Goal: Check status: Check status

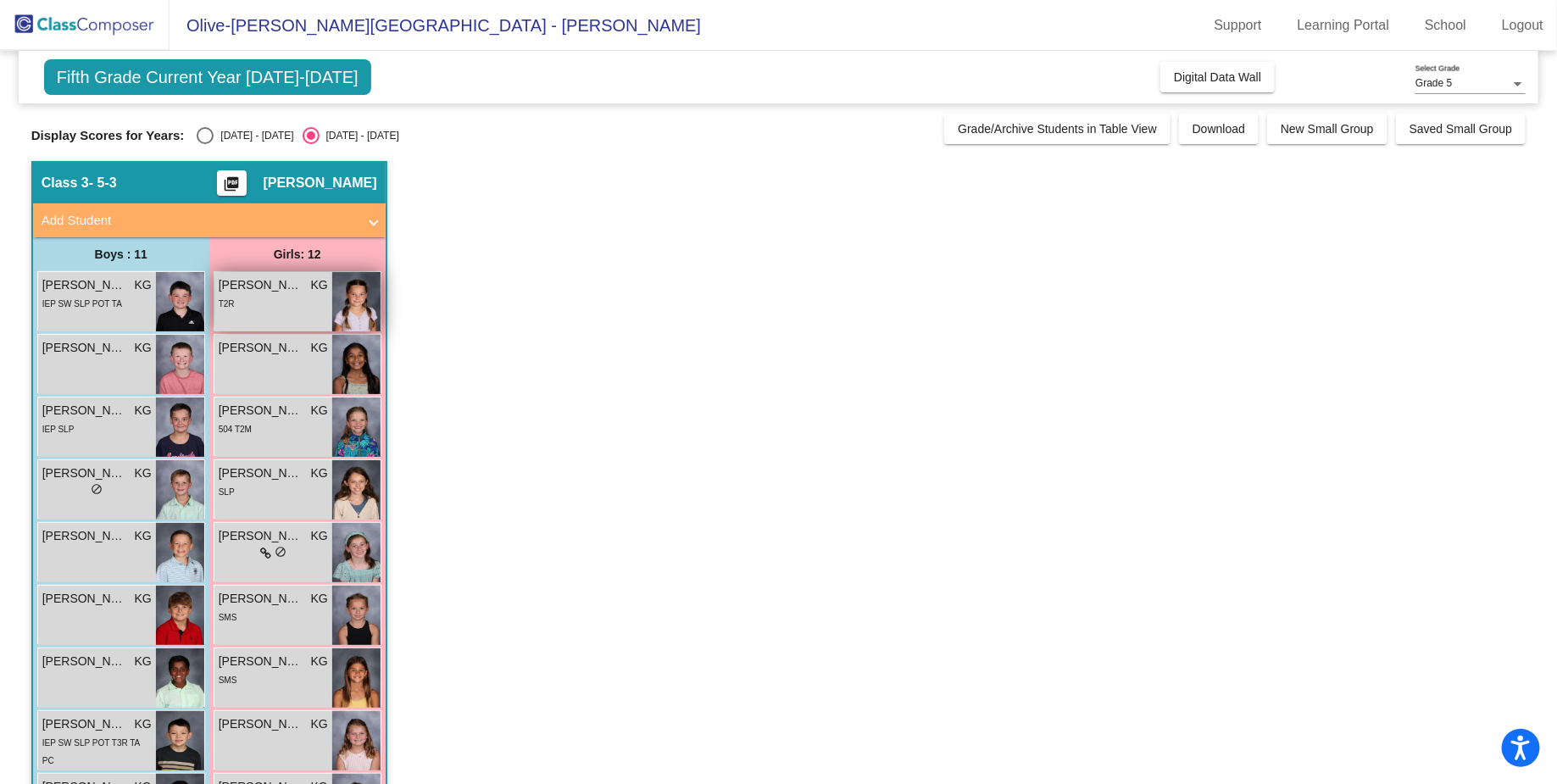
click at [357, 302] on img at bounding box center [356, 302] width 49 height 59
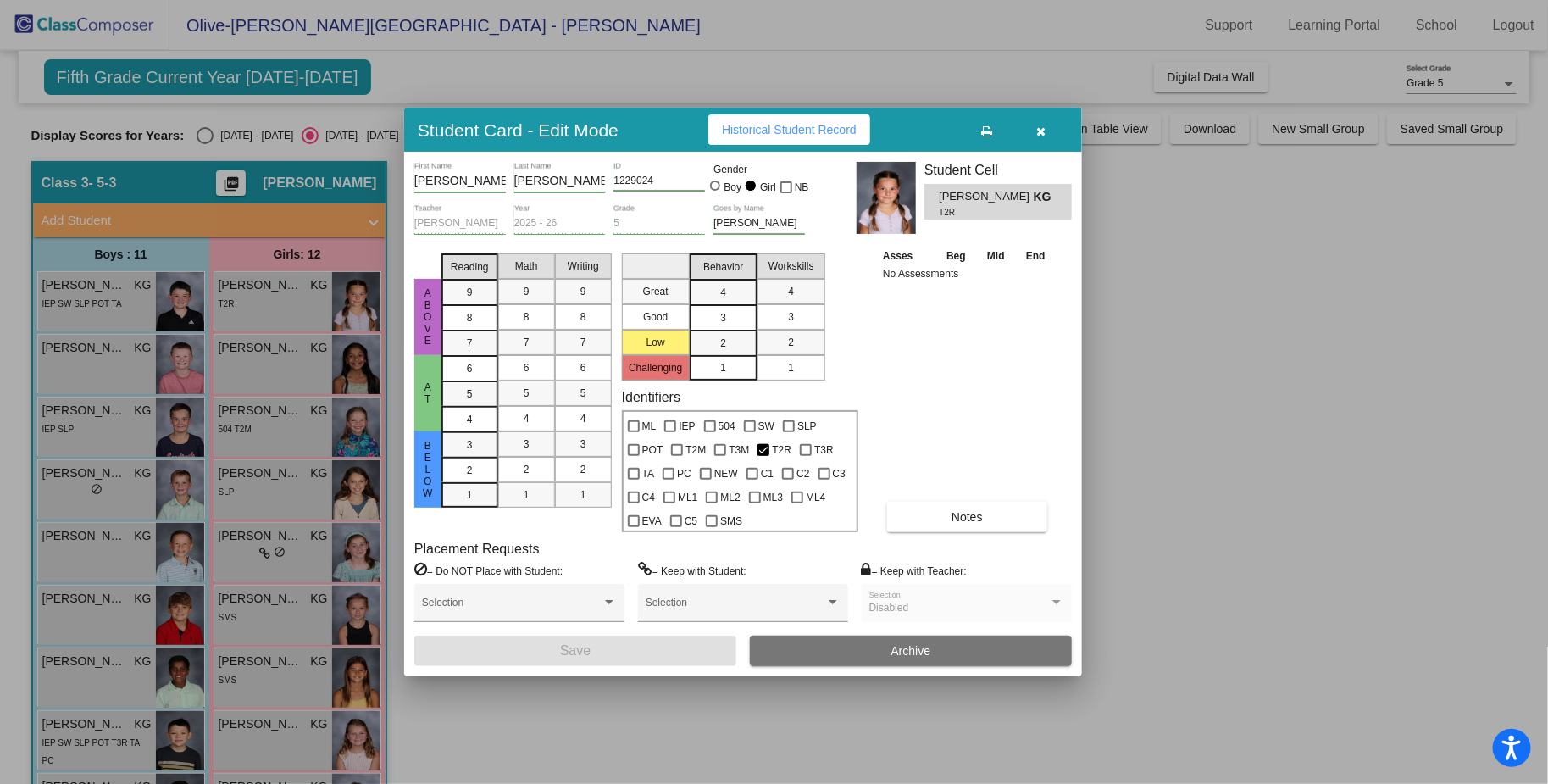
click at [1046, 131] on icon "button" at bounding box center [1042, 131] width 10 height 11
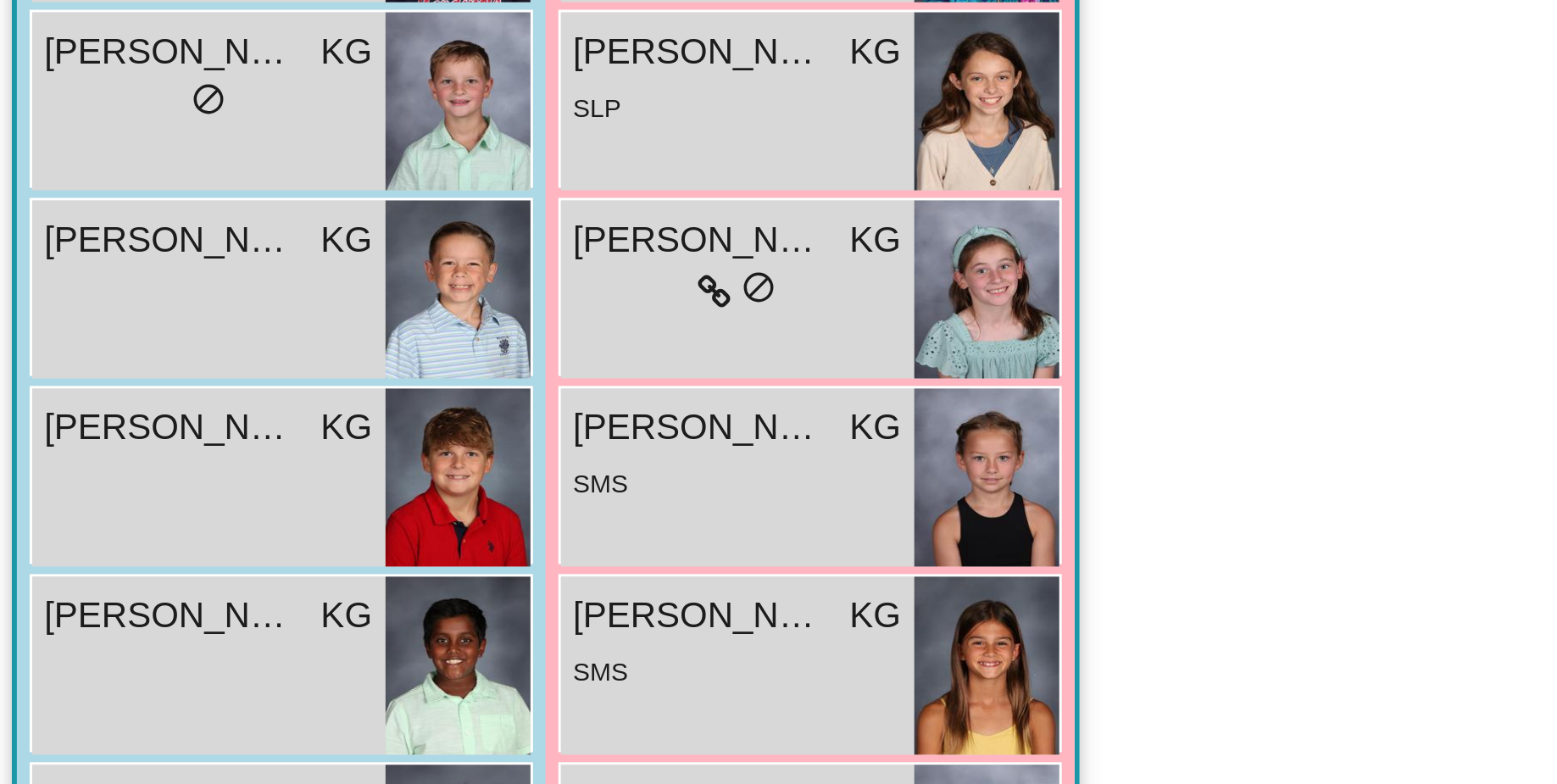
scroll to position [266, 0]
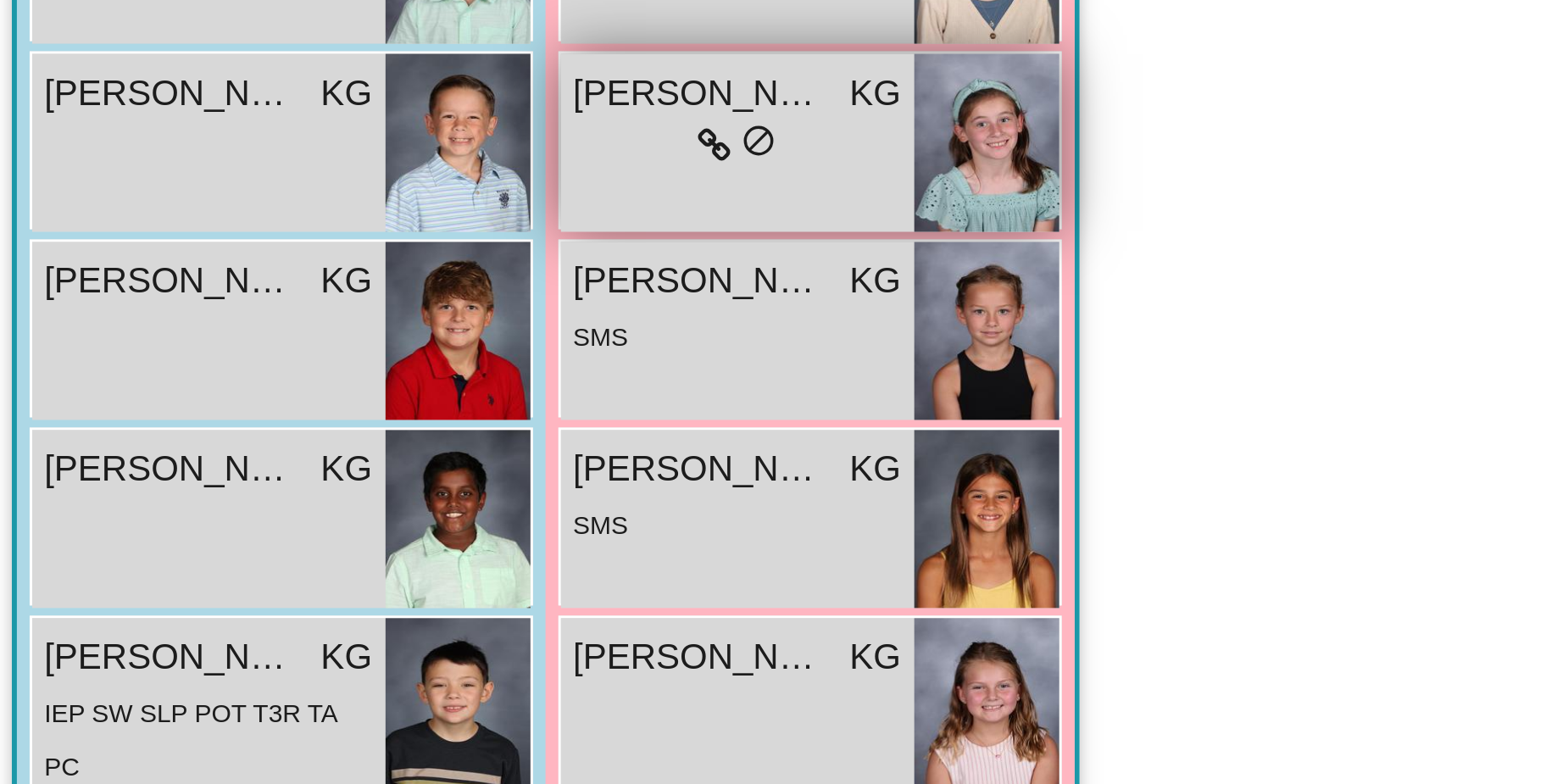
click at [280, 304] on div "[PERSON_NAME] KG lock do_not_disturb_alt" at bounding box center [273, 287] width 118 height 59
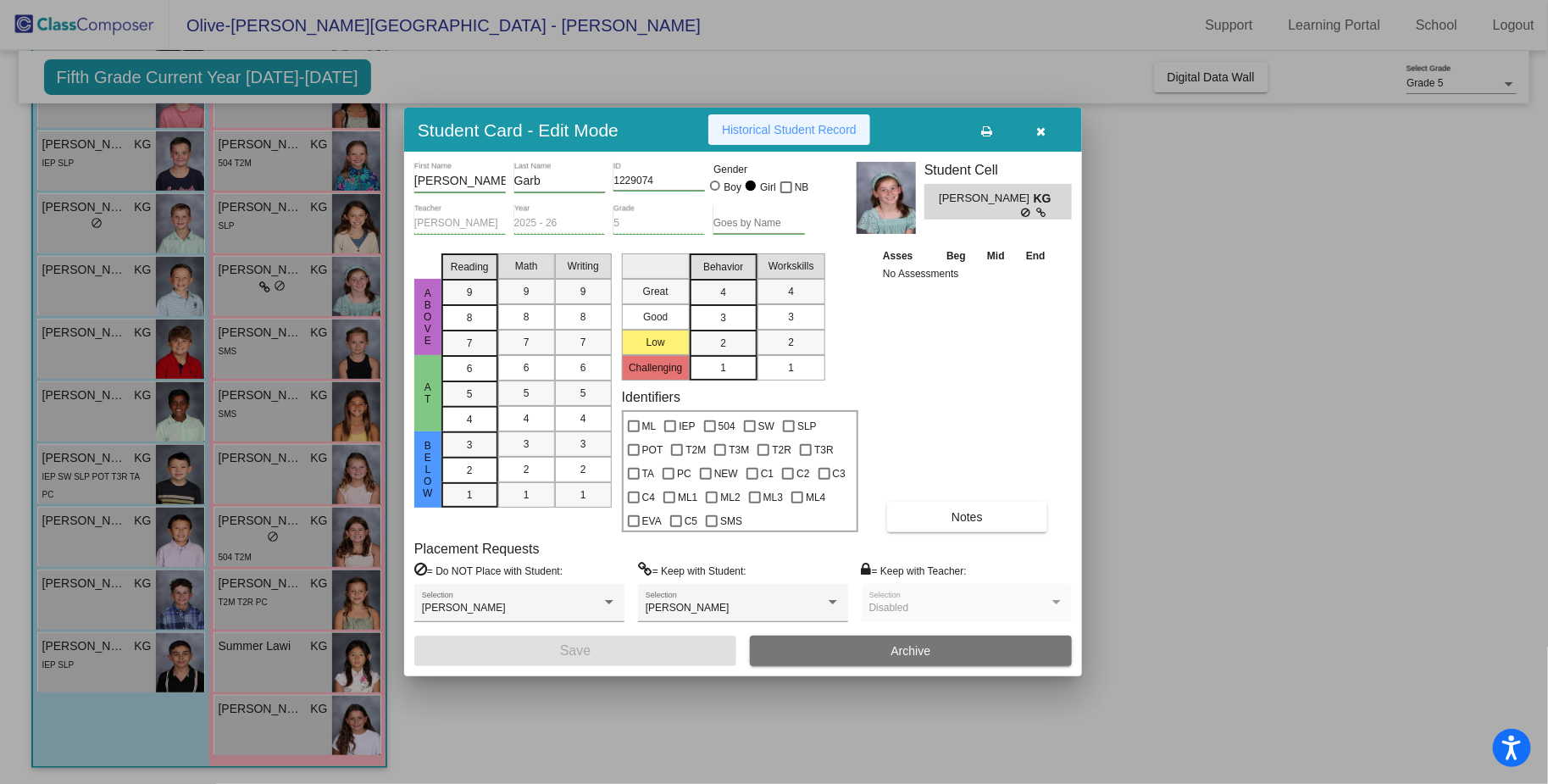
click at [795, 126] on span "Historical Student Record" at bounding box center [789, 130] width 135 height 13
click at [1044, 130] on icon "button" at bounding box center [1042, 131] width 10 height 11
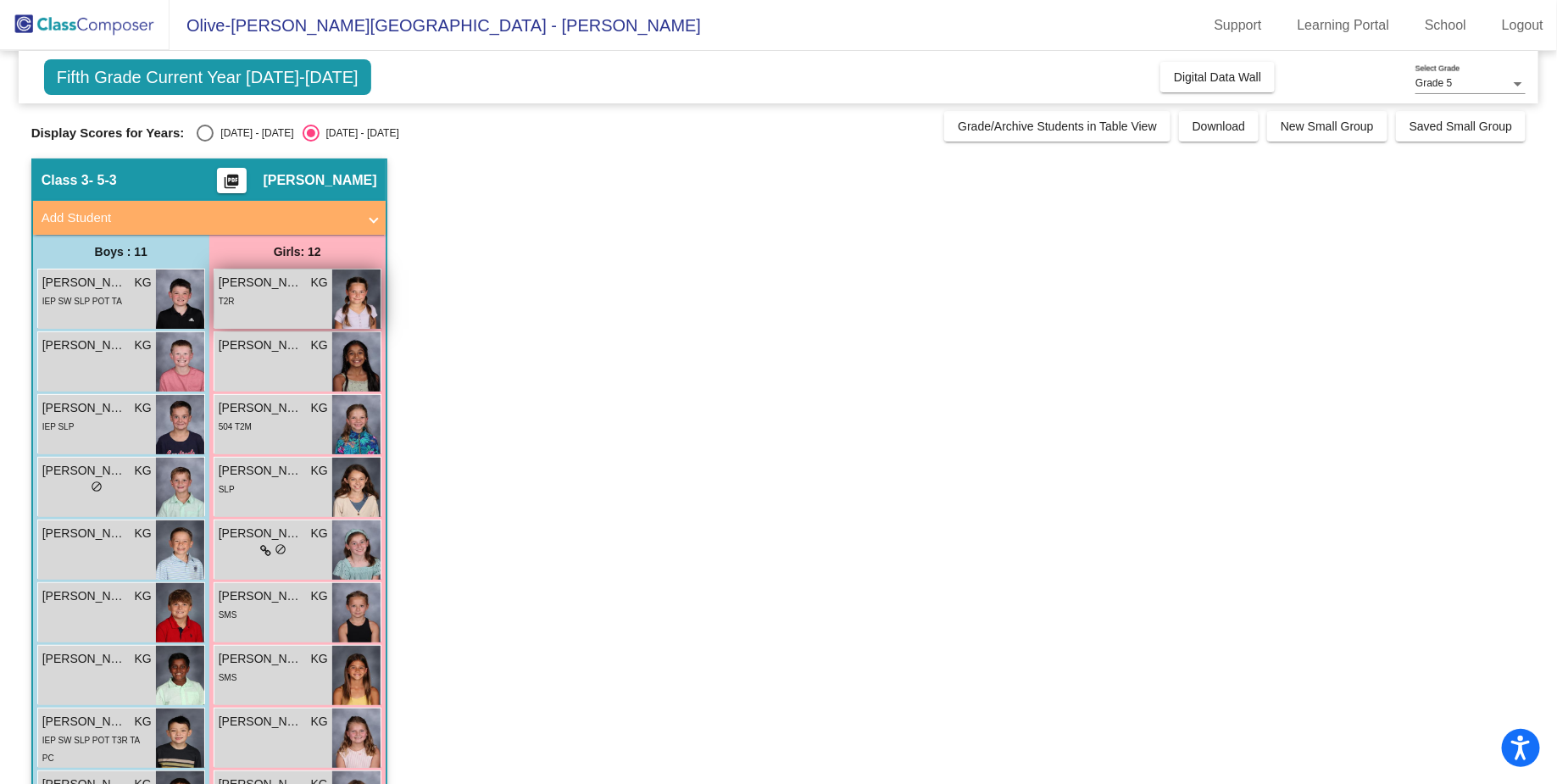
scroll to position [0, 0]
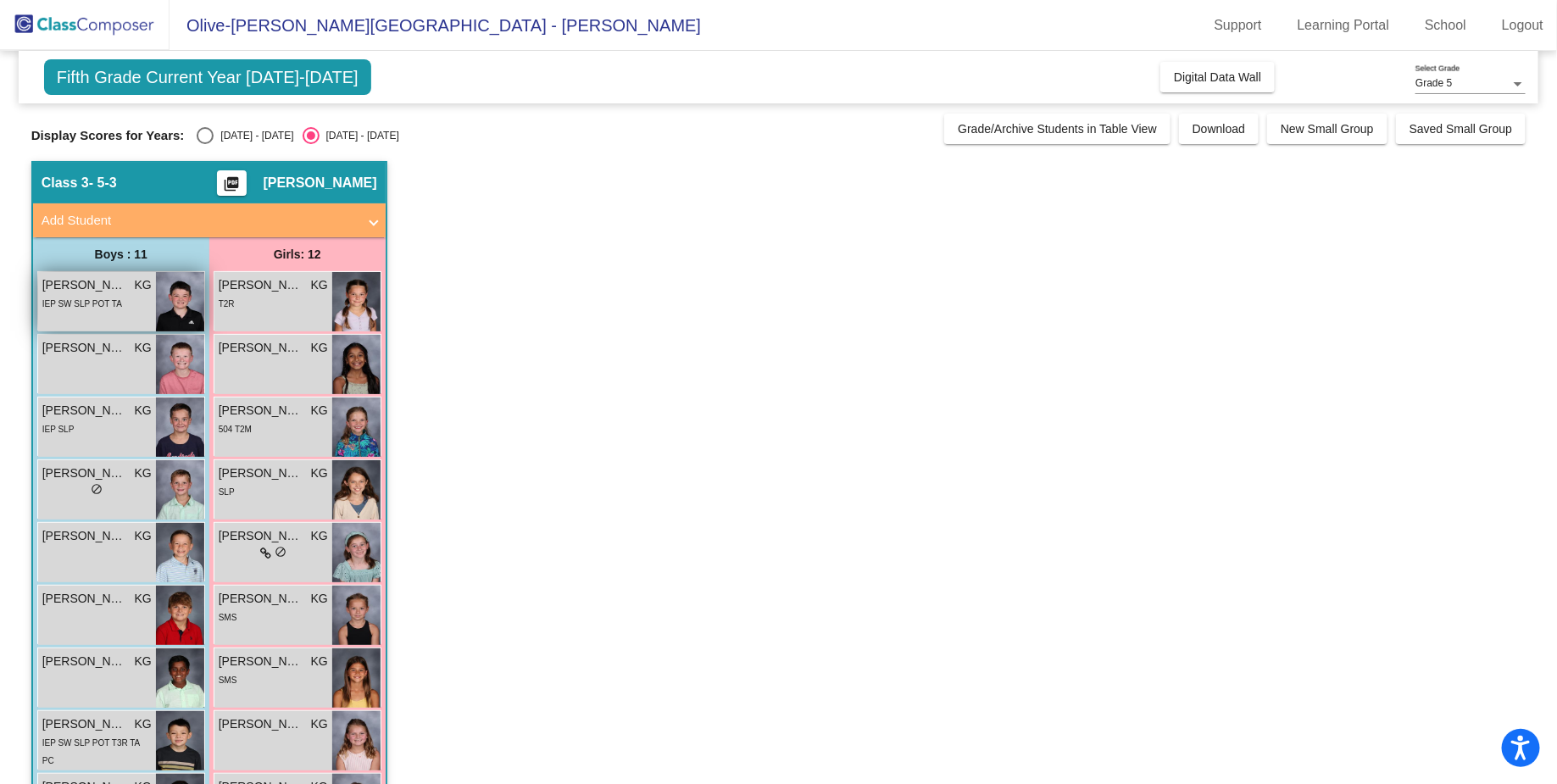
click at [98, 315] on div "[PERSON_NAME] KG lock do_not_disturb_alt IEP SW SLP POT TA" at bounding box center [97, 302] width 118 height 59
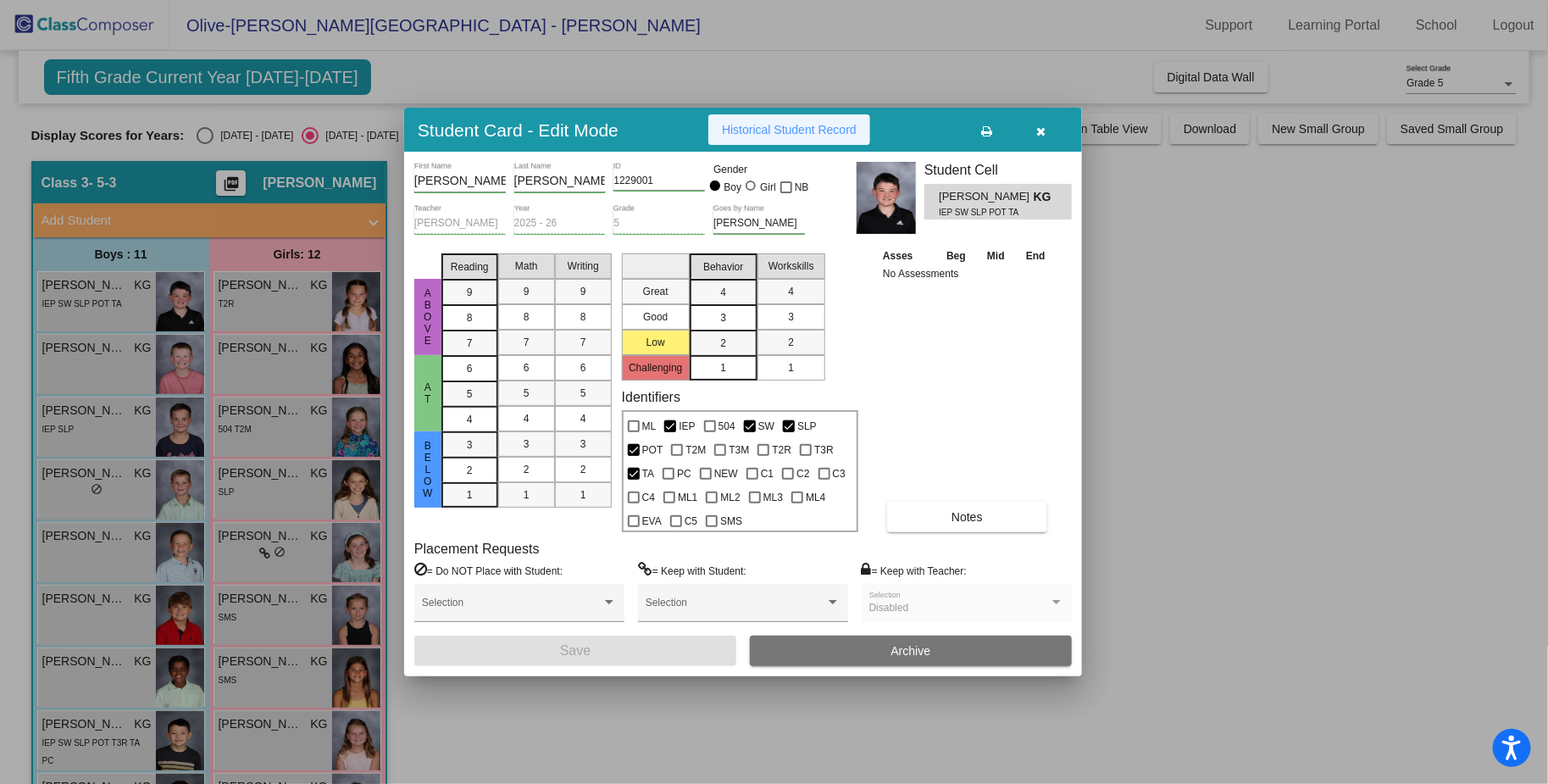
click at [810, 129] on span "Historical Student Record" at bounding box center [789, 130] width 135 height 13
click at [1034, 125] on button "button" at bounding box center [1041, 130] width 55 height 31
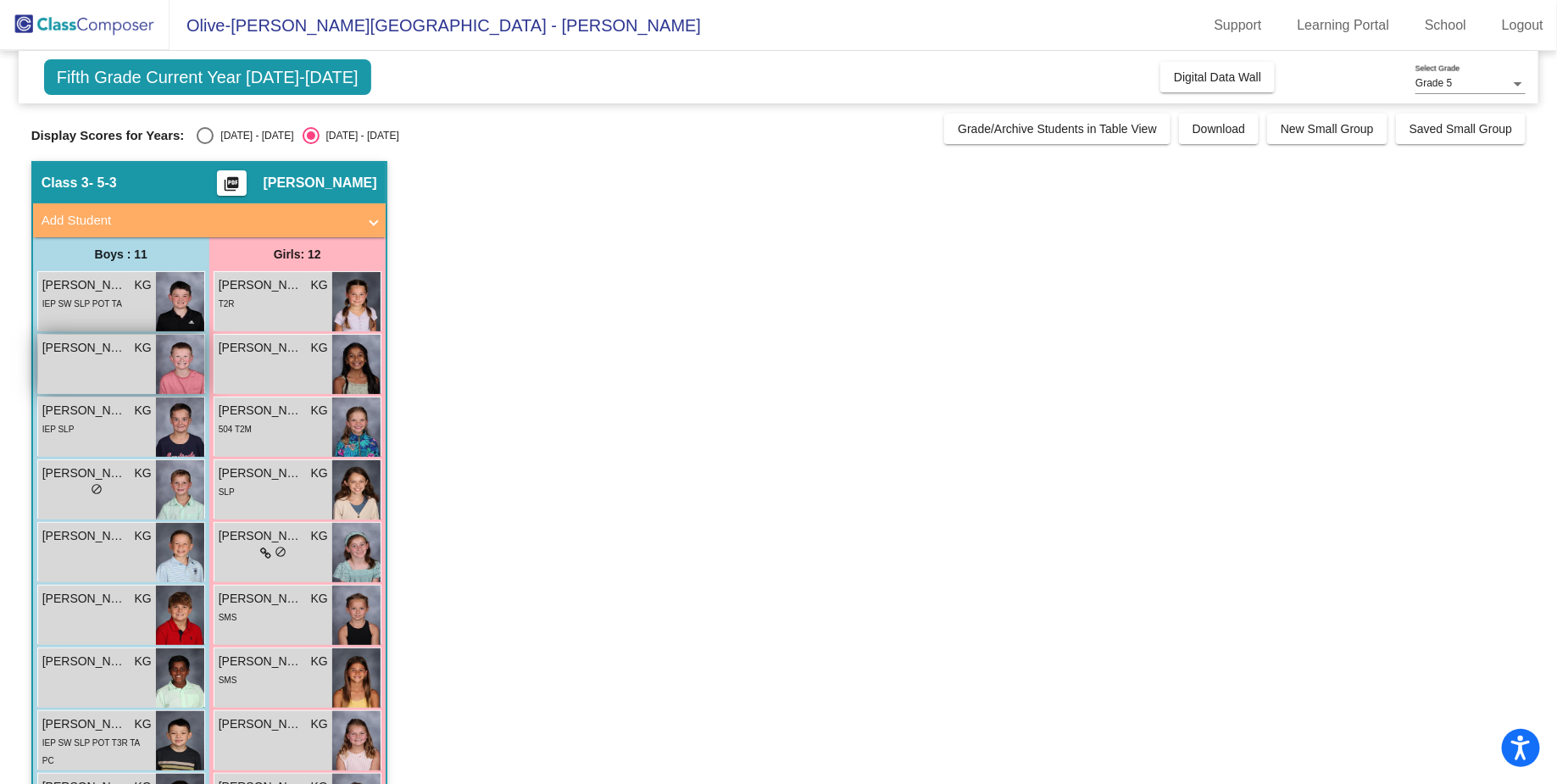
click at [87, 360] on div "[PERSON_NAME] KG lock do_not_disturb_alt" at bounding box center [97, 364] width 118 height 59
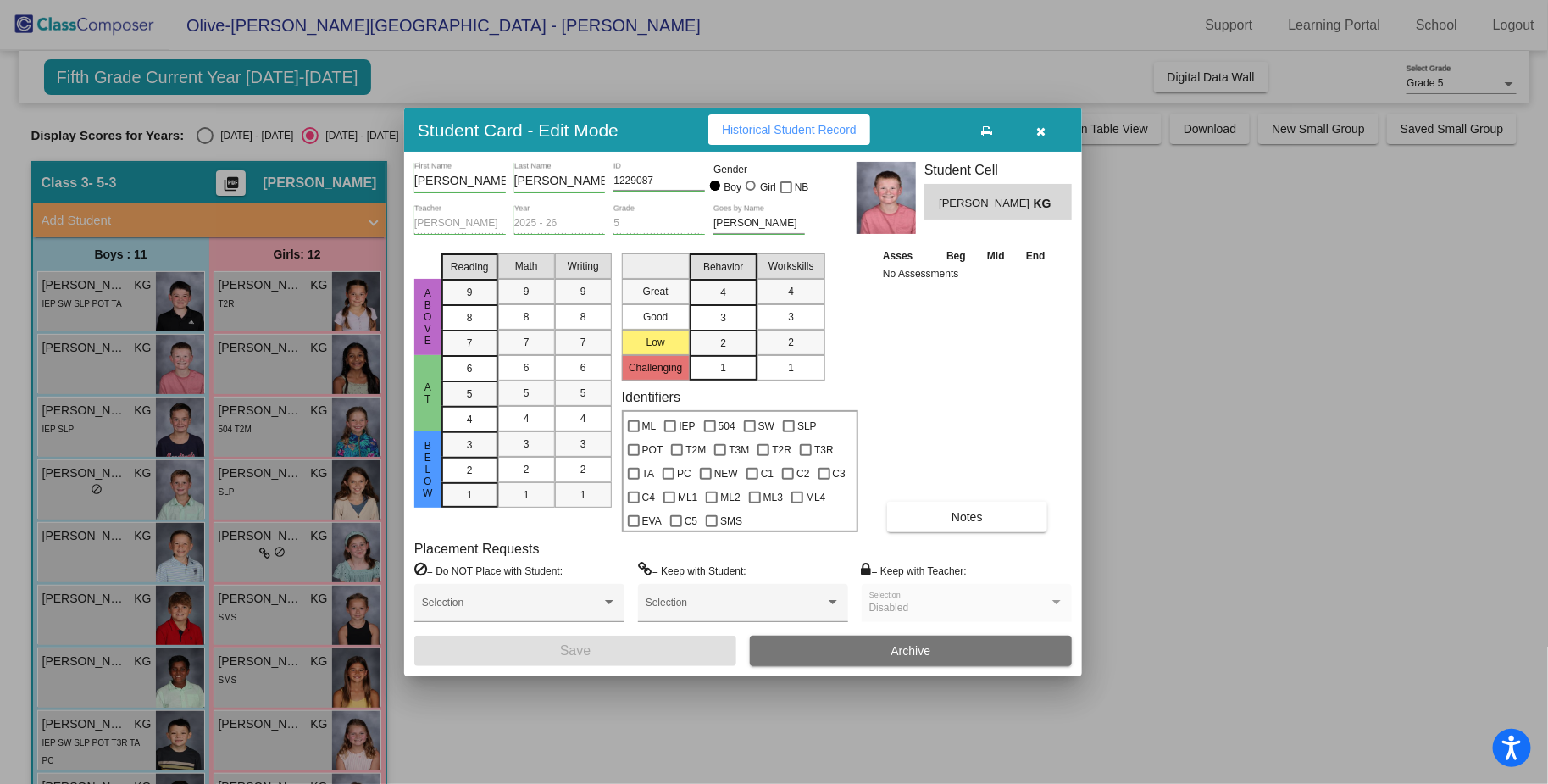
click at [787, 141] on button "Historical Student Record" at bounding box center [789, 130] width 162 height 31
click at [1036, 125] on button "button" at bounding box center [1041, 130] width 55 height 31
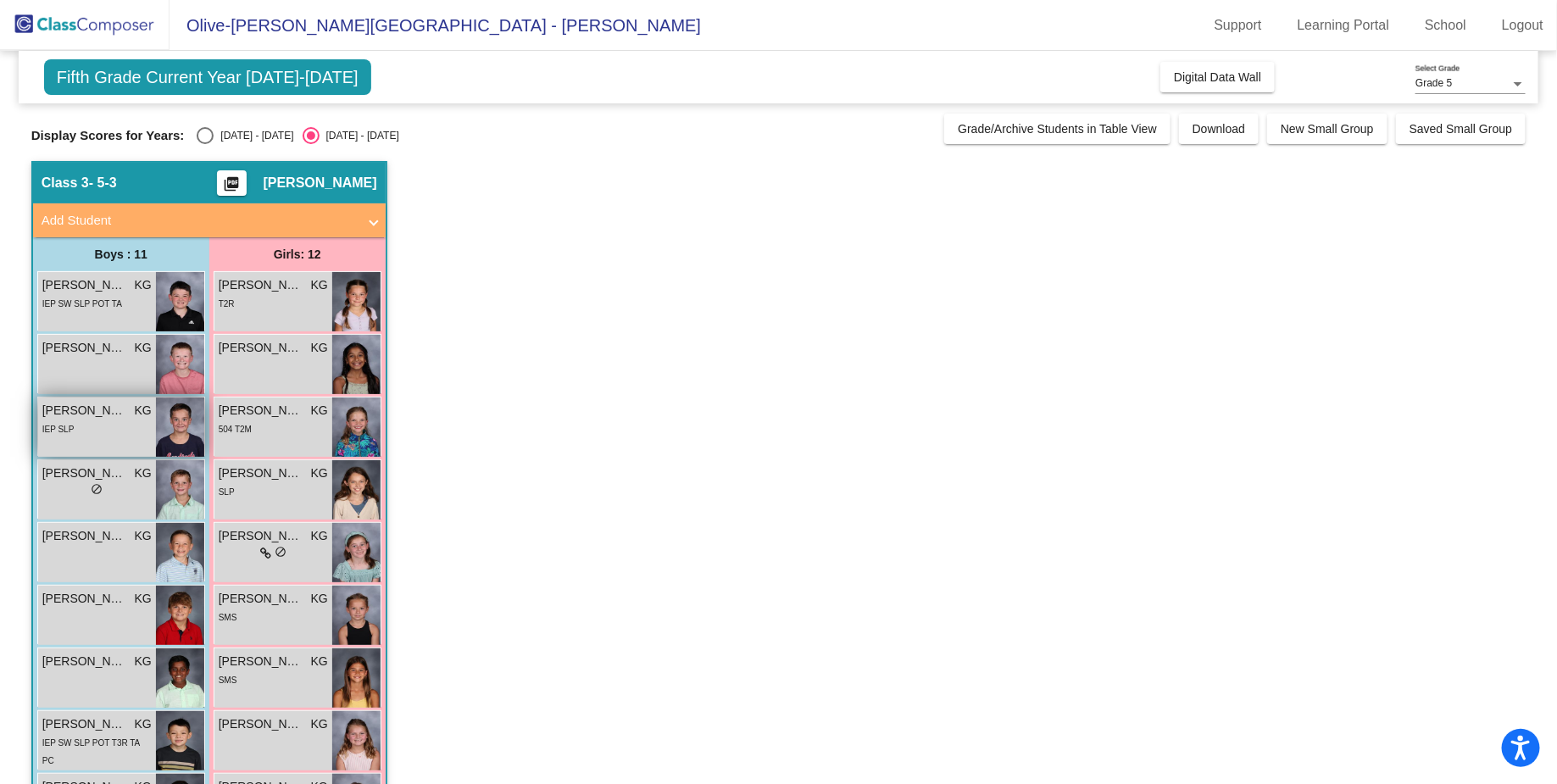
click at [107, 408] on span "[PERSON_NAME]" at bounding box center [84, 410] width 85 height 18
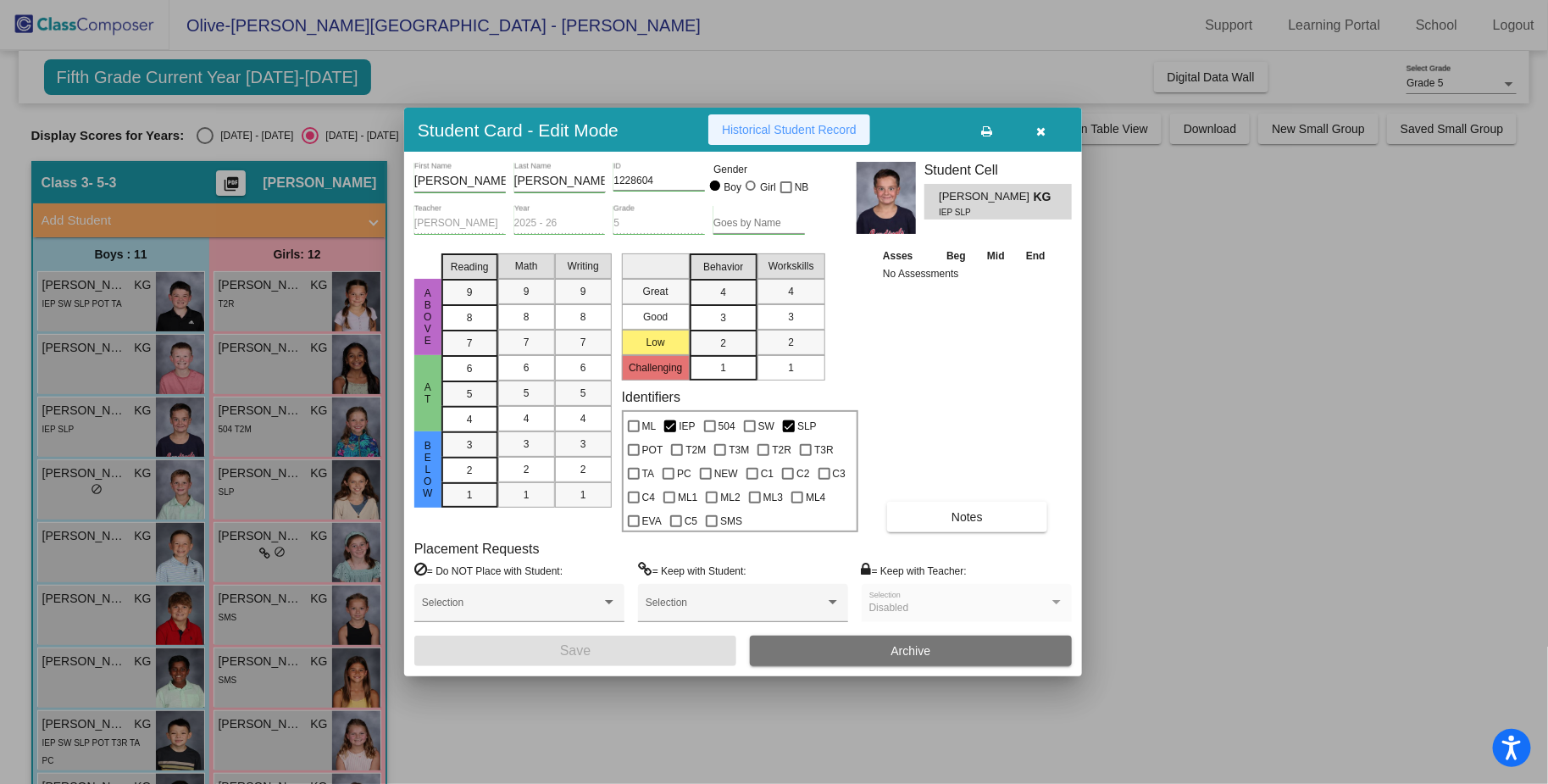
click at [830, 136] on span "Historical Student Record" at bounding box center [789, 130] width 135 height 13
click at [1039, 132] on icon "button" at bounding box center [1042, 131] width 10 height 11
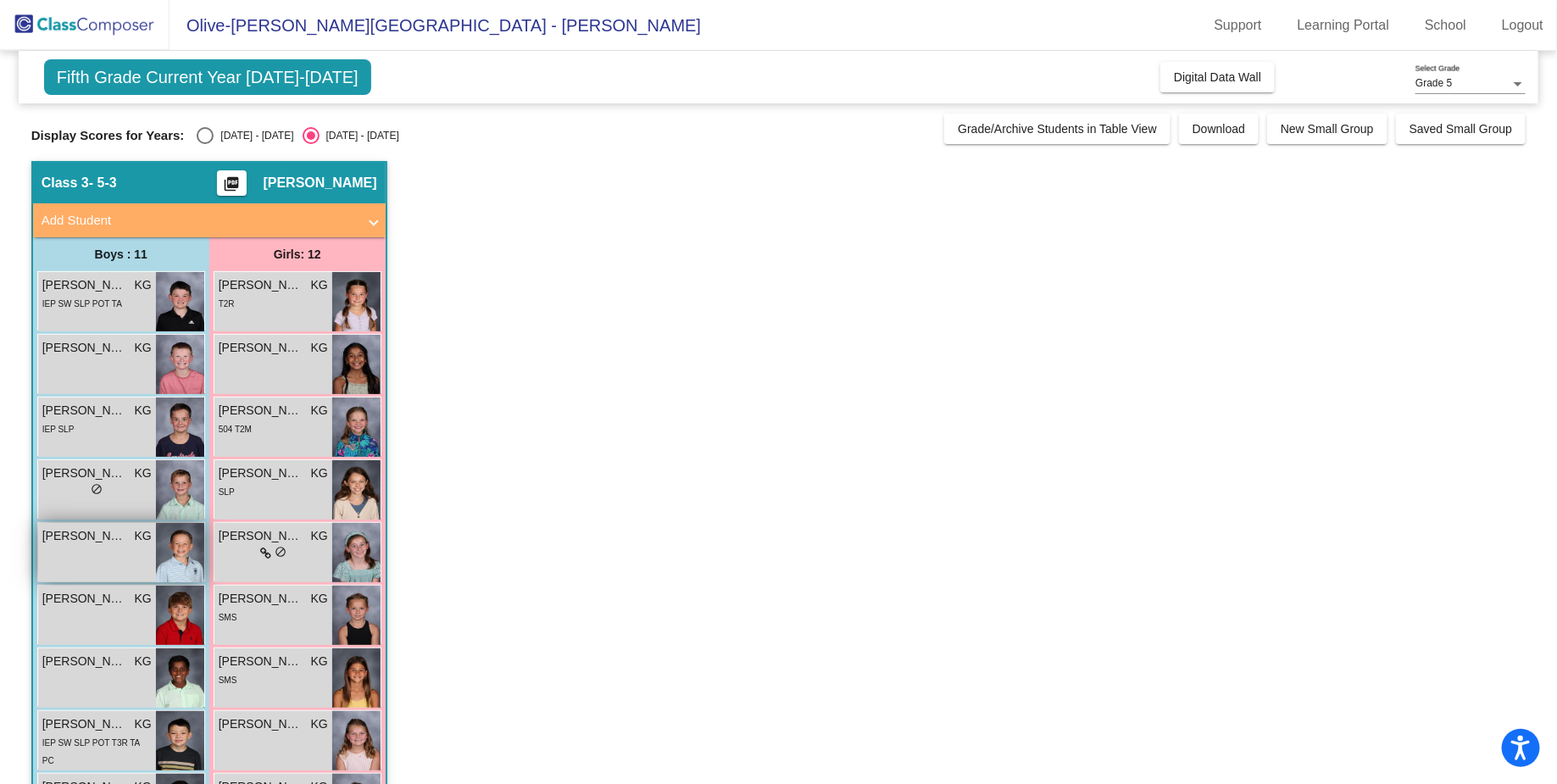
click at [99, 555] on div "[PERSON_NAME] KG lock do_not_disturb_alt" at bounding box center [97, 553] width 118 height 59
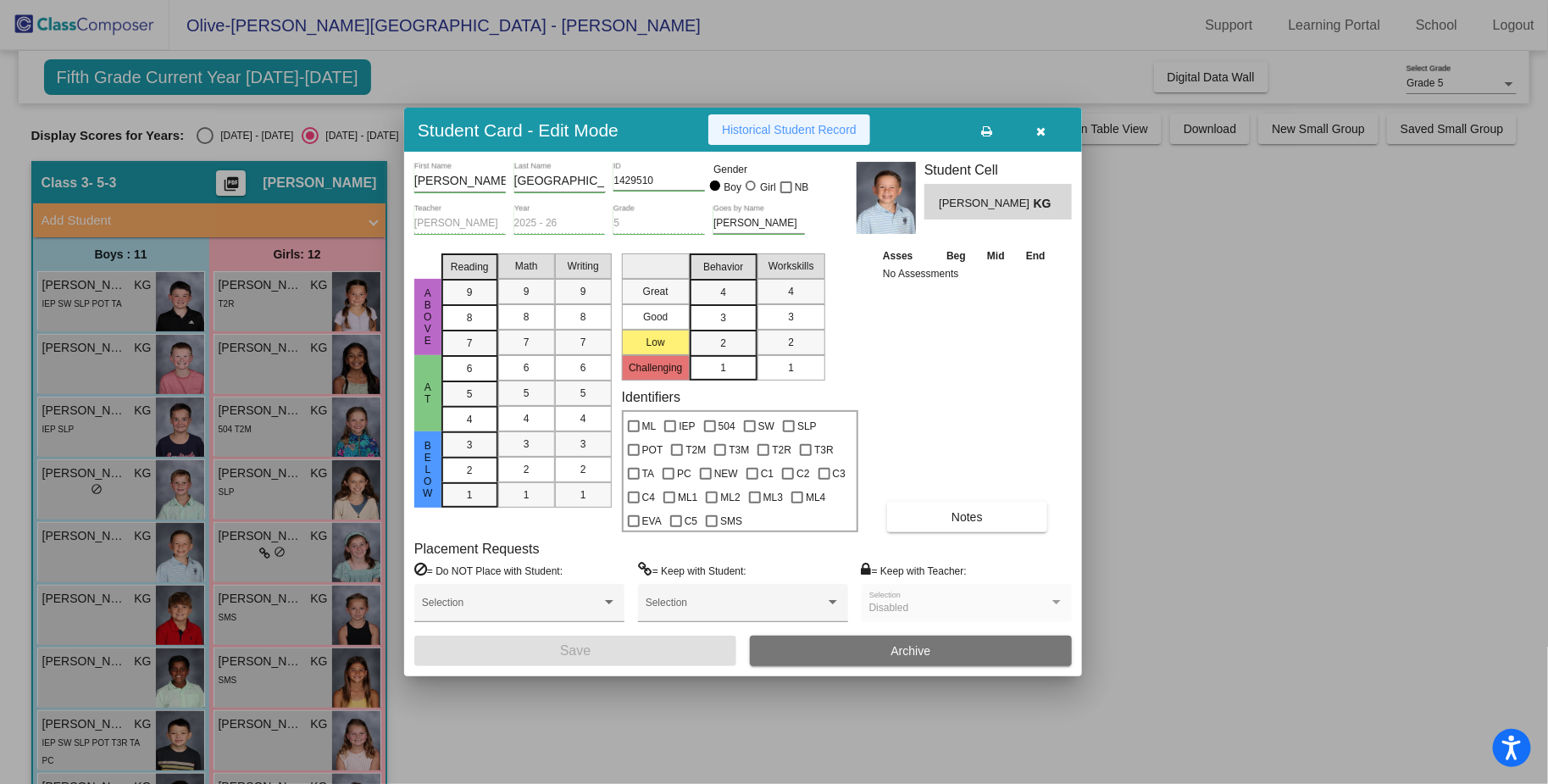
click at [790, 129] on span "Historical Student Record" at bounding box center [789, 130] width 135 height 13
click at [1039, 122] on button "button" at bounding box center [1041, 130] width 55 height 31
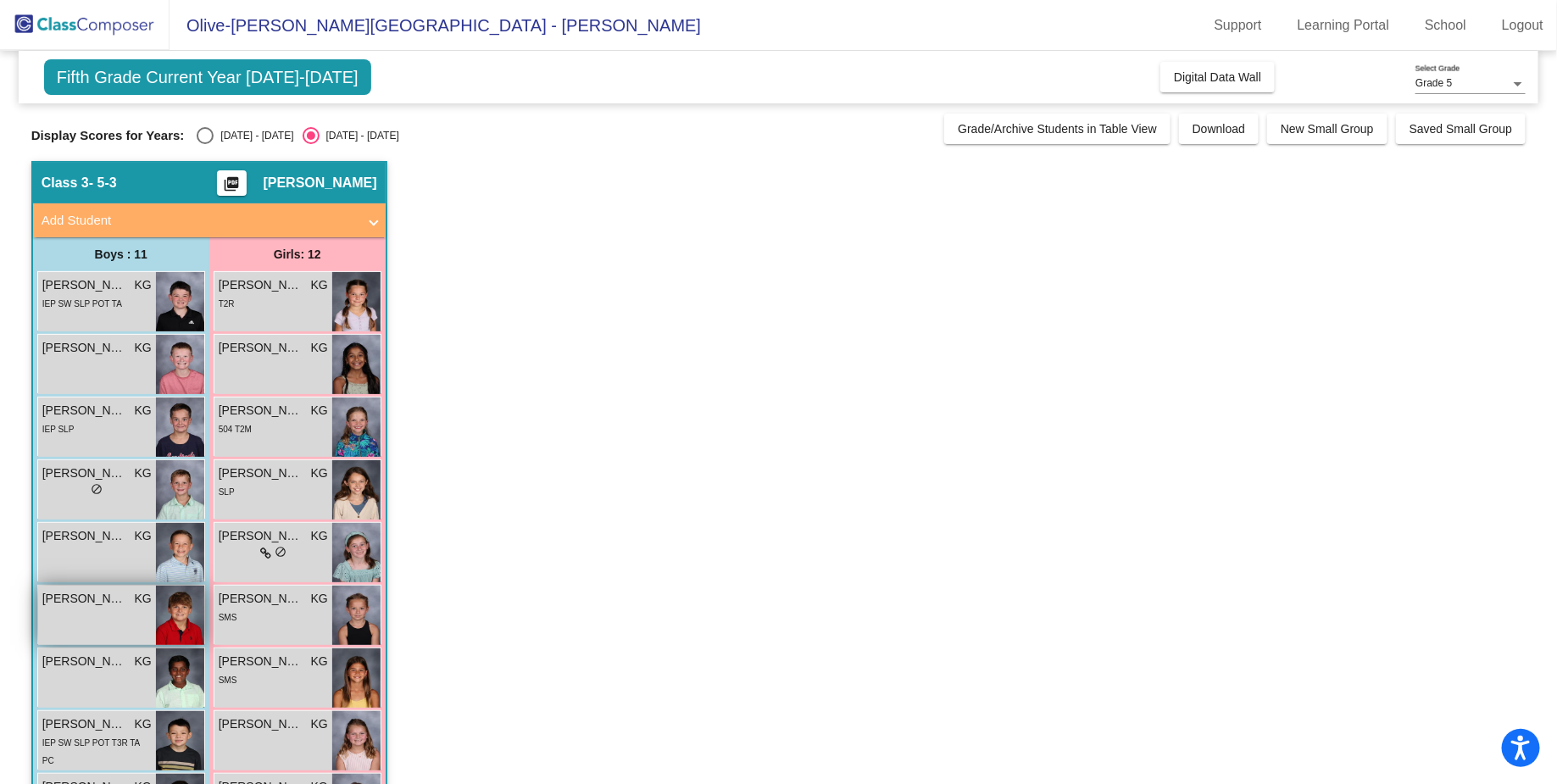
click at [98, 614] on div "[PERSON_NAME] KG lock do_not_disturb_alt" at bounding box center [97, 615] width 118 height 59
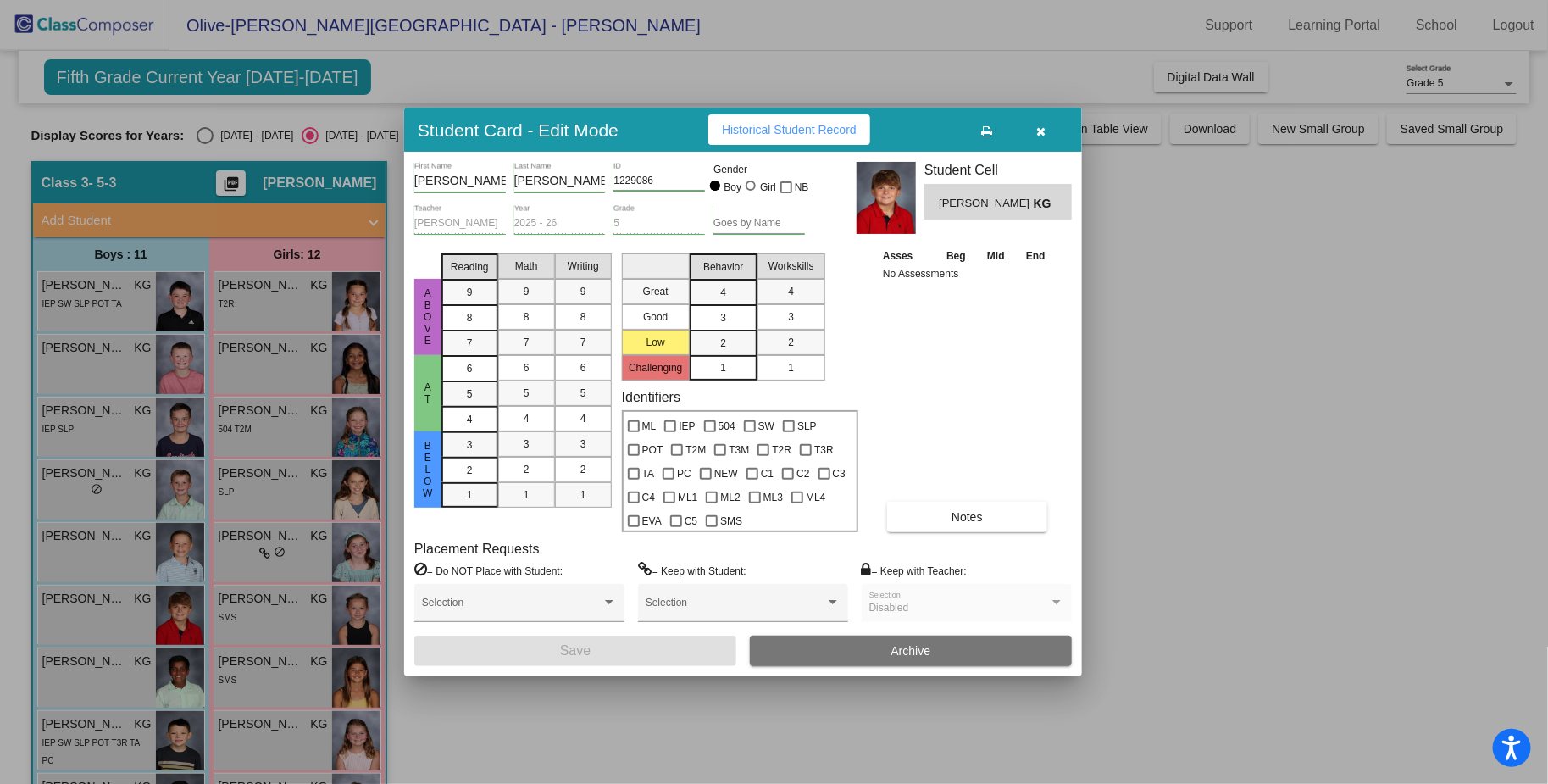
click at [771, 138] on button "Historical Student Record" at bounding box center [789, 130] width 162 height 31
click at [1042, 125] on icon "button" at bounding box center [1042, 131] width 10 height 11
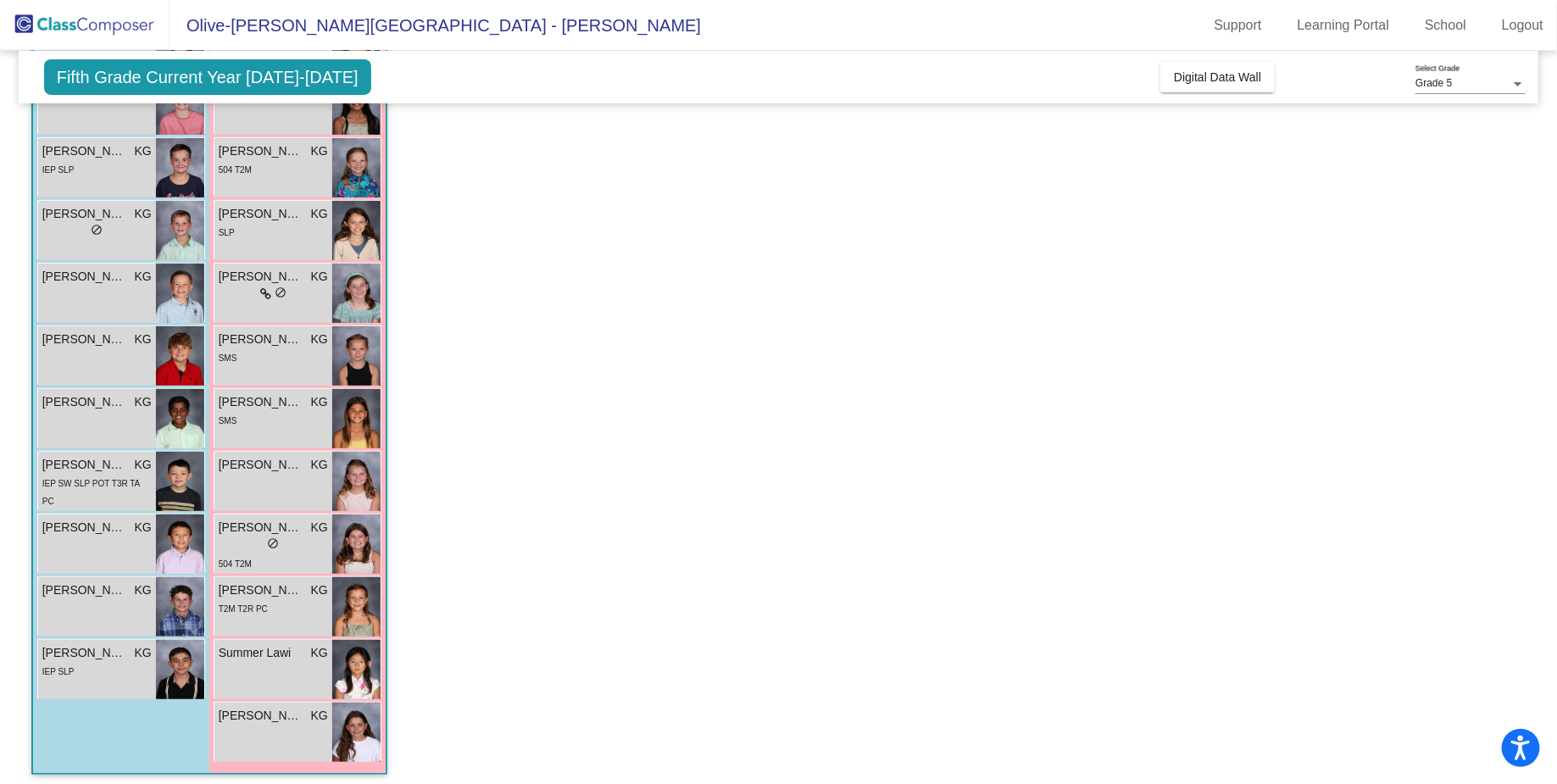
scroll to position [266, 0]
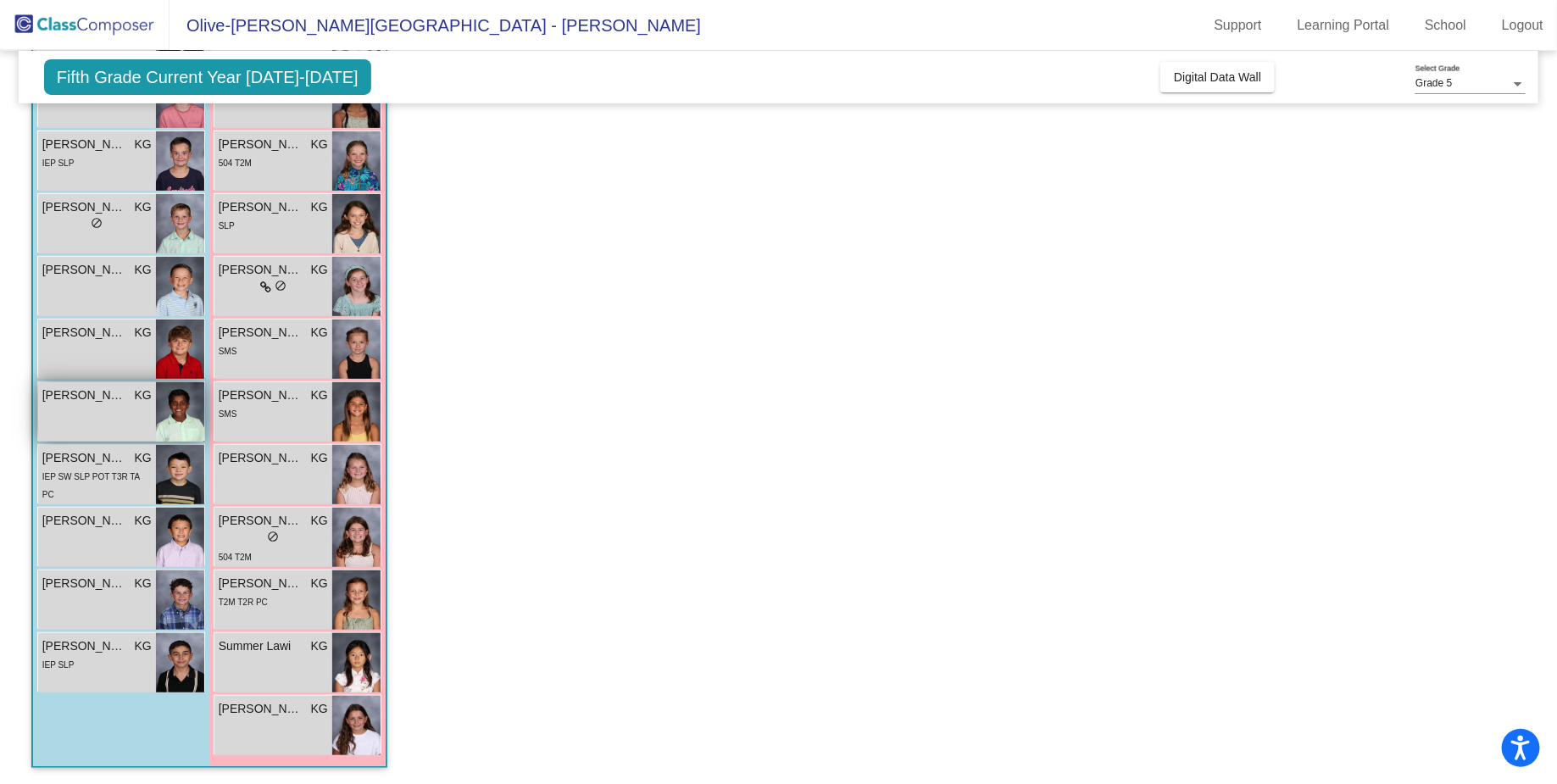
click at [92, 401] on span "[PERSON_NAME]" at bounding box center [84, 395] width 85 height 18
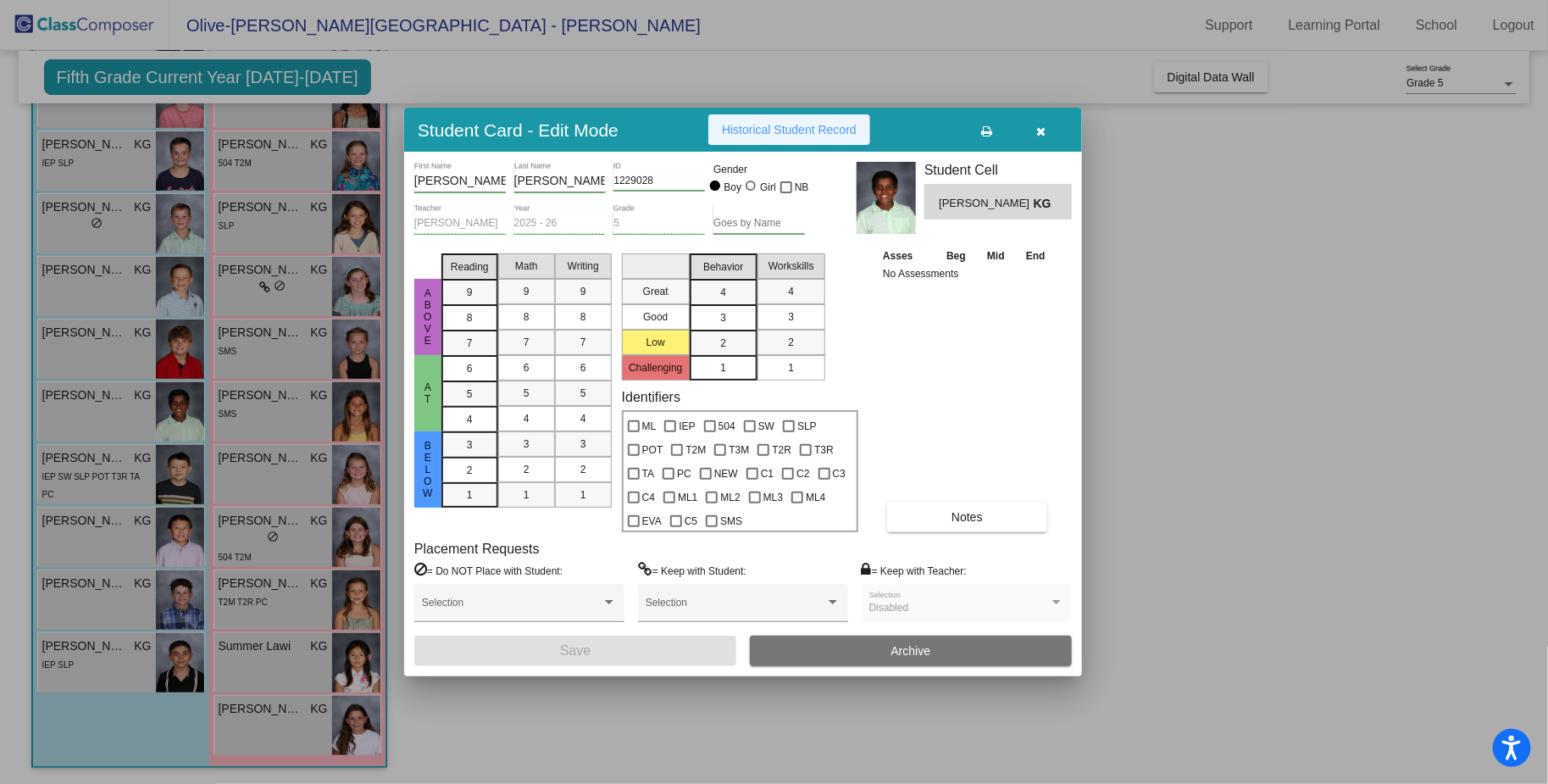
click at [832, 131] on span "Historical Student Record" at bounding box center [789, 130] width 135 height 13
click at [1042, 130] on icon "button" at bounding box center [1042, 131] width 10 height 11
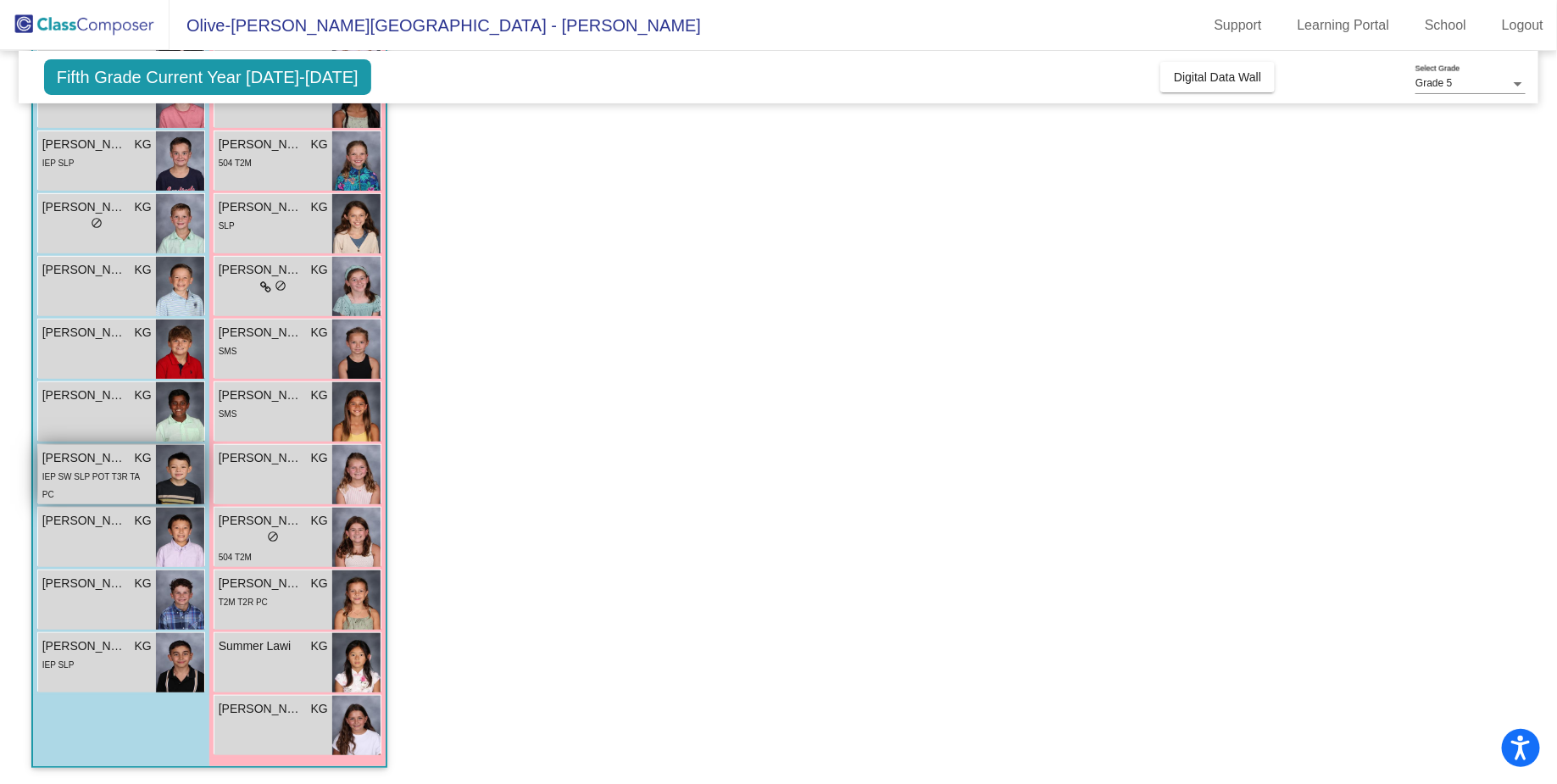
click at [78, 481] on div "IEP SW SLP POT T3R TA PC" at bounding box center [97, 484] width 109 height 35
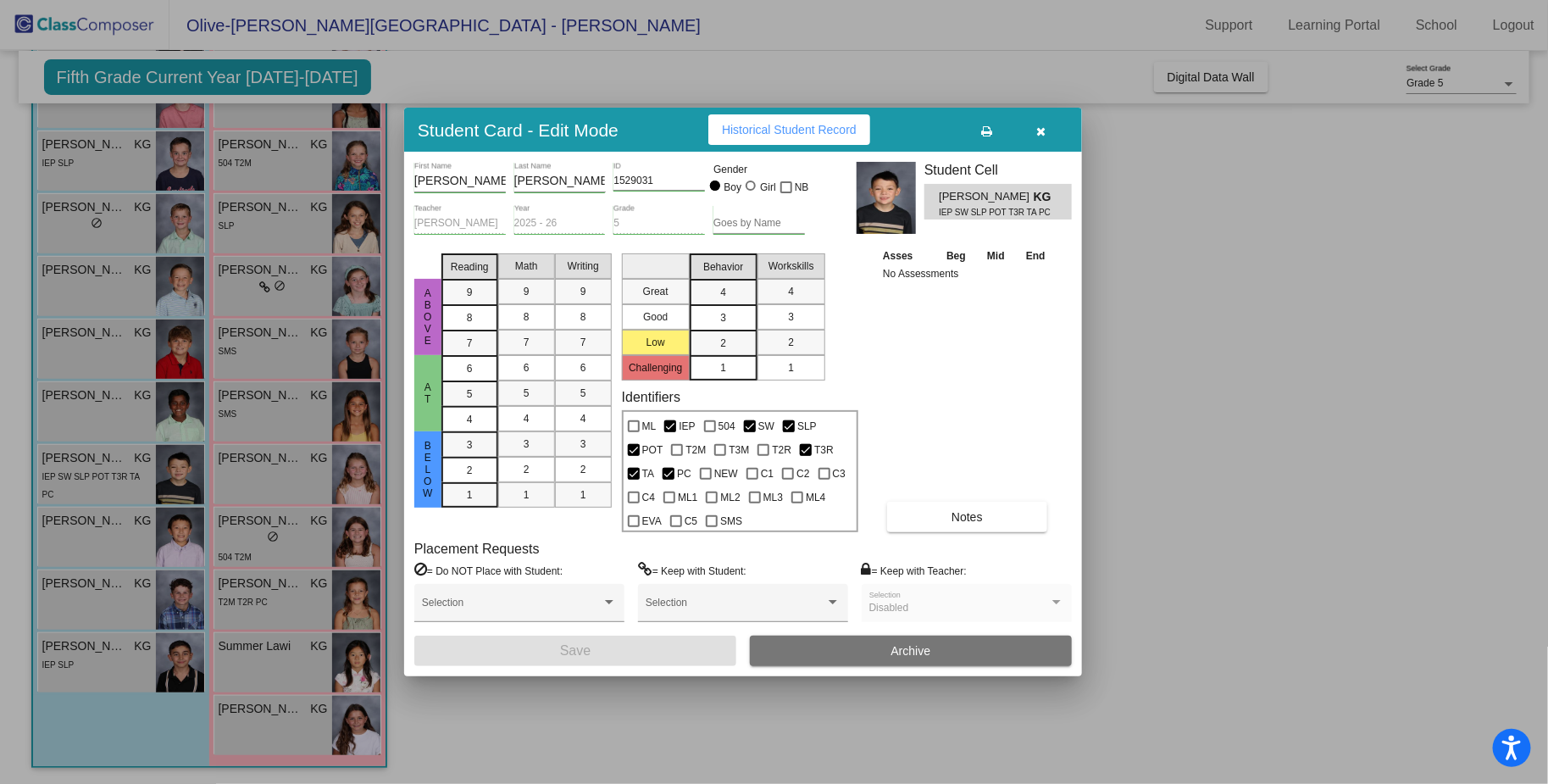
click at [796, 130] on span "Historical Student Record" at bounding box center [789, 130] width 135 height 13
click at [1038, 130] on icon "button" at bounding box center [1042, 131] width 10 height 11
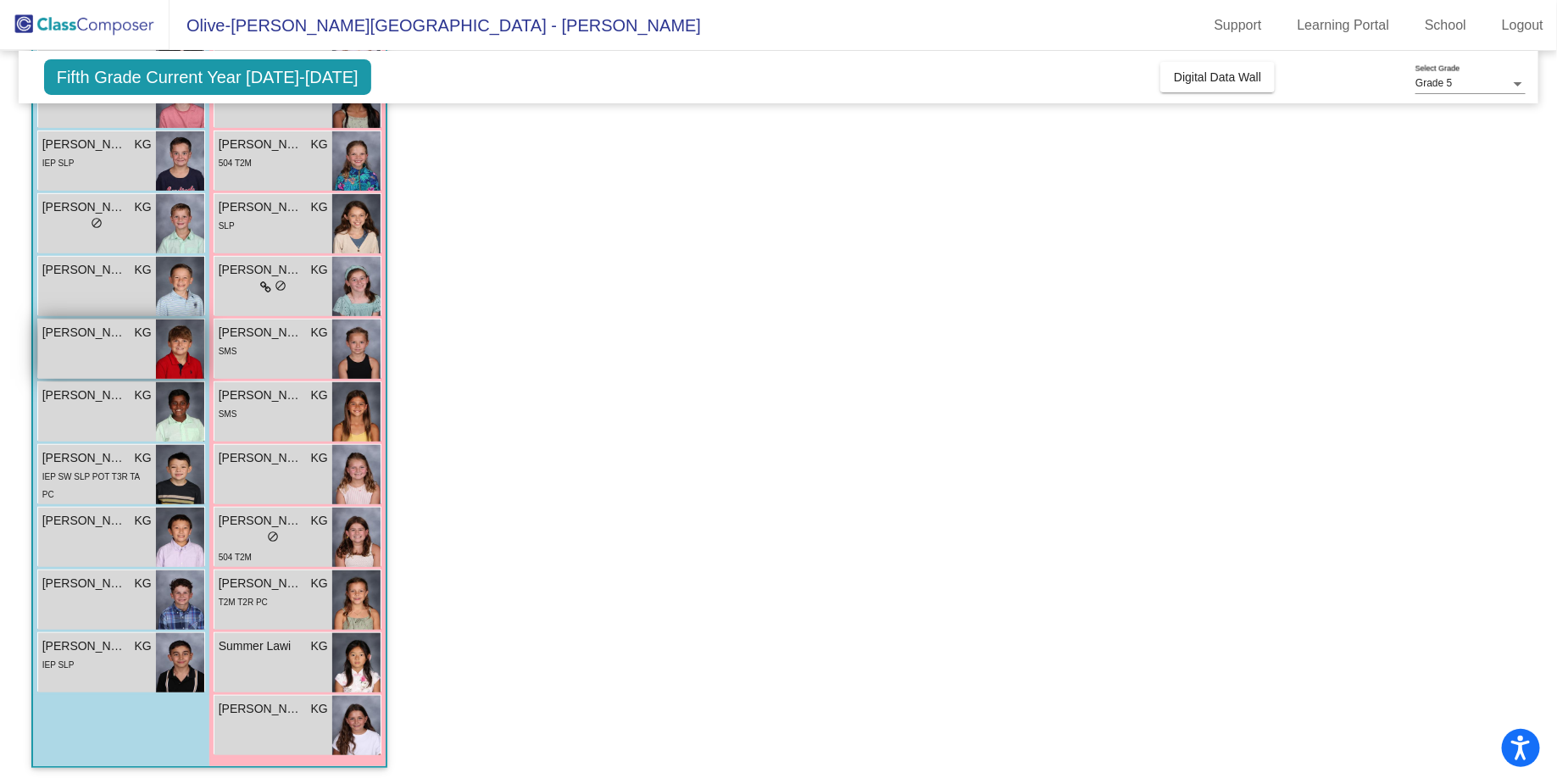
click at [102, 358] on div "[PERSON_NAME] KG lock do_not_disturb_alt" at bounding box center [97, 349] width 118 height 59
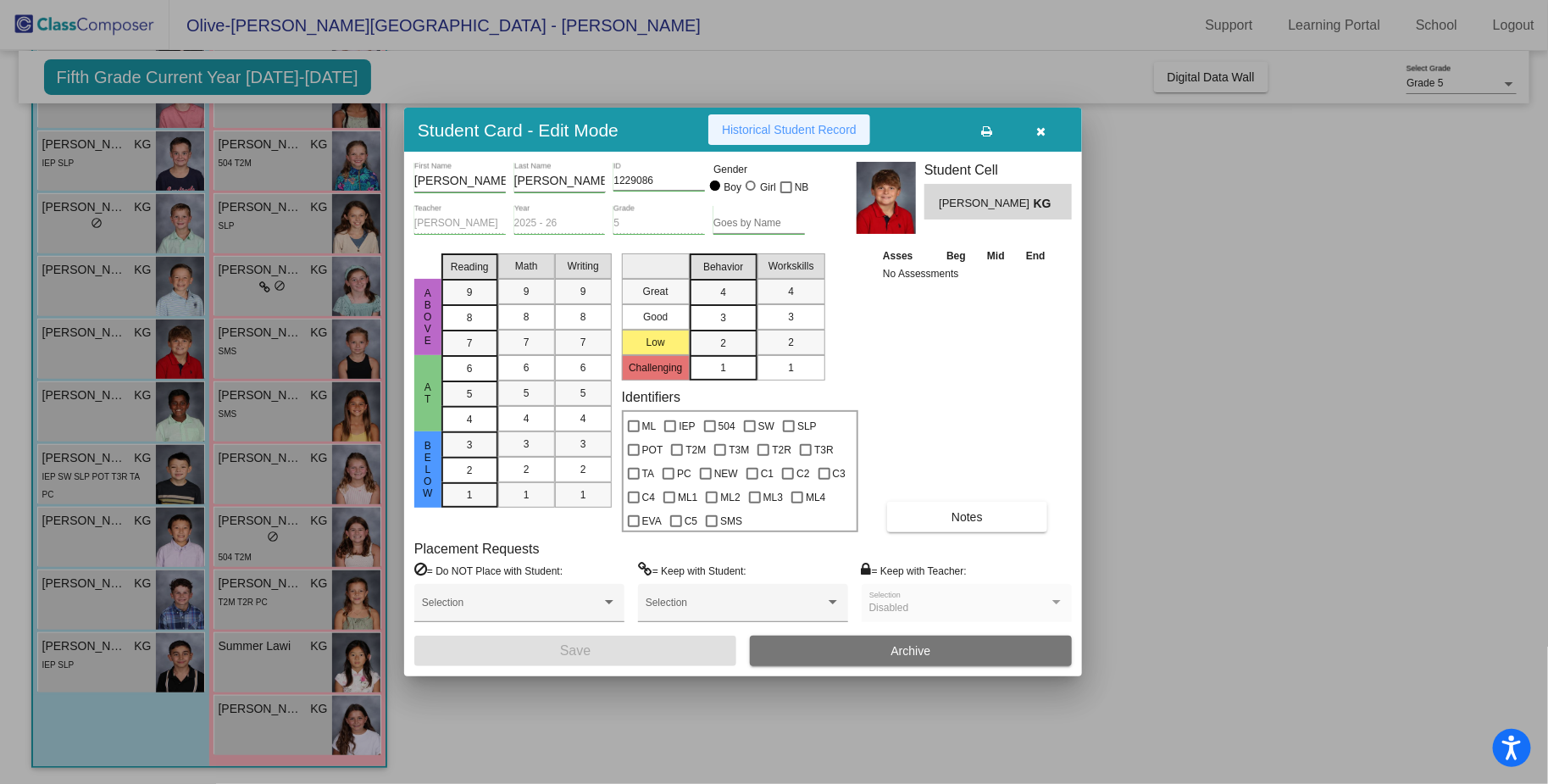
click at [817, 121] on button "Historical Student Record" at bounding box center [789, 130] width 162 height 31
click at [1052, 126] on button "button" at bounding box center [1041, 130] width 55 height 31
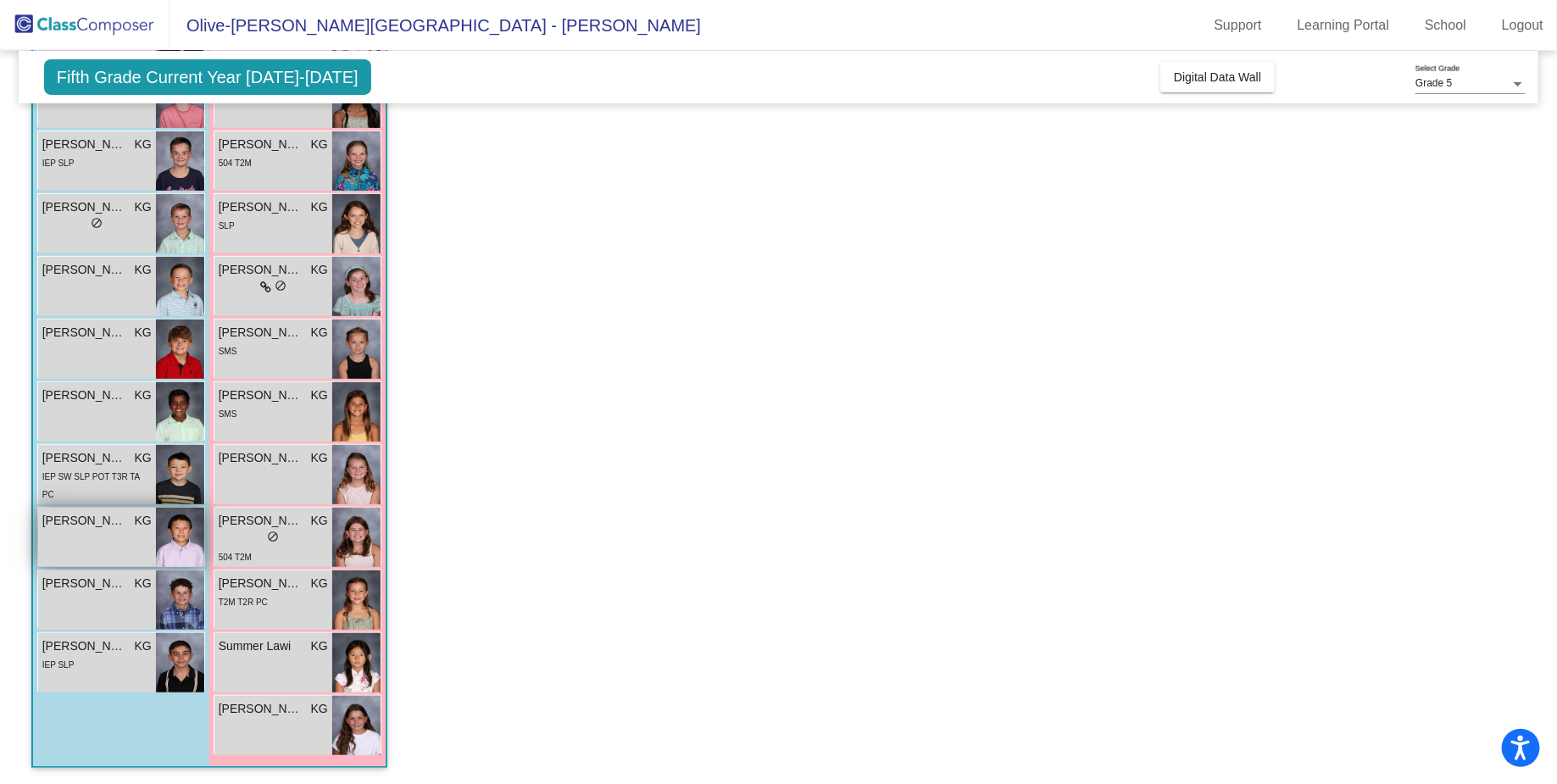
click at [85, 534] on div "[PERSON_NAME] KG lock do_not_disturb_alt" at bounding box center [97, 537] width 118 height 59
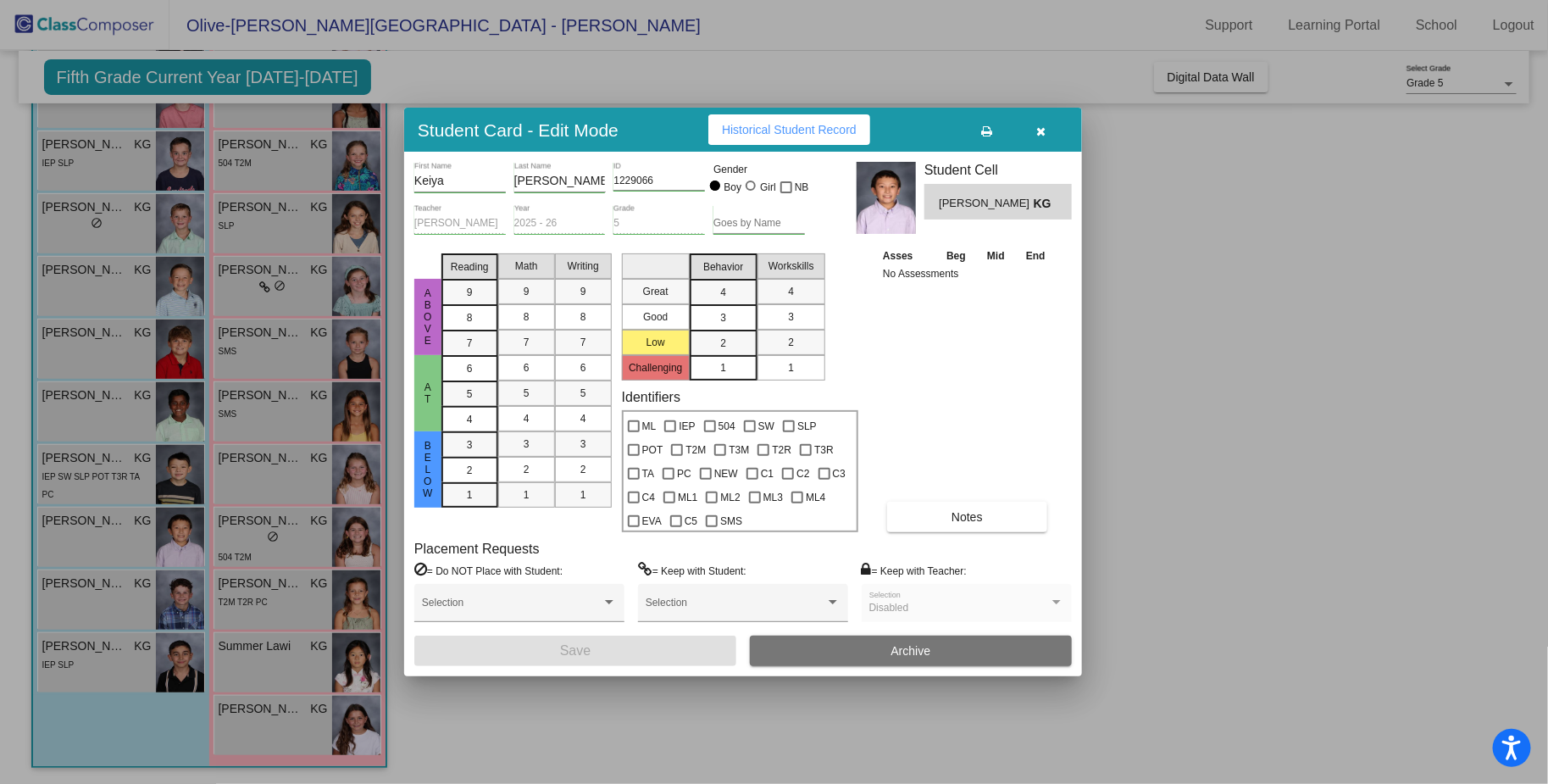
click at [812, 130] on span "Historical Student Record" at bounding box center [789, 130] width 135 height 13
click at [1042, 125] on icon "button" at bounding box center [1042, 131] width 10 height 11
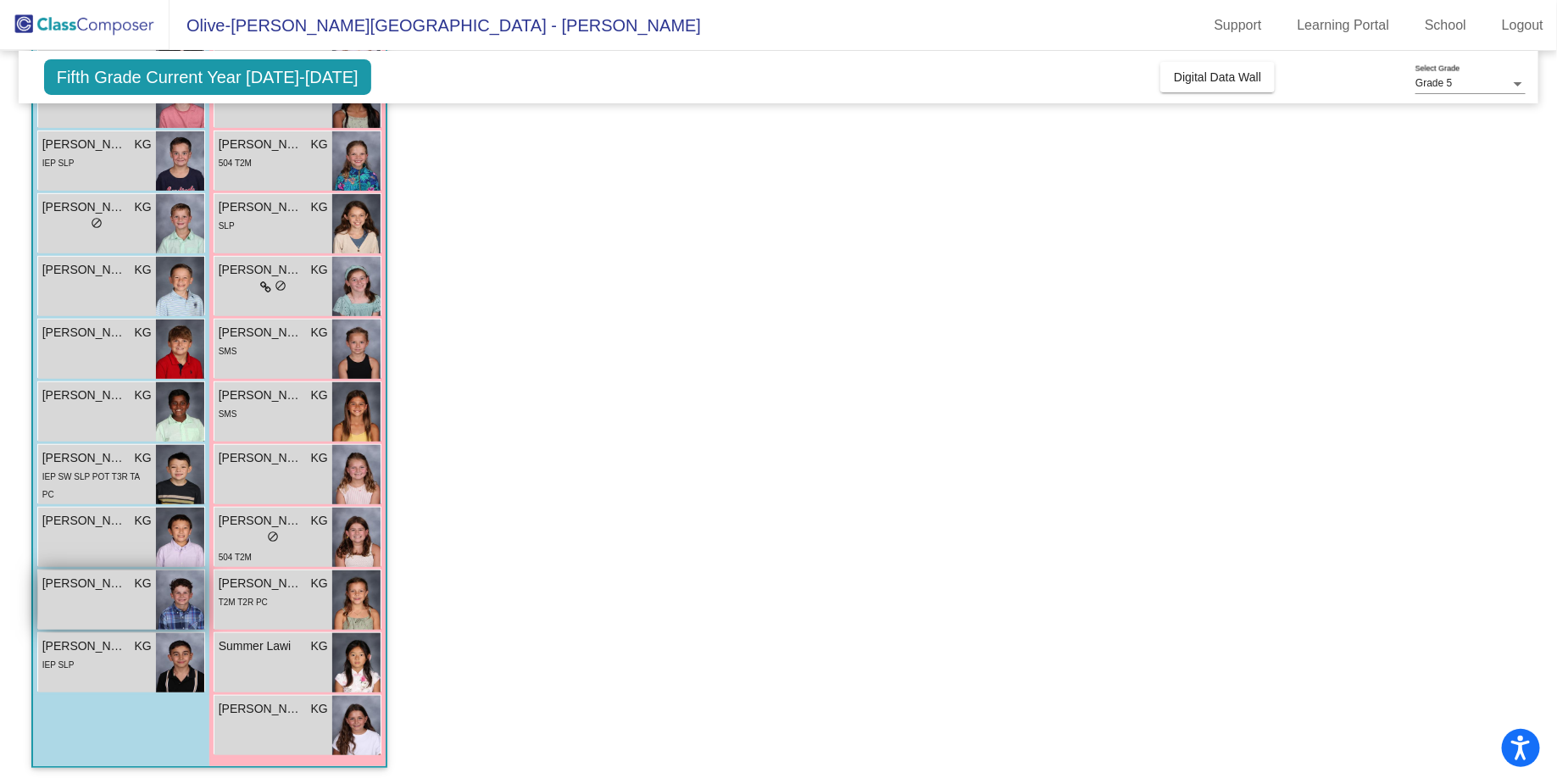
click at [103, 583] on span "[PERSON_NAME]" at bounding box center [84, 583] width 85 height 18
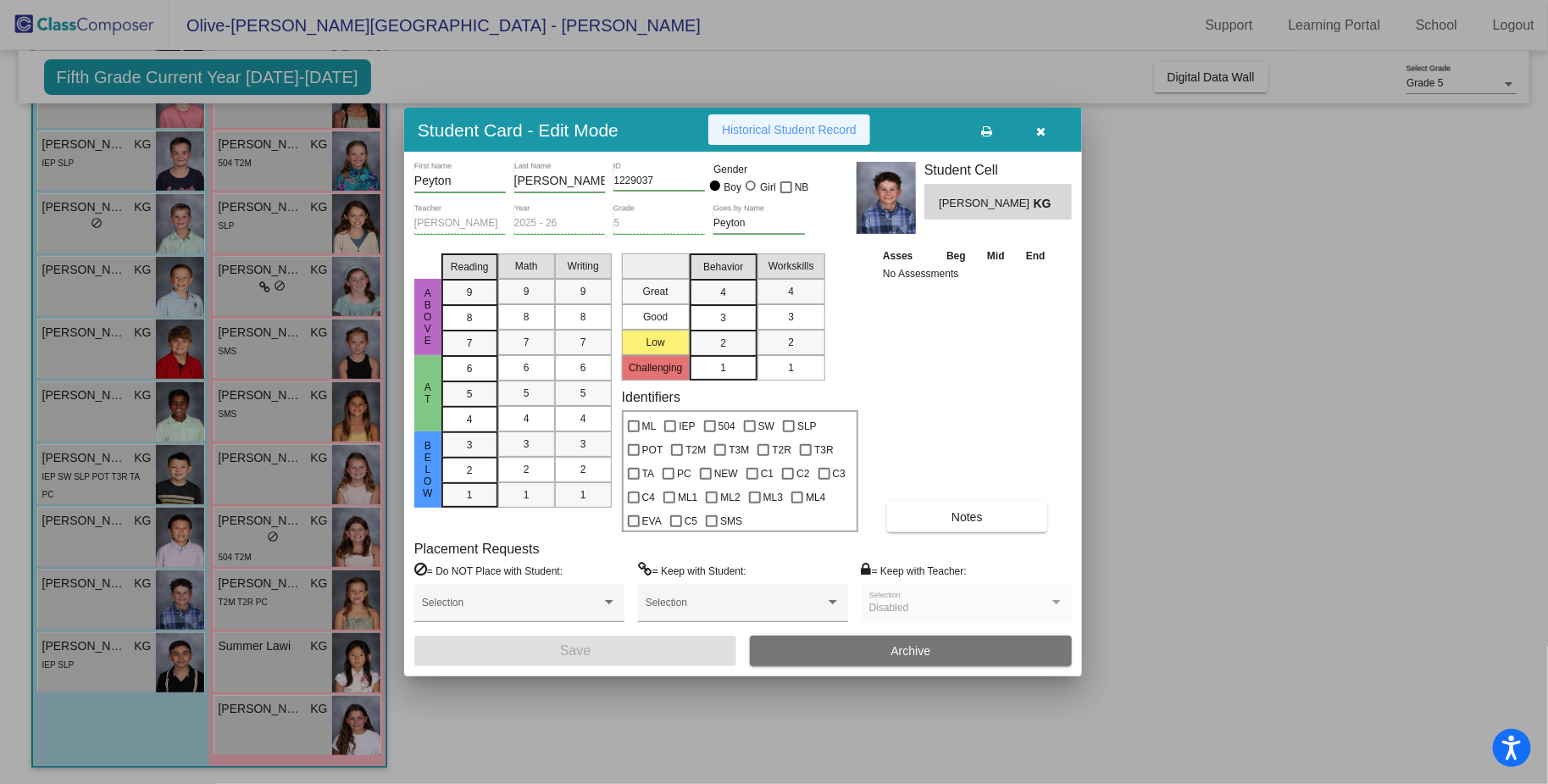
click at [818, 142] on button "Historical Student Record" at bounding box center [789, 130] width 162 height 31
click at [1040, 126] on icon "button" at bounding box center [1042, 131] width 10 height 11
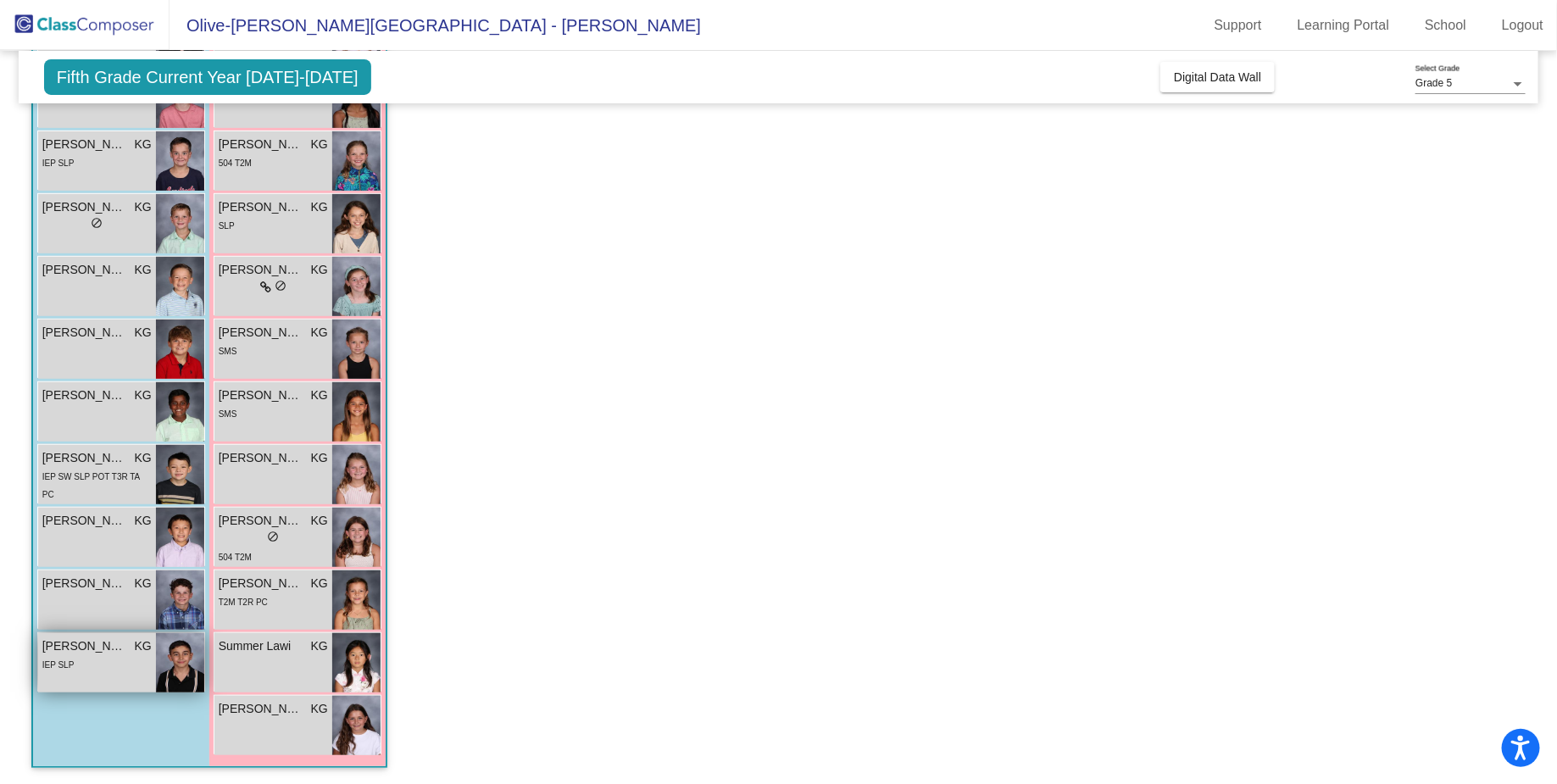
click at [77, 644] on span "[PERSON_NAME]" at bounding box center [84, 646] width 85 height 18
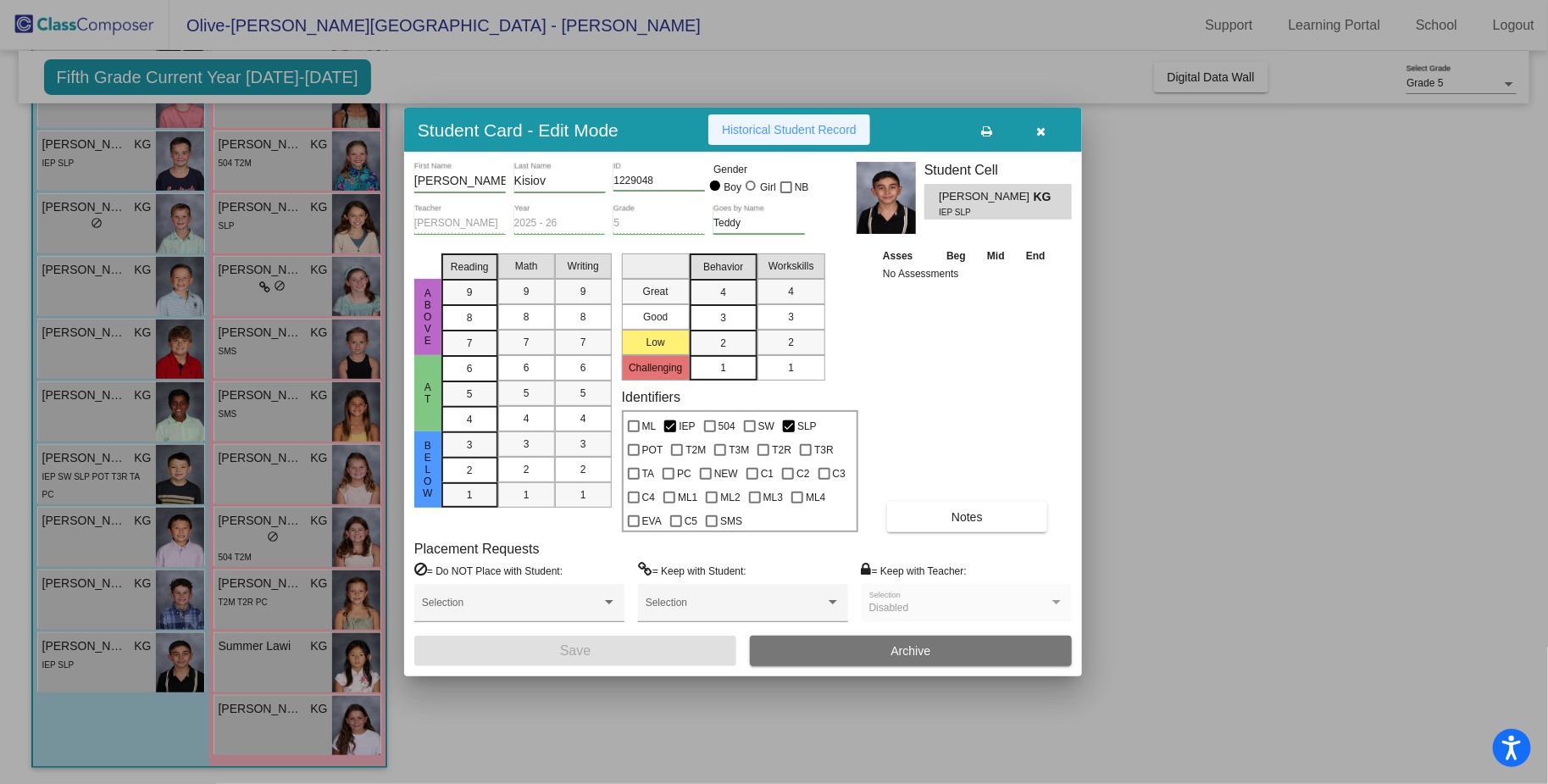
click at [774, 130] on span "Historical Student Record" at bounding box center [789, 130] width 135 height 13
click at [1044, 130] on icon "button" at bounding box center [1042, 131] width 10 height 11
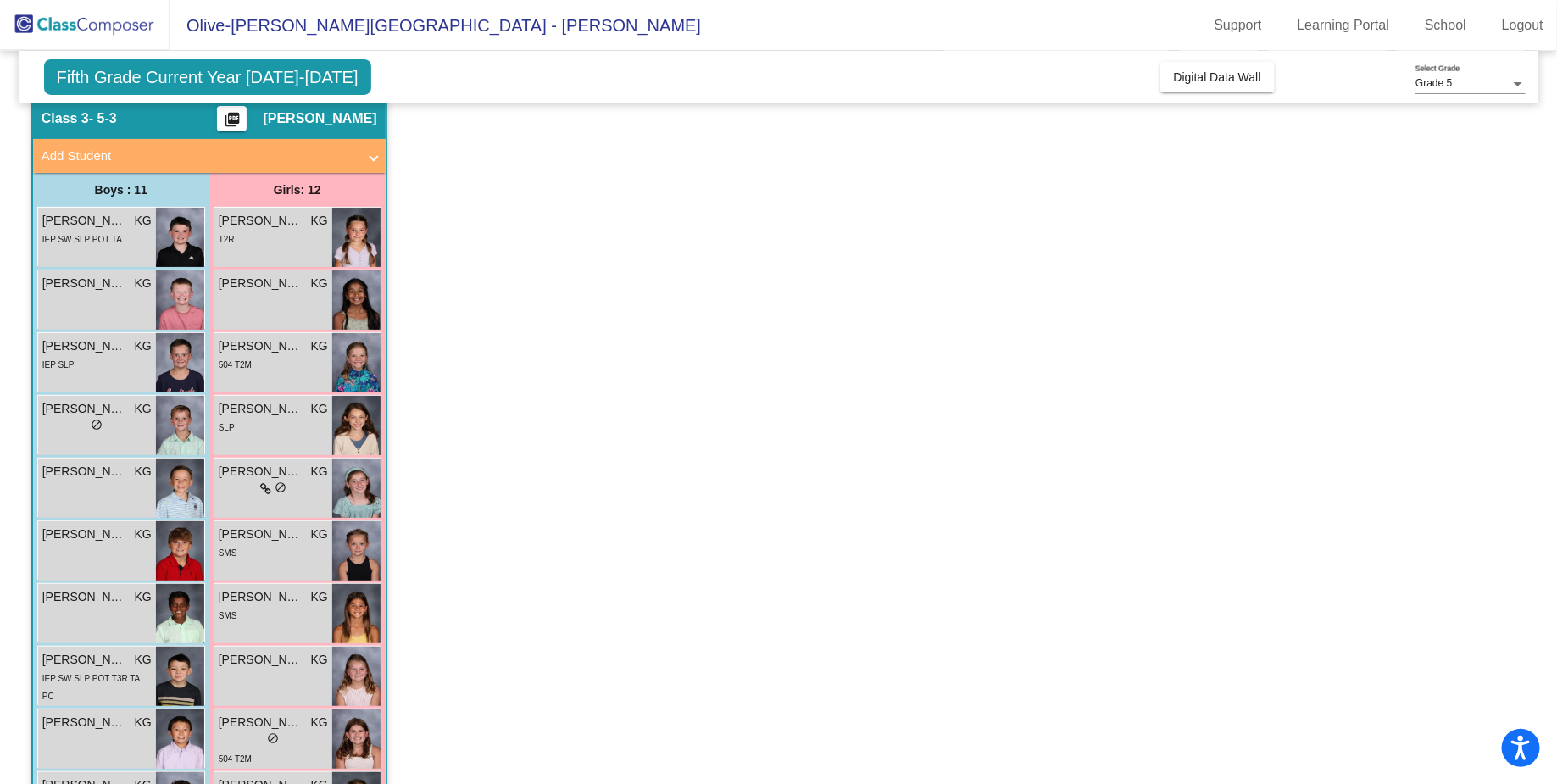
scroll to position [0, 0]
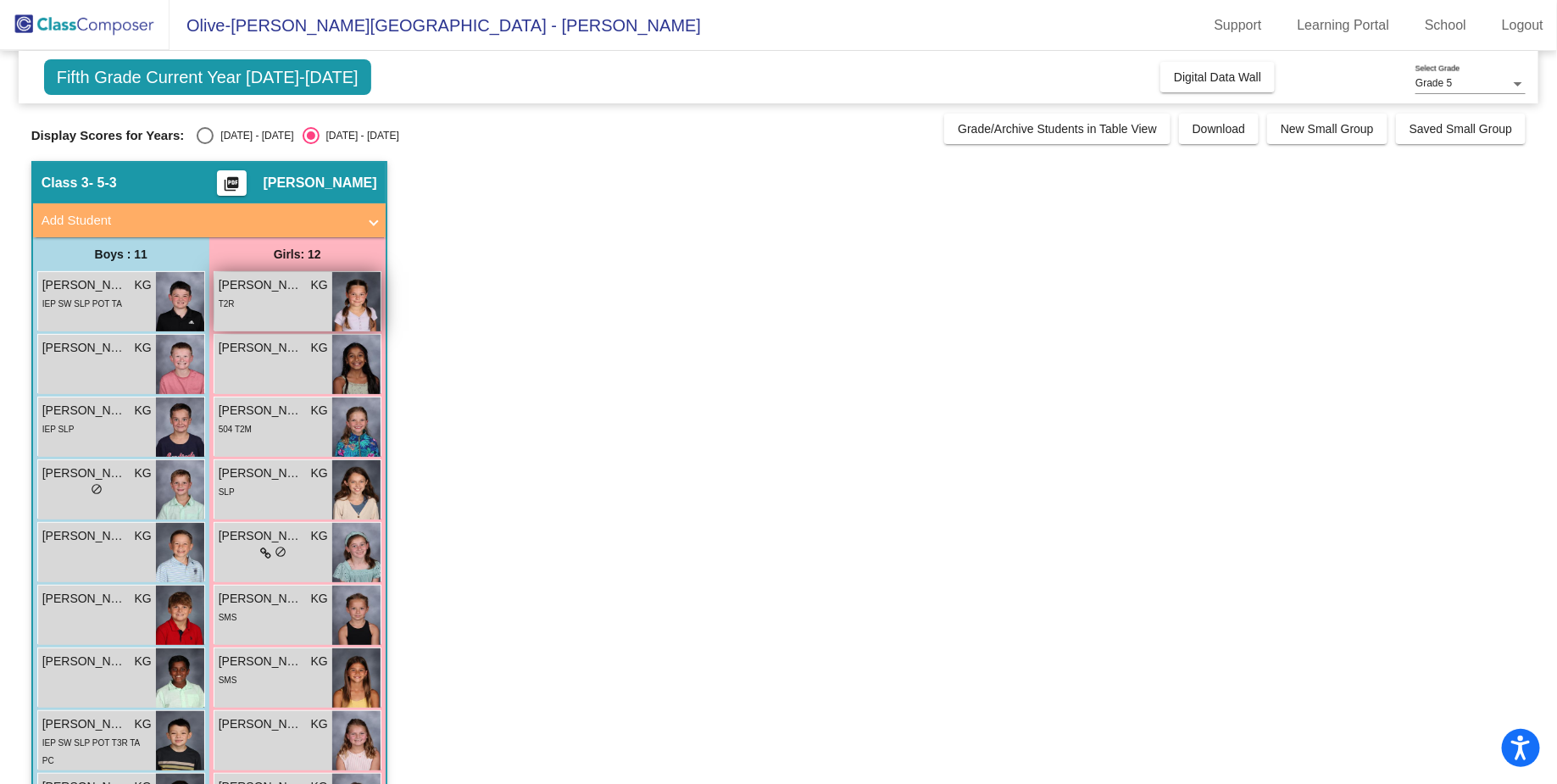
click at [279, 287] on span "[PERSON_NAME]" at bounding box center [261, 285] width 85 height 18
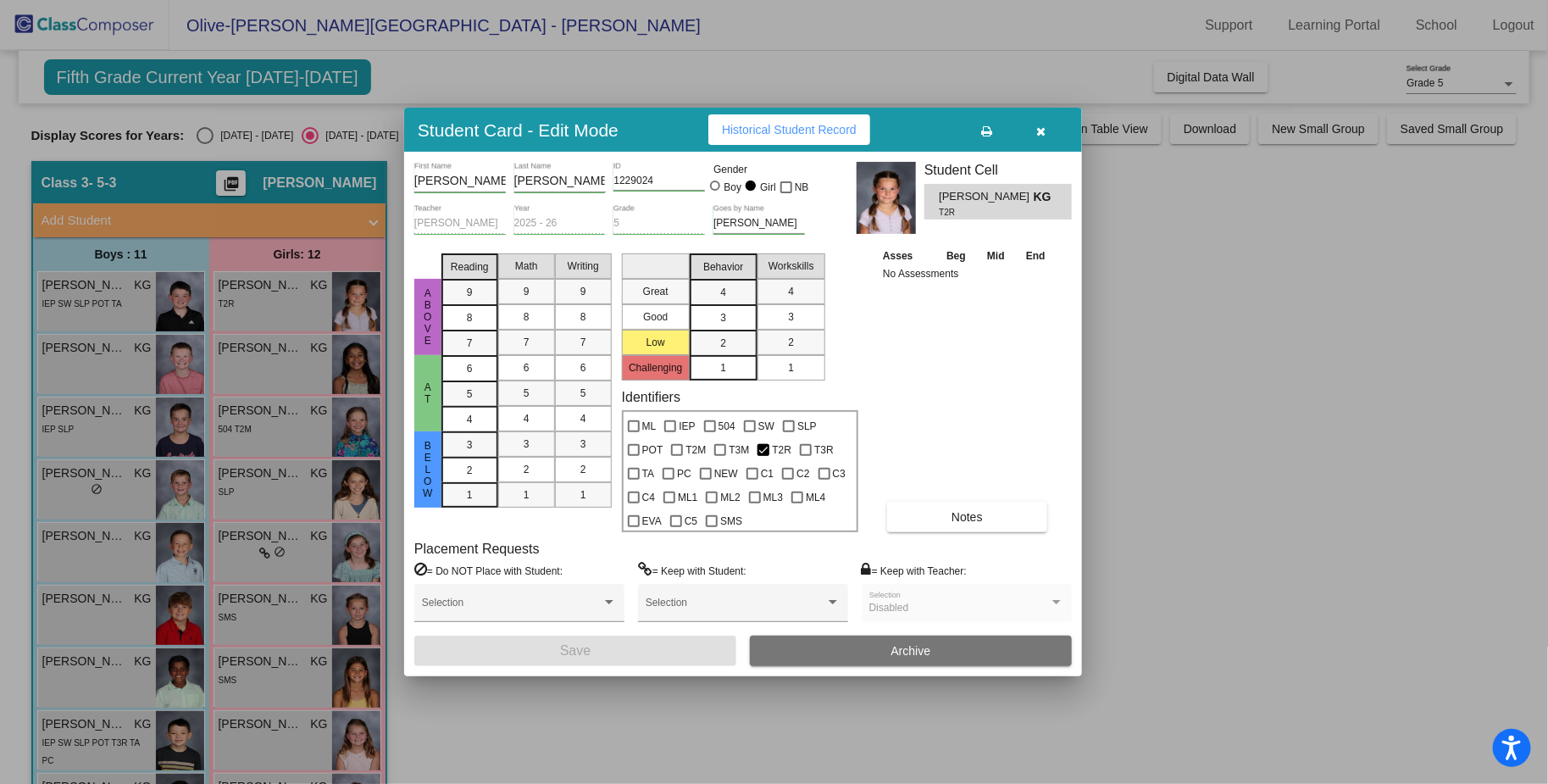
click at [765, 138] on button "Historical Student Record" at bounding box center [789, 130] width 162 height 31
click at [1040, 130] on icon "button" at bounding box center [1042, 131] width 10 height 11
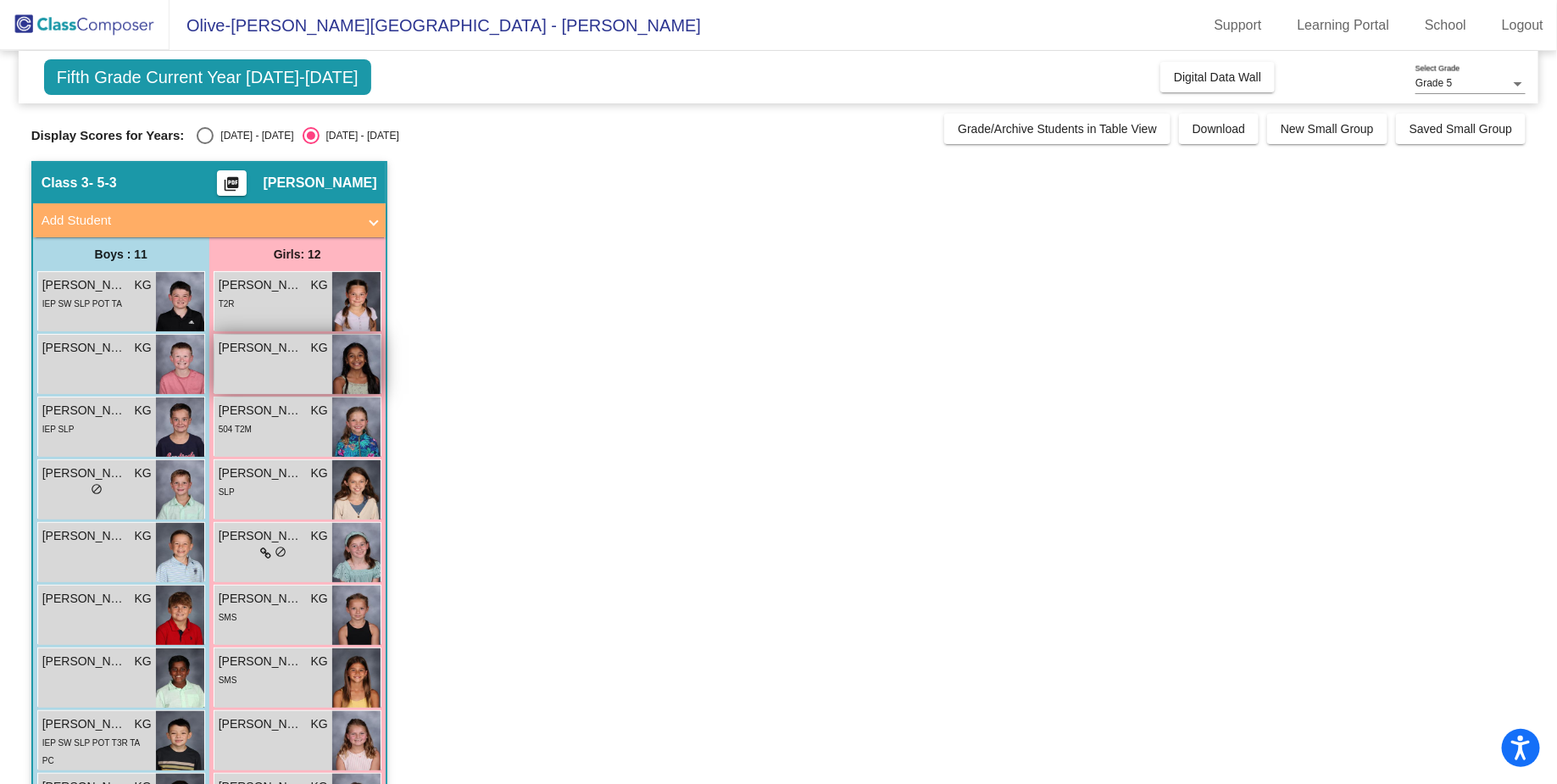
click at [252, 362] on div "[PERSON_NAME] KG lock do_not_disturb_alt" at bounding box center [273, 364] width 118 height 59
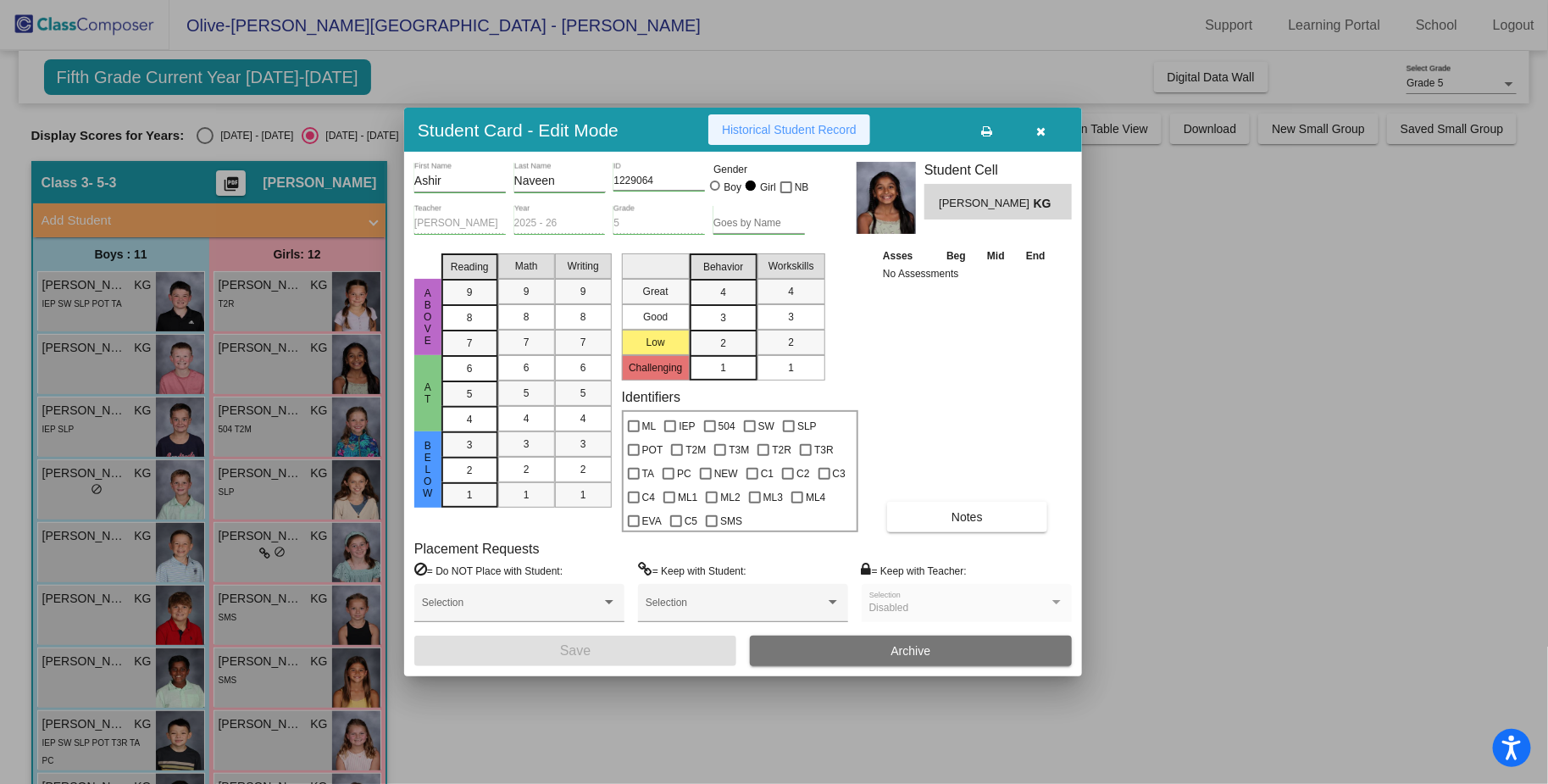
click at [795, 135] on span "Historical Student Record" at bounding box center [789, 130] width 135 height 13
click at [1047, 125] on button "button" at bounding box center [1041, 130] width 55 height 31
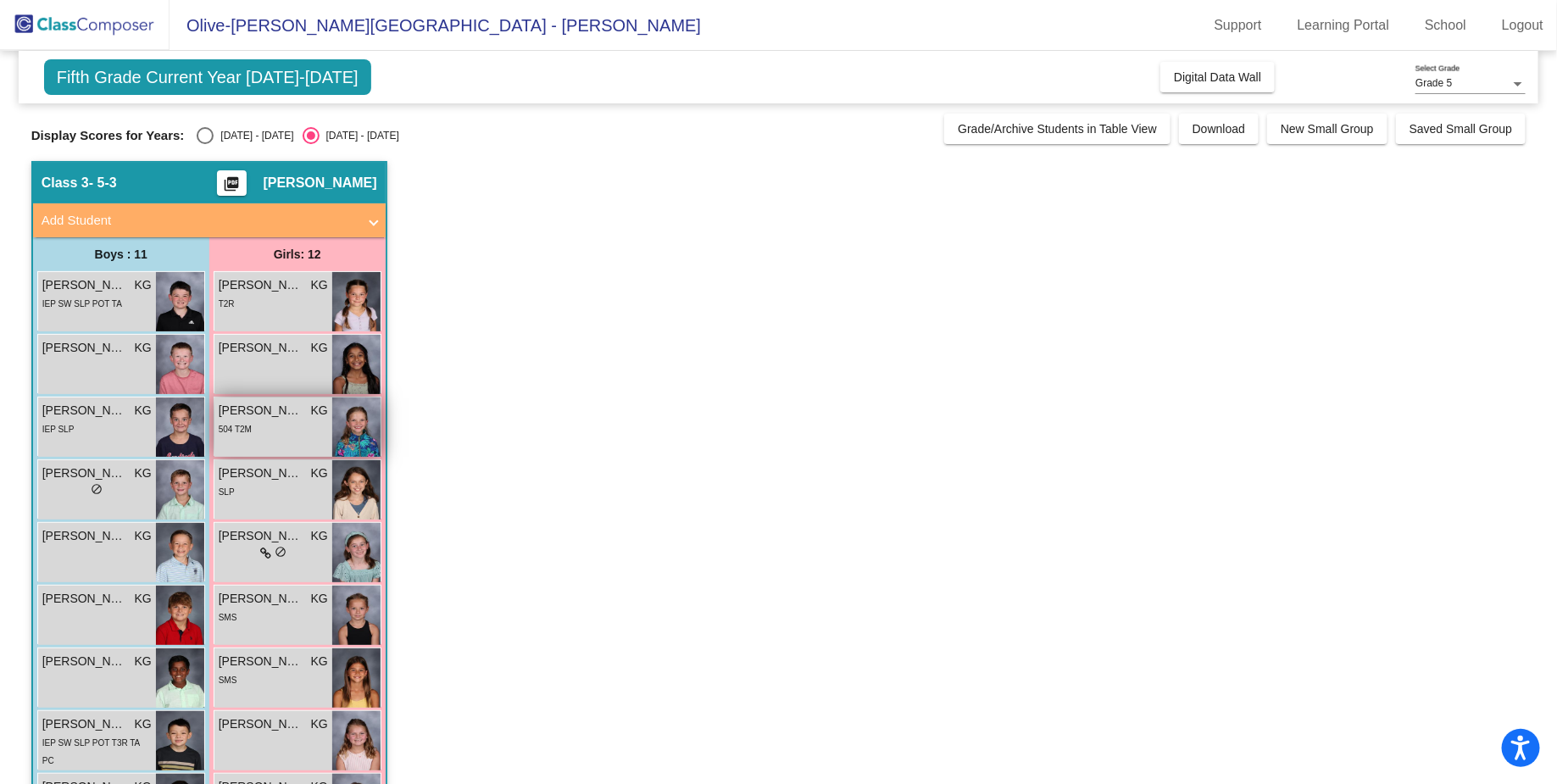
click at [256, 425] on div "504 T2M" at bounding box center [274, 428] width 109 height 18
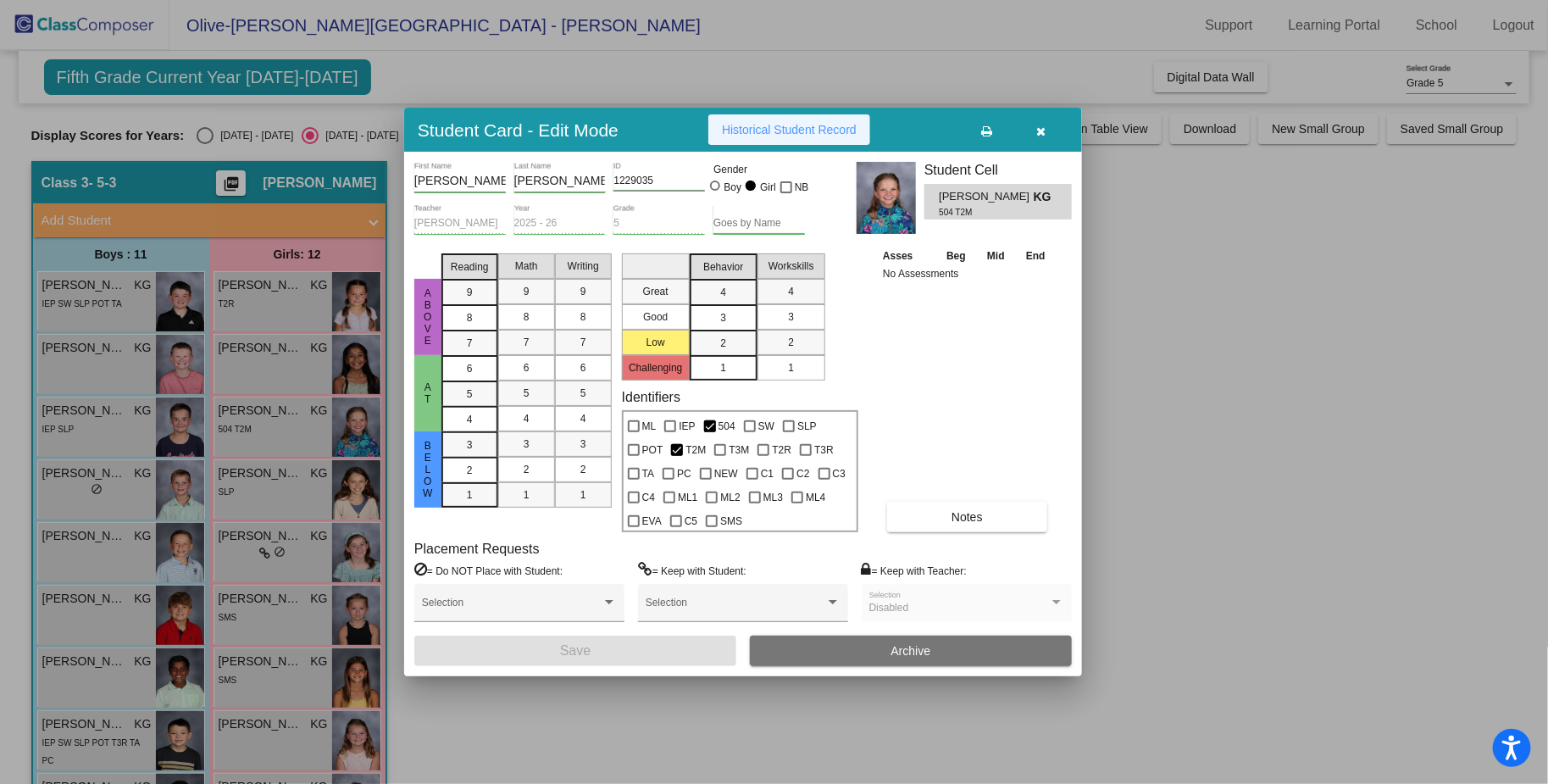
click at [819, 123] on span "Historical Student Record" at bounding box center [789, 130] width 135 height 13
click at [1050, 126] on button "button" at bounding box center [1041, 130] width 55 height 31
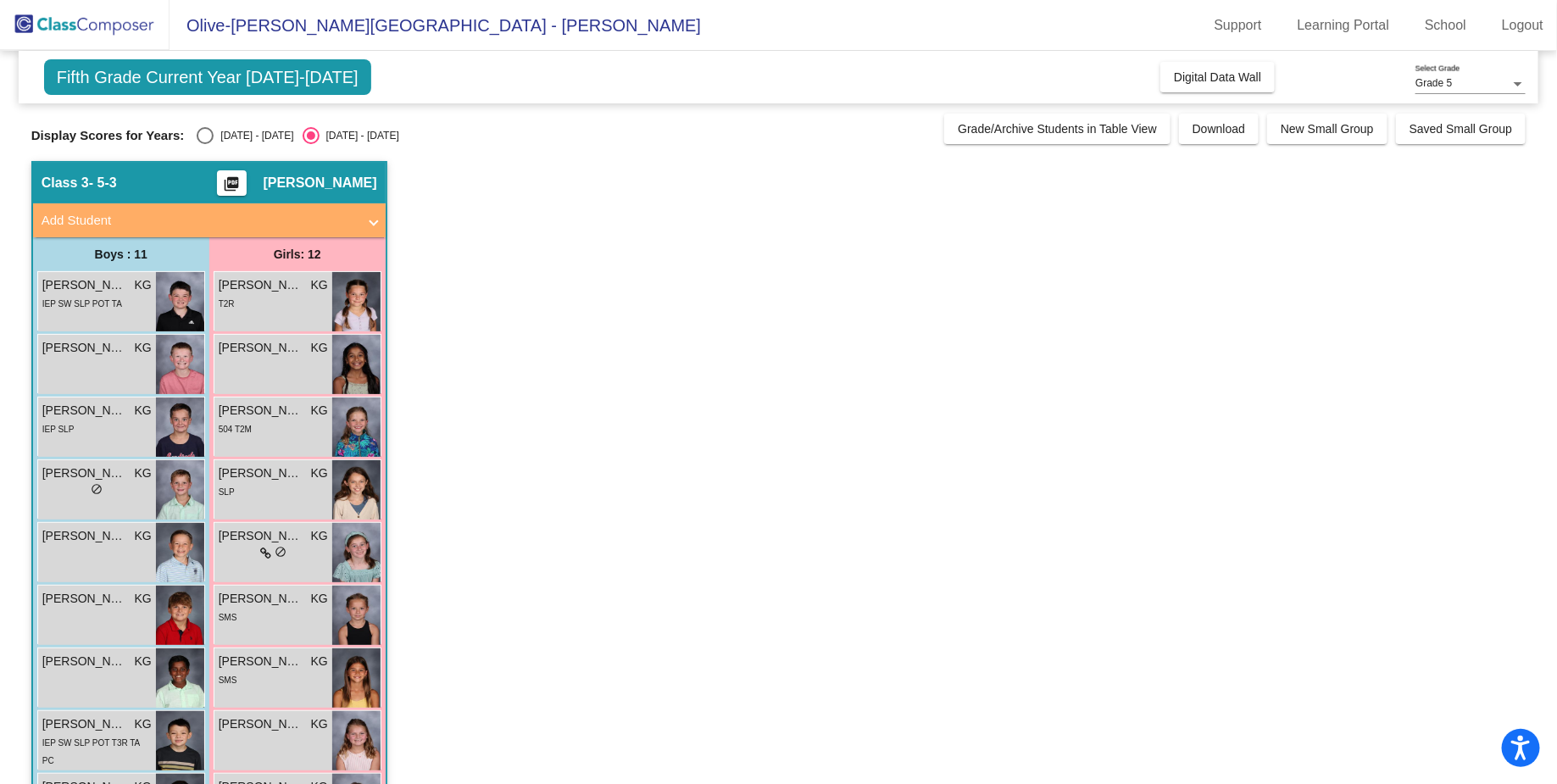
scroll to position [266, 0]
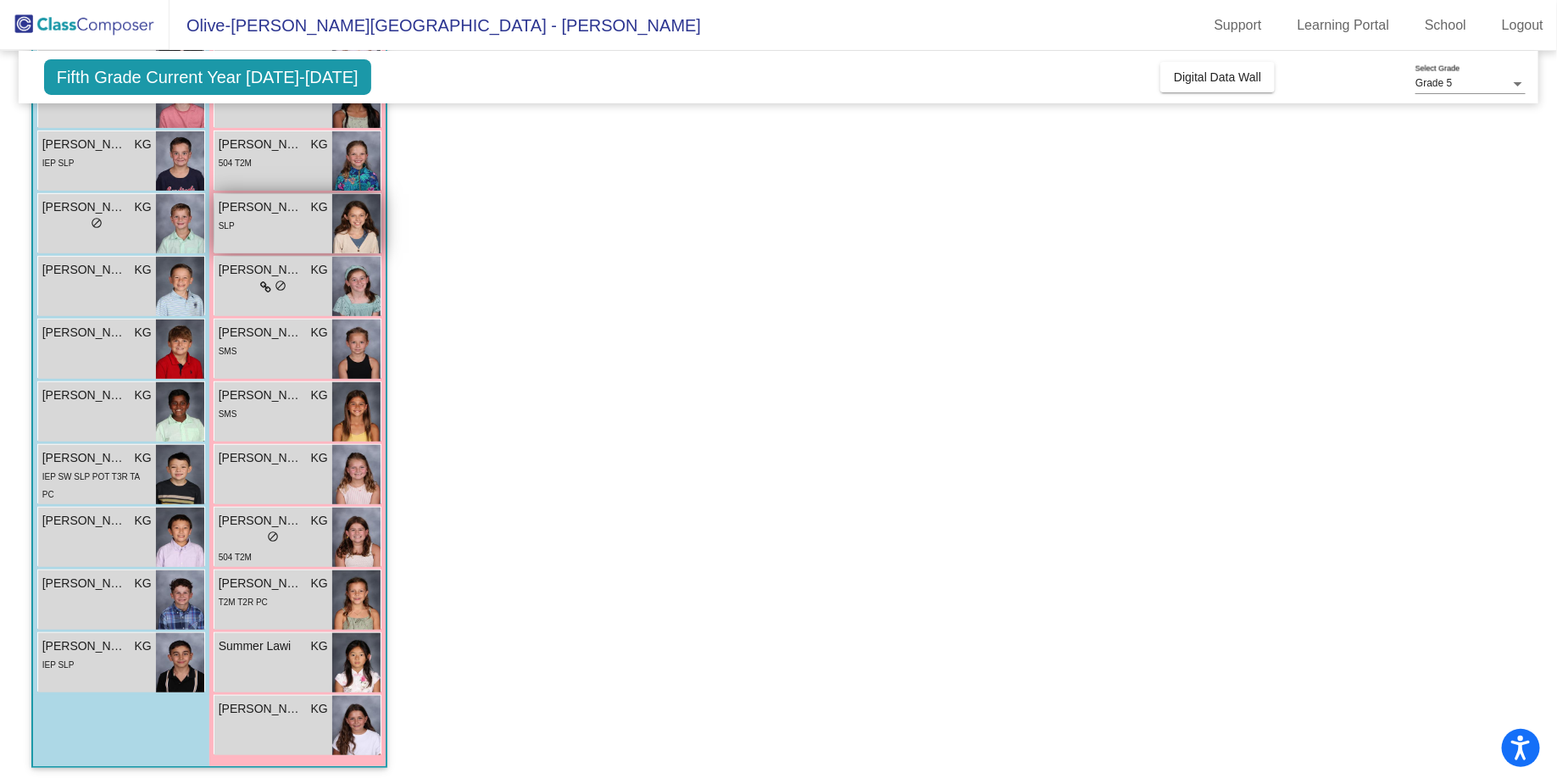
click at [269, 208] on span "[PERSON_NAME]" at bounding box center [261, 207] width 85 height 18
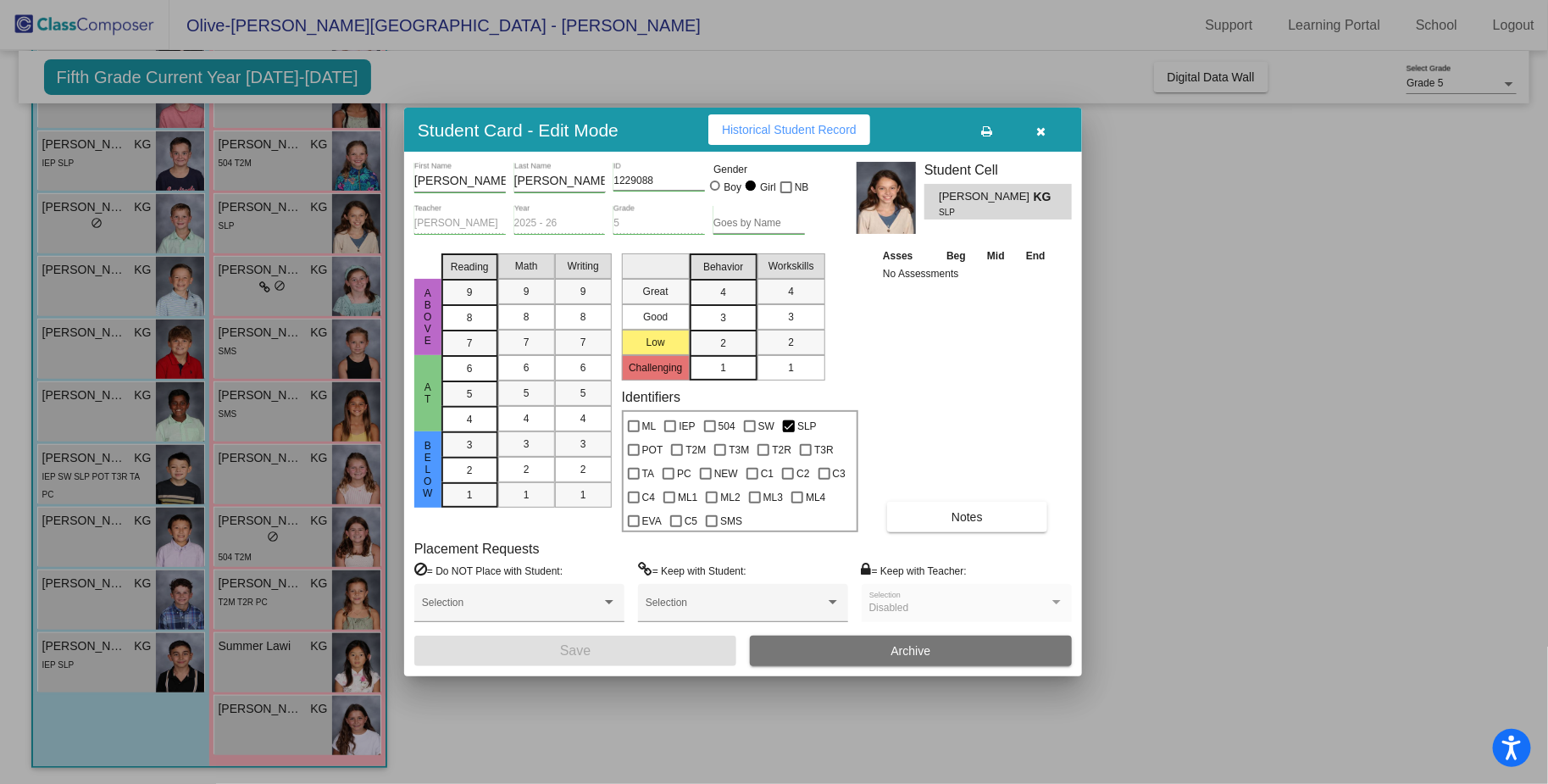
click at [797, 139] on button "Historical Student Record" at bounding box center [789, 130] width 162 height 31
click at [1045, 130] on icon "button" at bounding box center [1042, 131] width 10 height 11
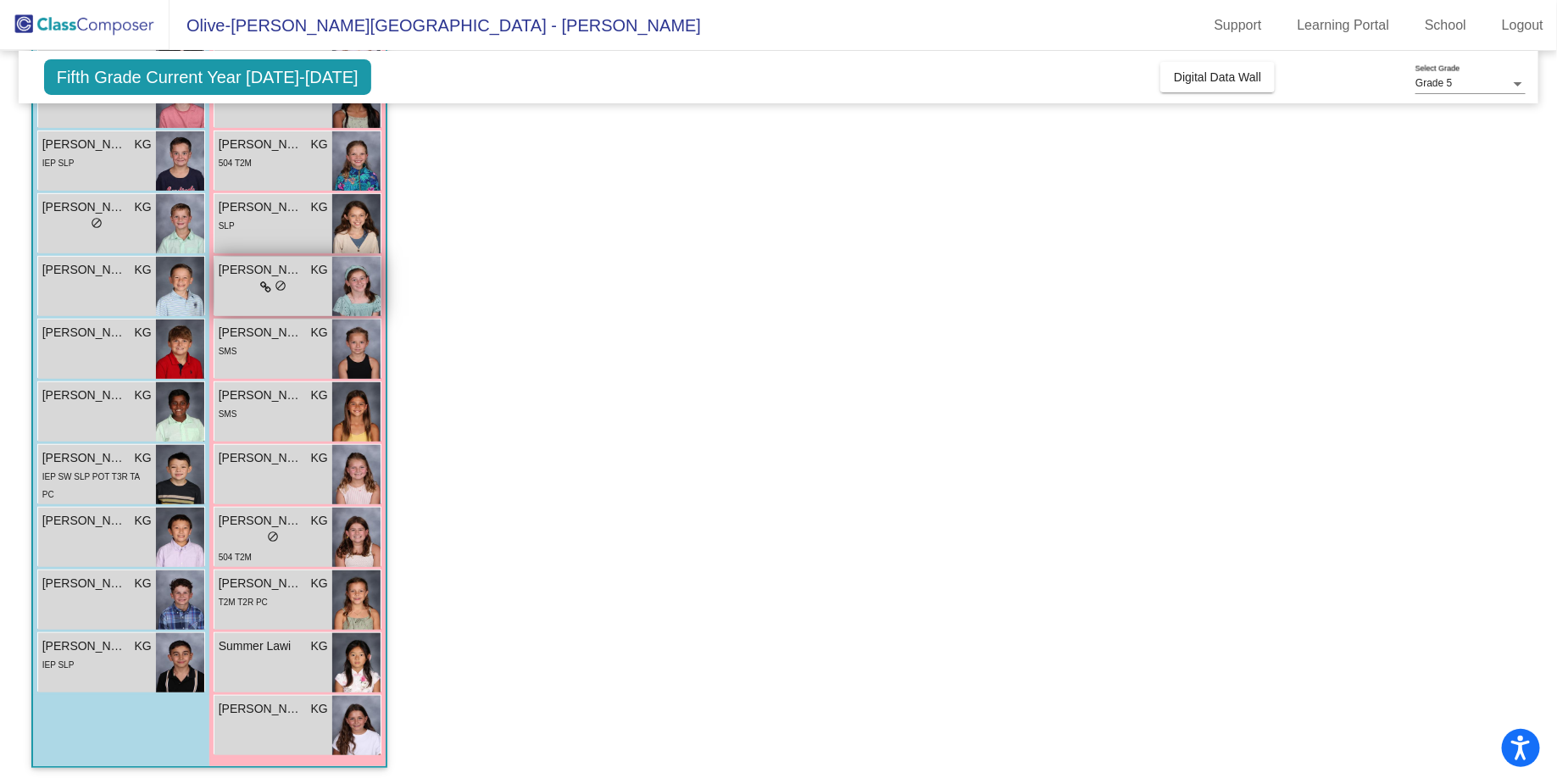
click at [274, 279] on span "do_not_disturb_alt" at bounding box center [280, 285] width 11 height 11
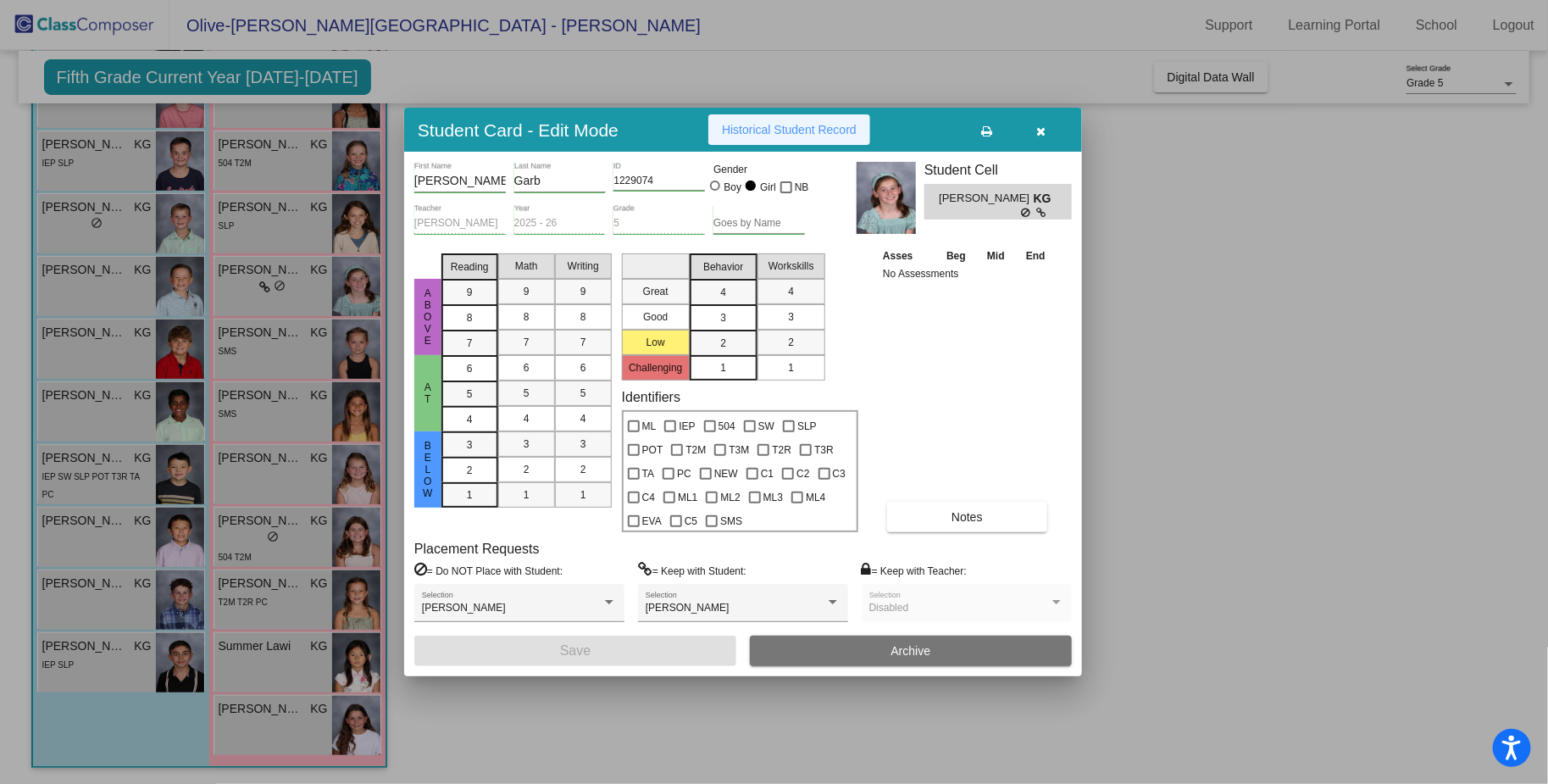
click at [814, 135] on span "Historical Student Record" at bounding box center [789, 130] width 135 height 13
click at [1048, 134] on button "button" at bounding box center [1041, 130] width 55 height 31
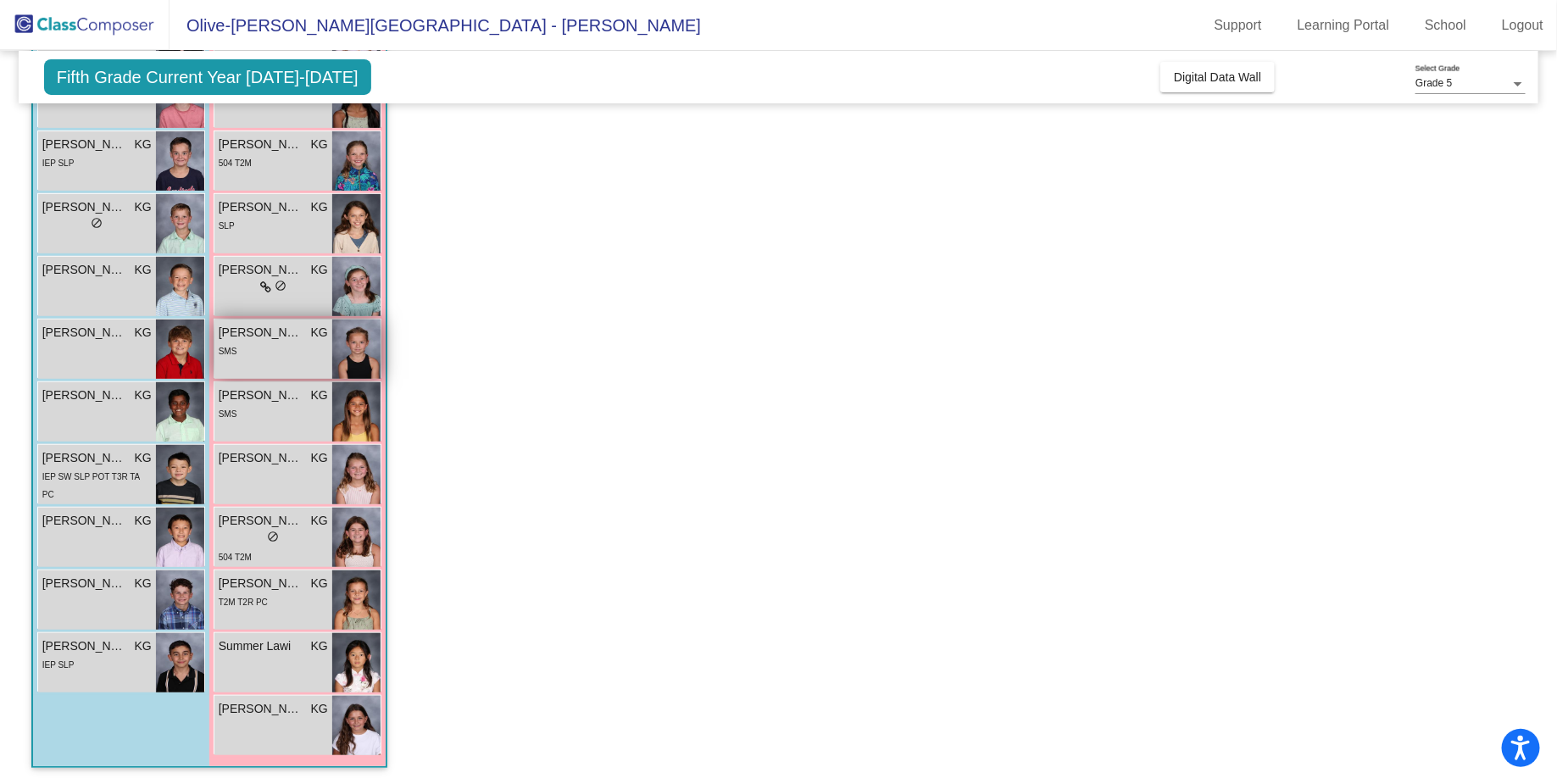
click at [295, 344] on div "SMS" at bounding box center [274, 350] width 109 height 18
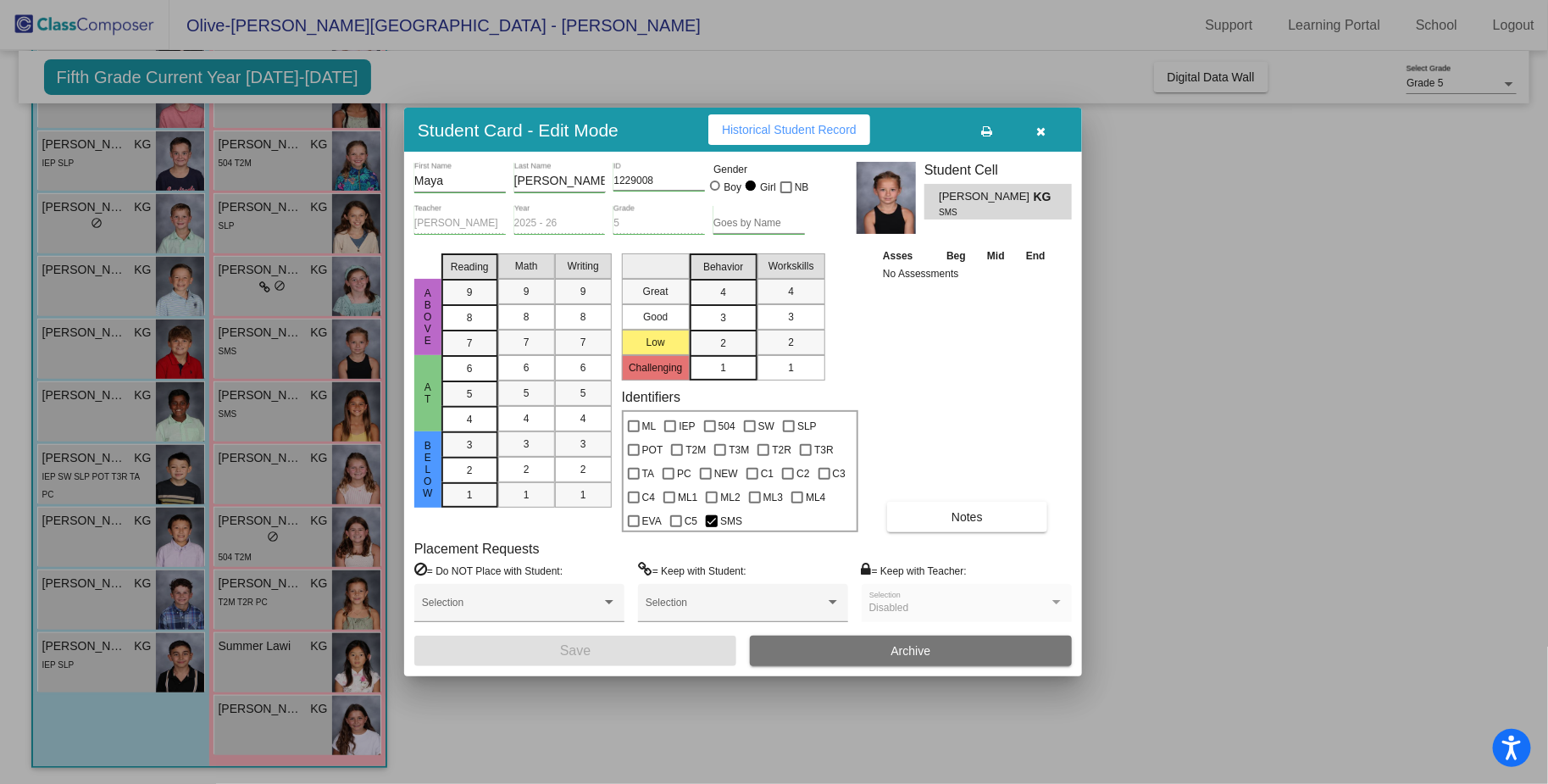
click at [780, 129] on span "Historical Student Record" at bounding box center [789, 130] width 135 height 13
click at [1042, 124] on span "button" at bounding box center [1042, 130] width 10 height 13
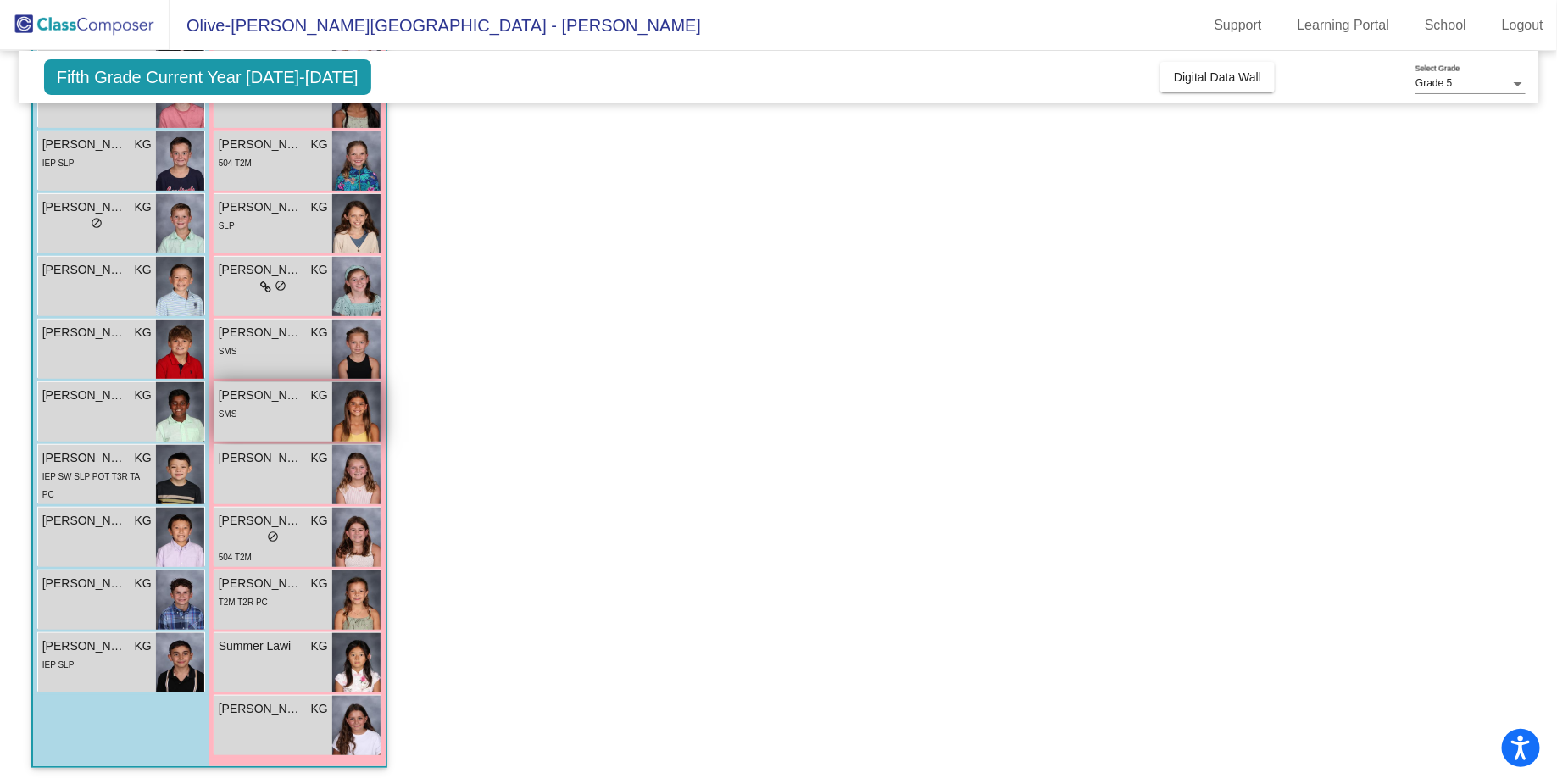
click at [286, 404] on div "SMS" at bounding box center [274, 413] width 109 height 18
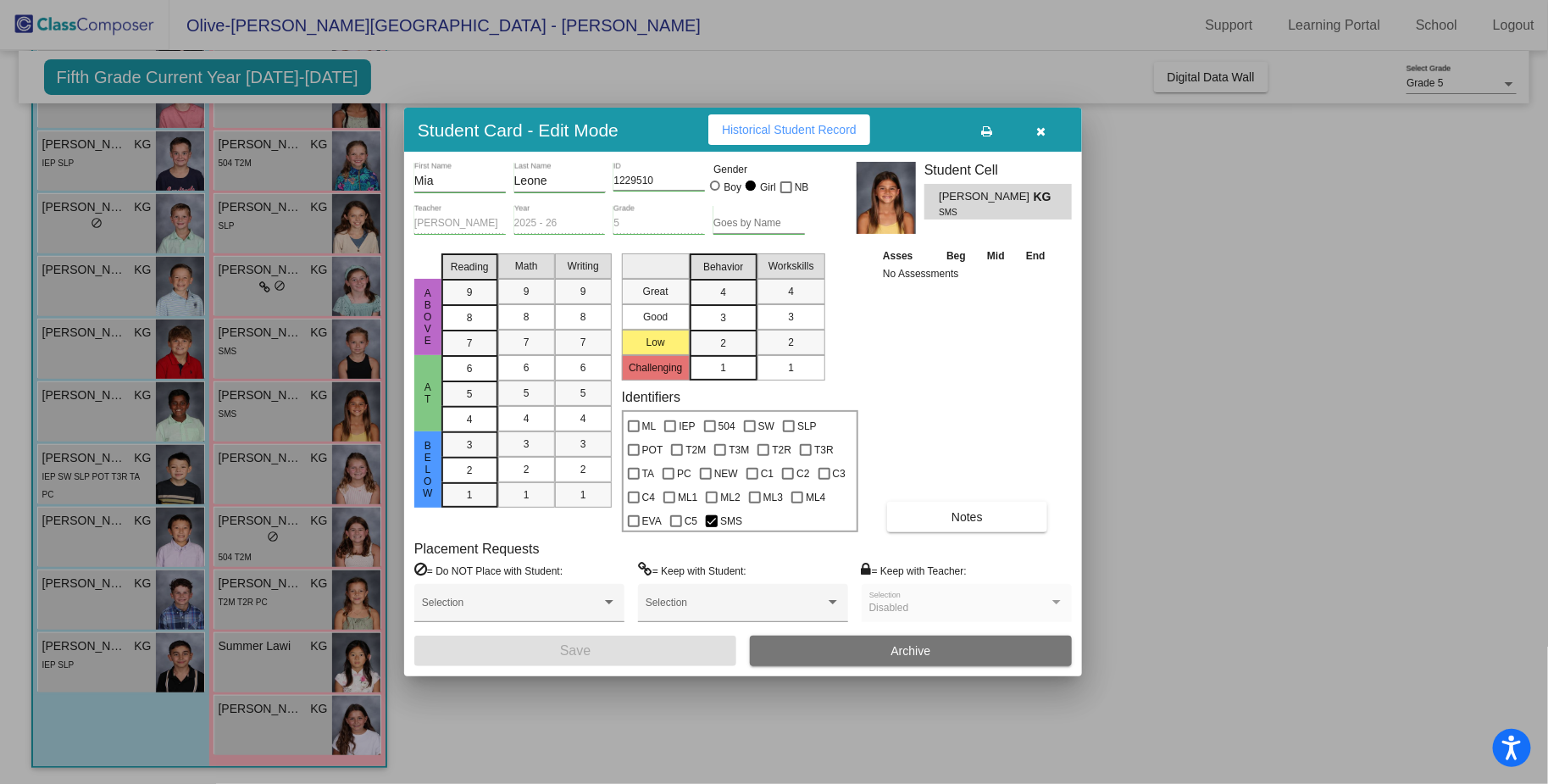
click at [780, 136] on span "Historical Student Record" at bounding box center [789, 130] width 135 height 13
click at [1048, 135] on button "button" at bounding box center [1041, 130] width 55 height 31
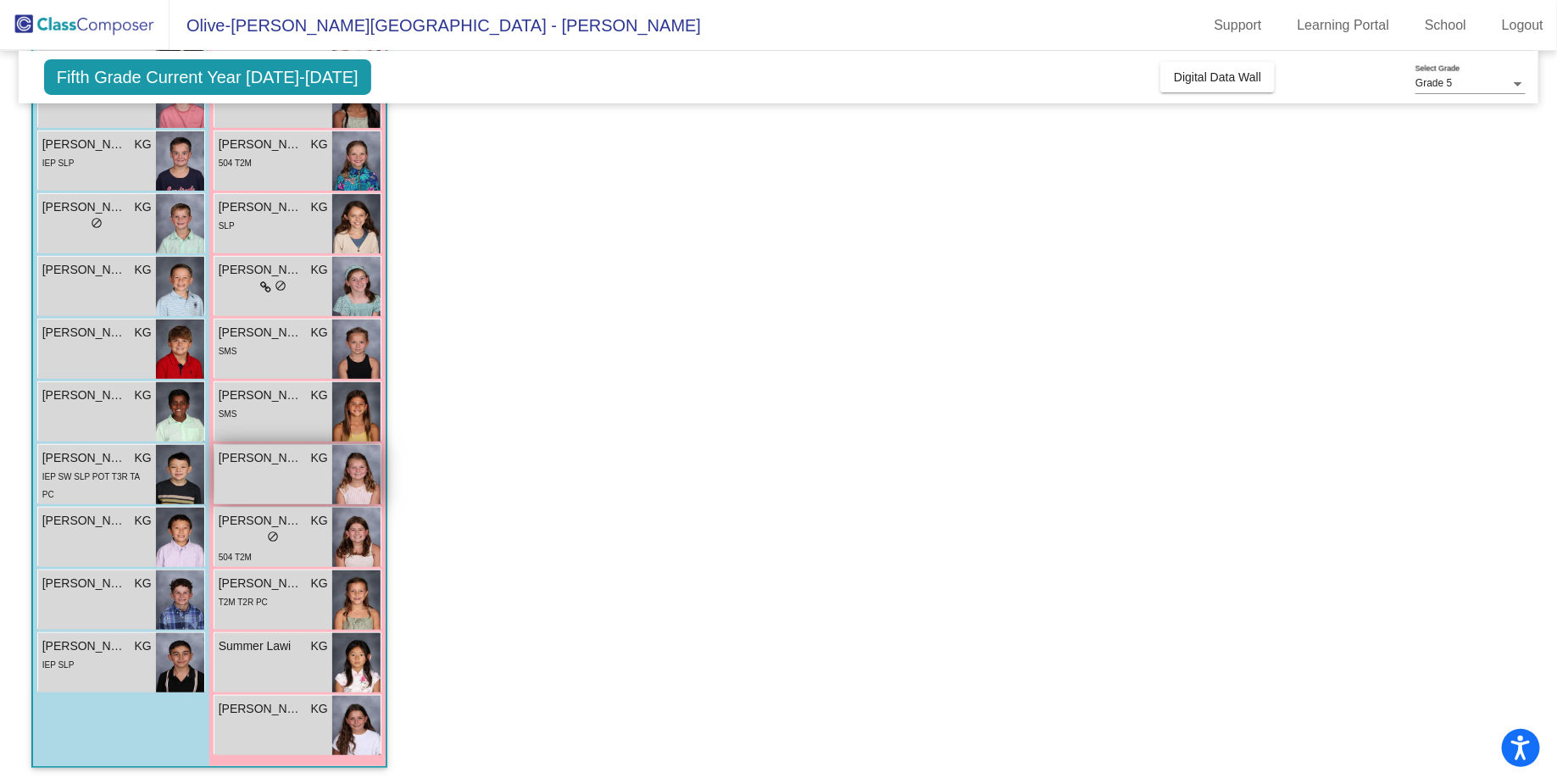
click at [287, 462] on span "[PERSON_NAME]" at bounding box center [261, 458] width 85 height 18
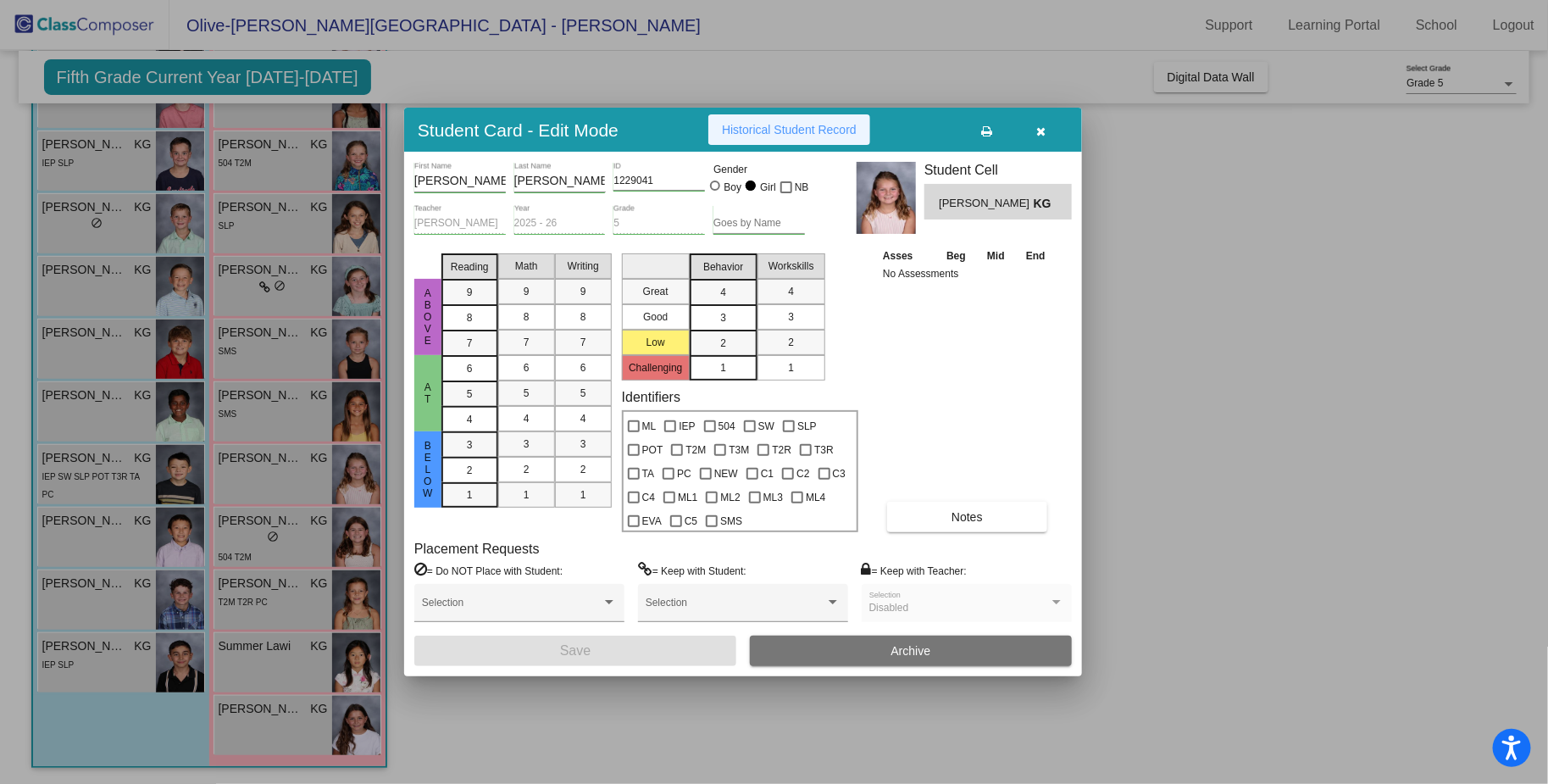
click at [767, 124] on span "Historical Student Record" at bounding box center [789, 130] width 135 height 13
click at [1046, 134] on icon "button" at bounding box center [1042, 131] width 10 height 11
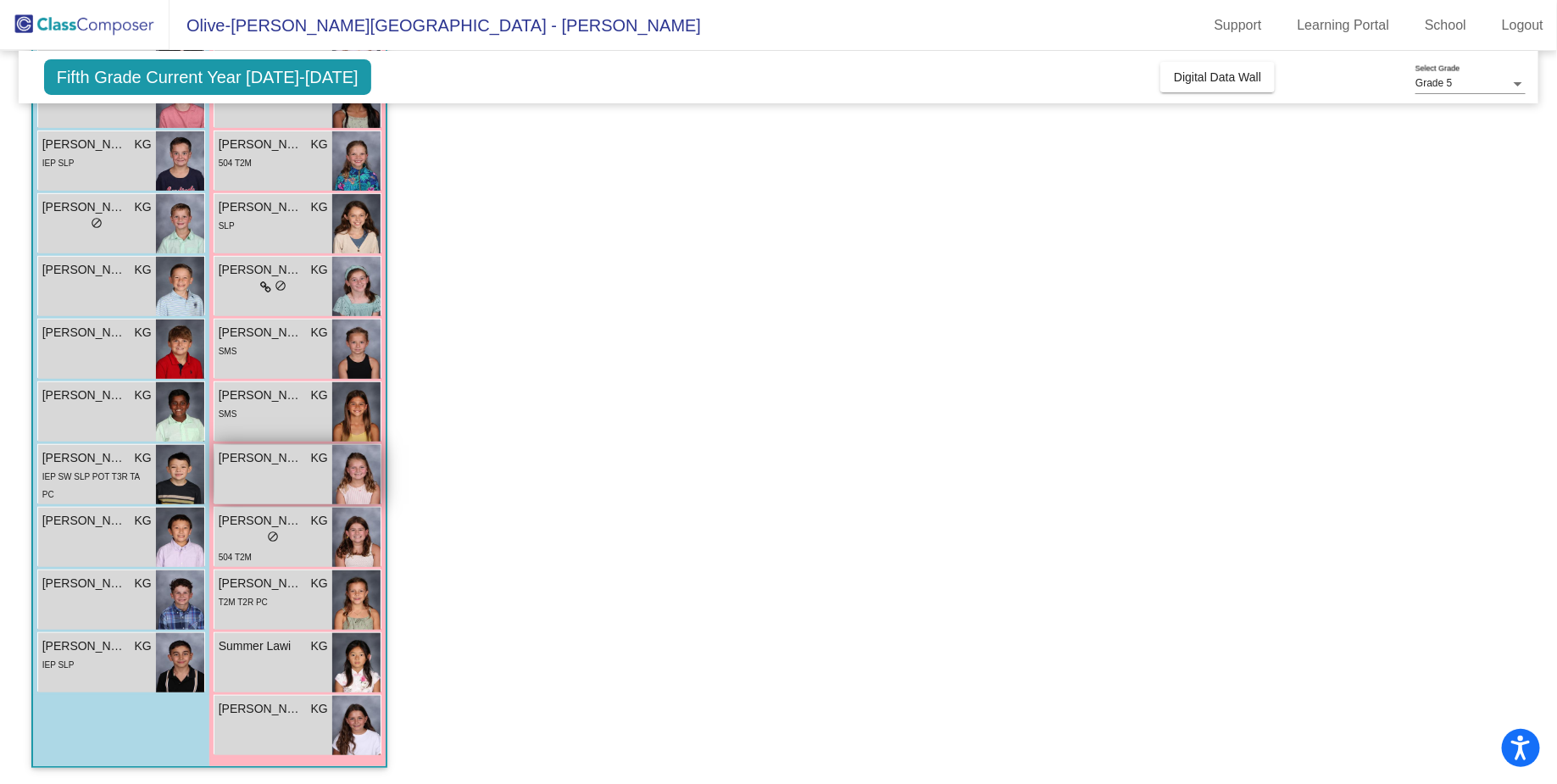
click at [289, 467] on div "[PERSON_NAME] KG lock do_not_disturb_alt" at bounding box center [273, 474] width 118 height 59
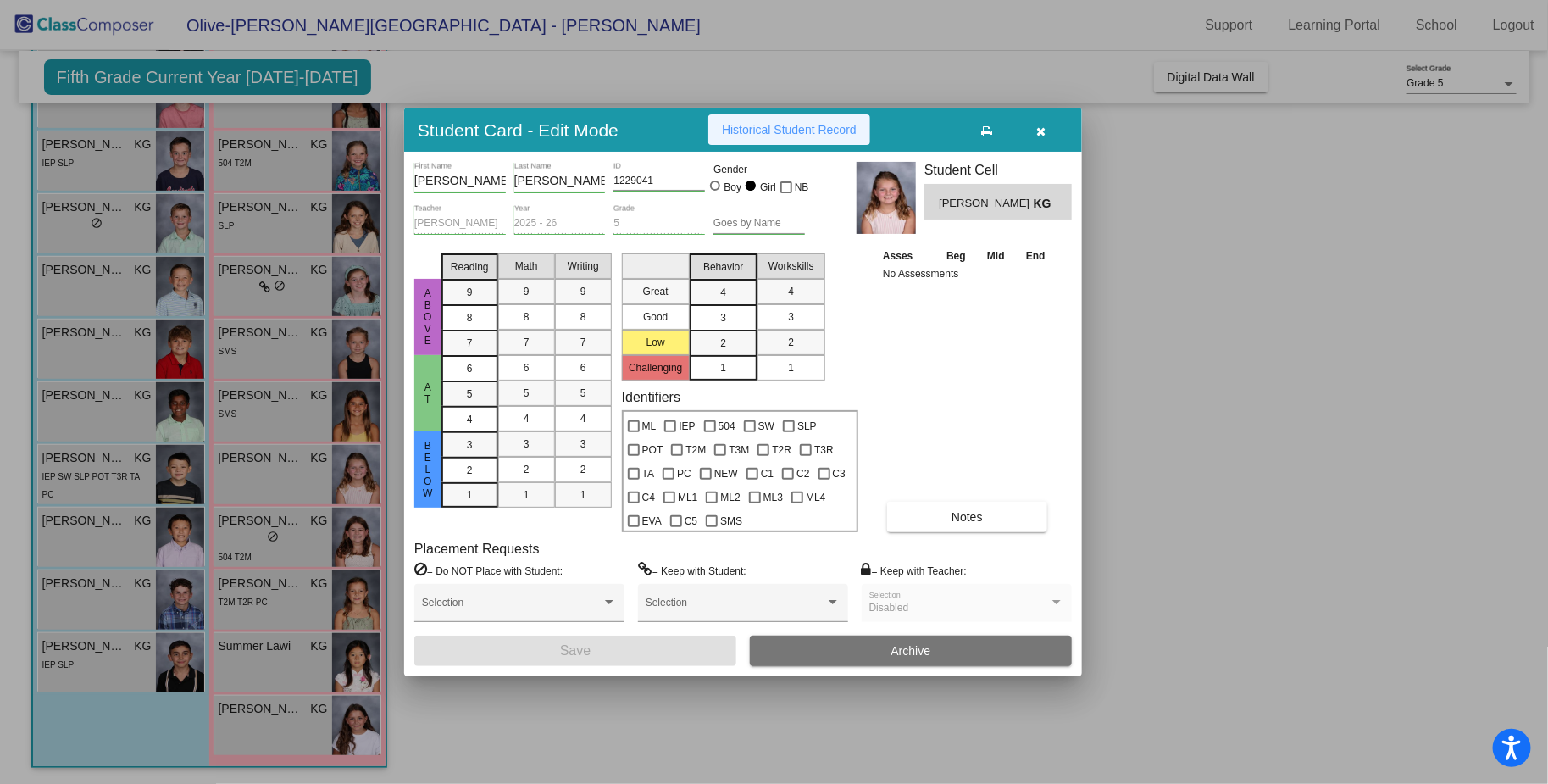
click at [792, 130] on span "Historical Student Record" at bounding box center [789, 130] width 135 height 13
click at [1038, 125] on icon "button" at bounding box center [1042, 131] width 10 height 11
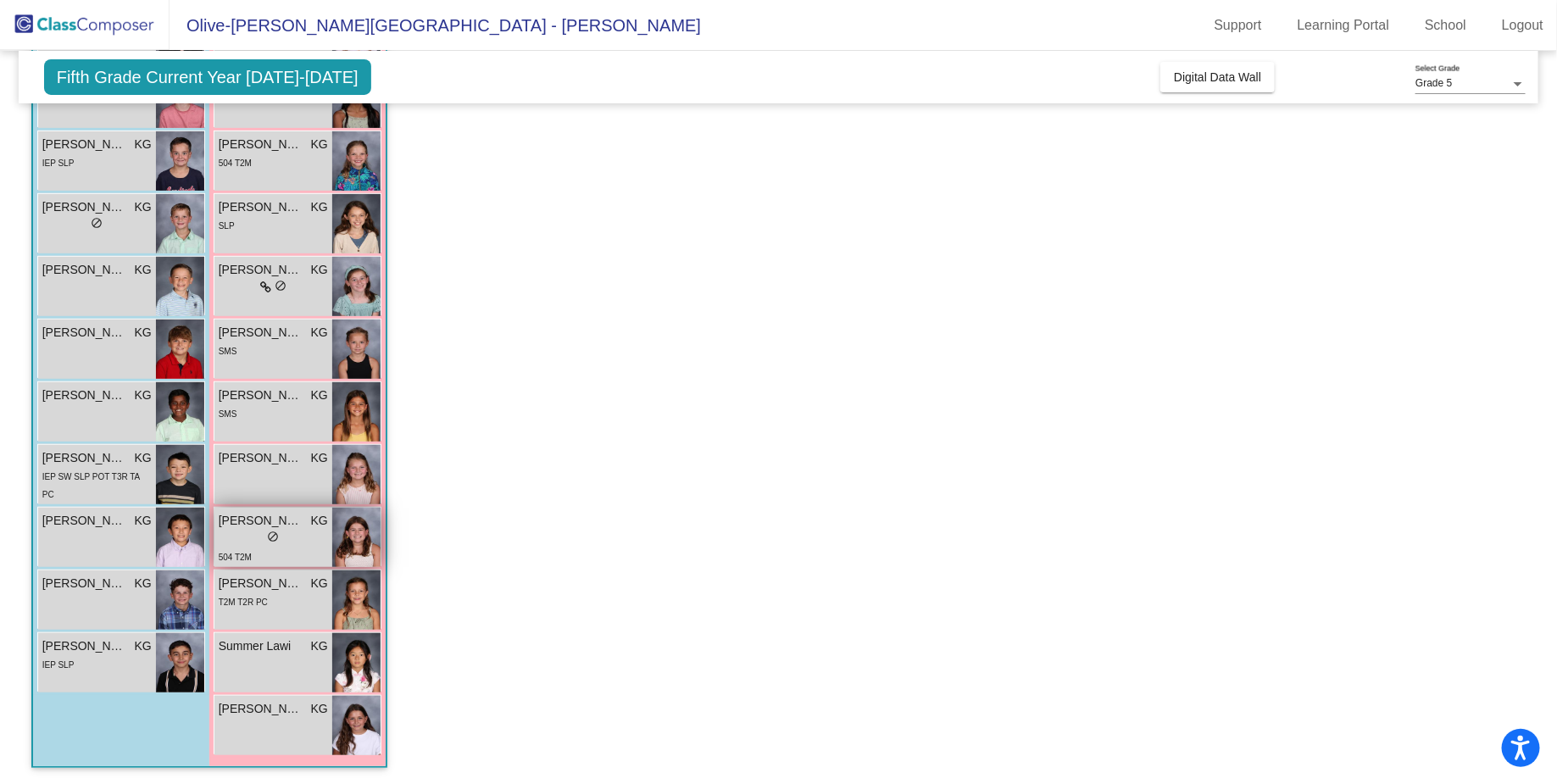
click at [284, 520] on span "[PERSON_NAME]" at bounding box center [261, 520] width 85 height 18
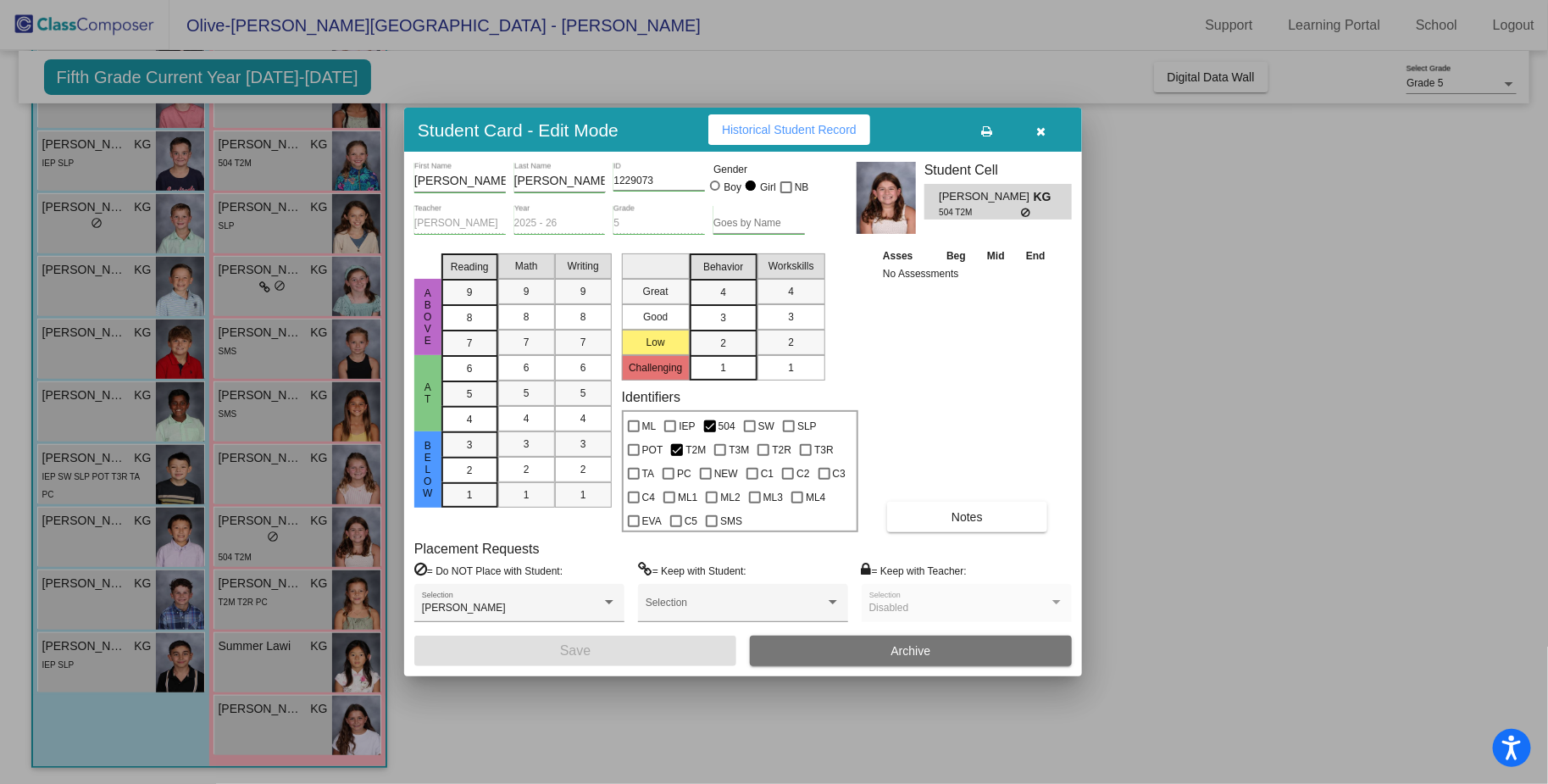
click at [787, 134] on span "Historical Student Record" at bounding box center [789, 130] width 135 height 13
click at [1042, 131] on icon "button" at bounding box center [1042, 131] width 10 height 11
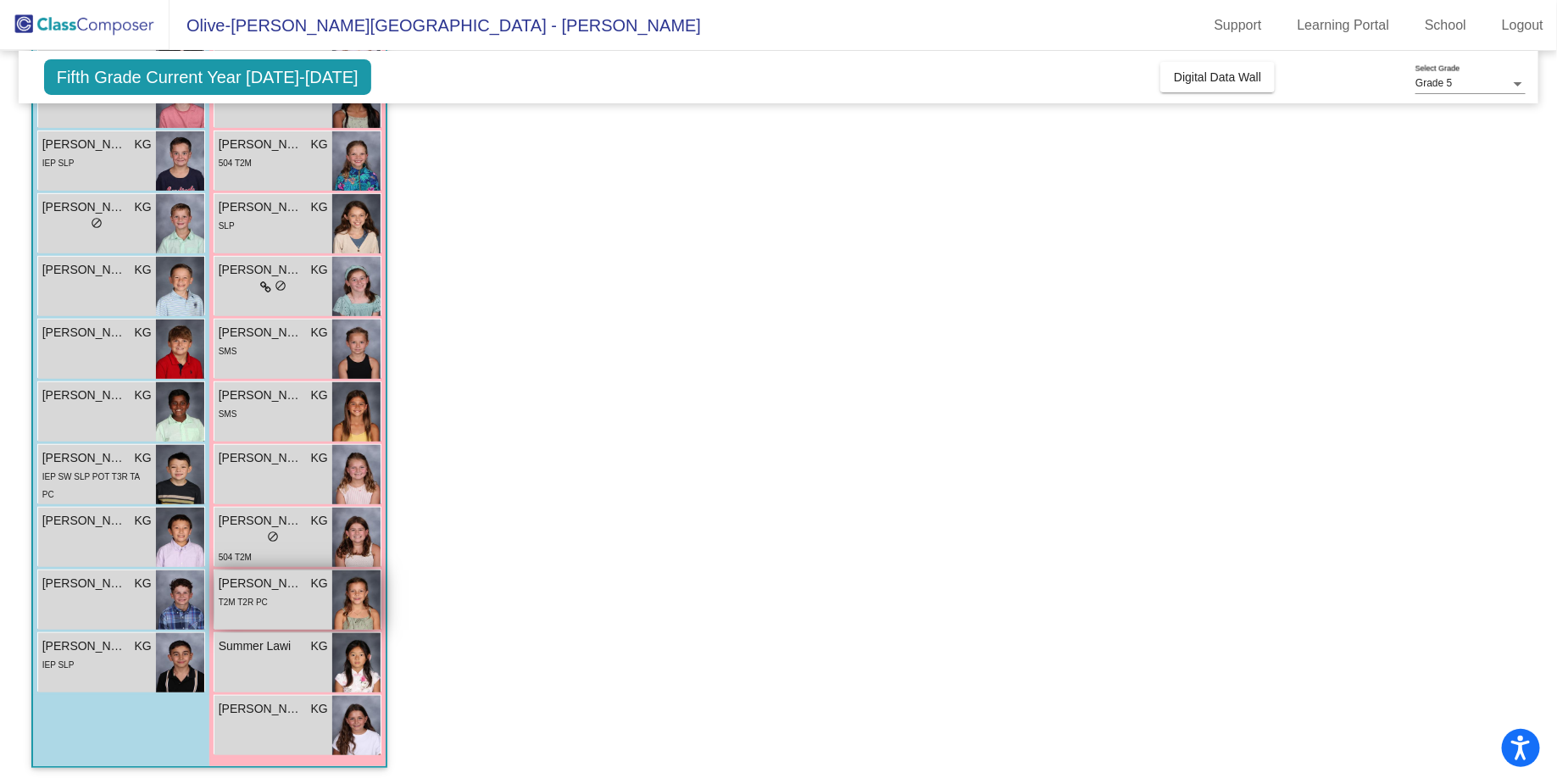
click at [266, 580] on span "[PERSON_NAME]" at bounding box center [261, 583] width 85 height 18
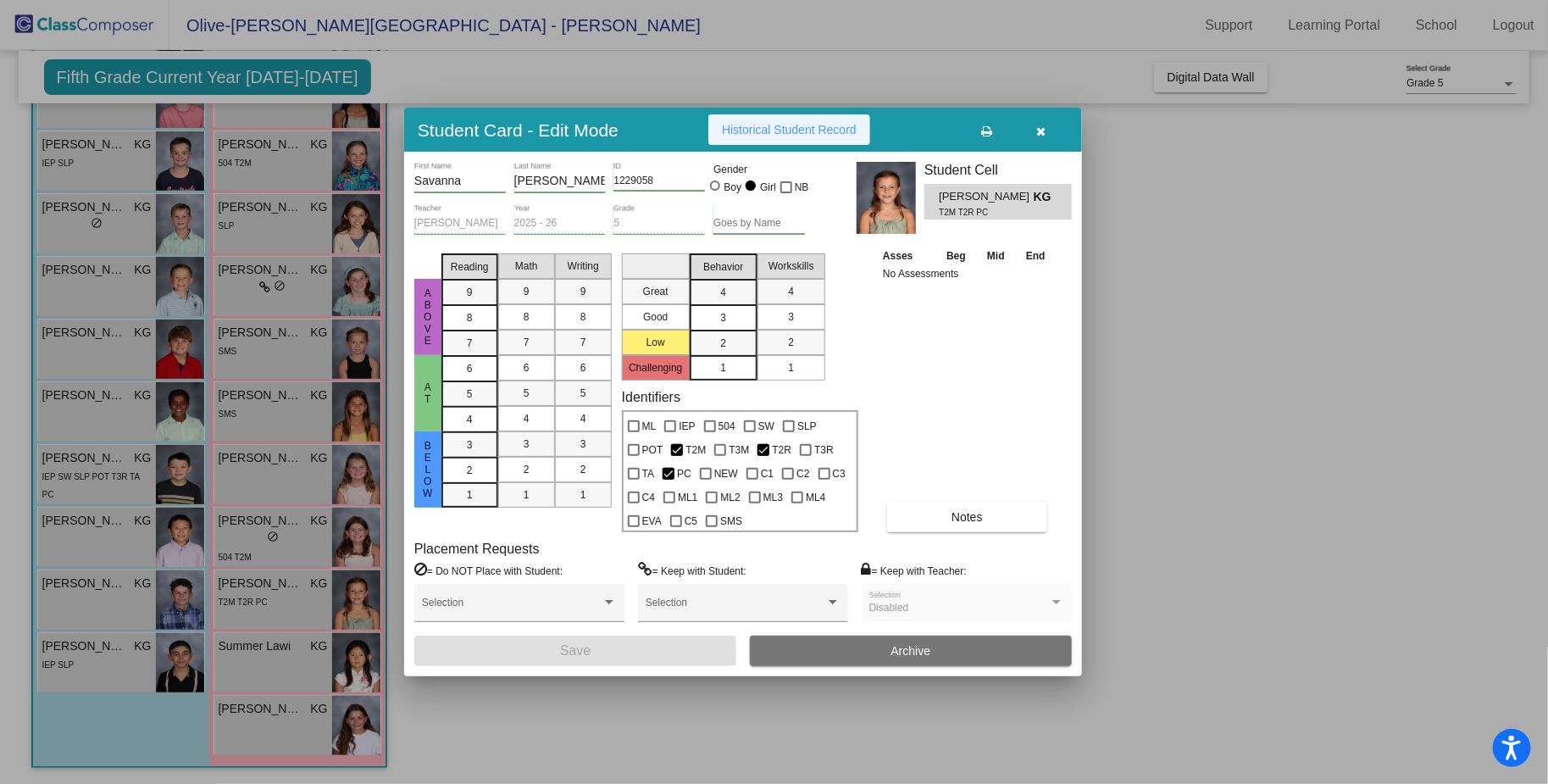
click at [795, 123] on span "Historical Student Record" at bounding box center [789, 130] width 135 height 13
click at [1044, 130] on icon "button" at bounding box center [1042, 131] width 10 height 11
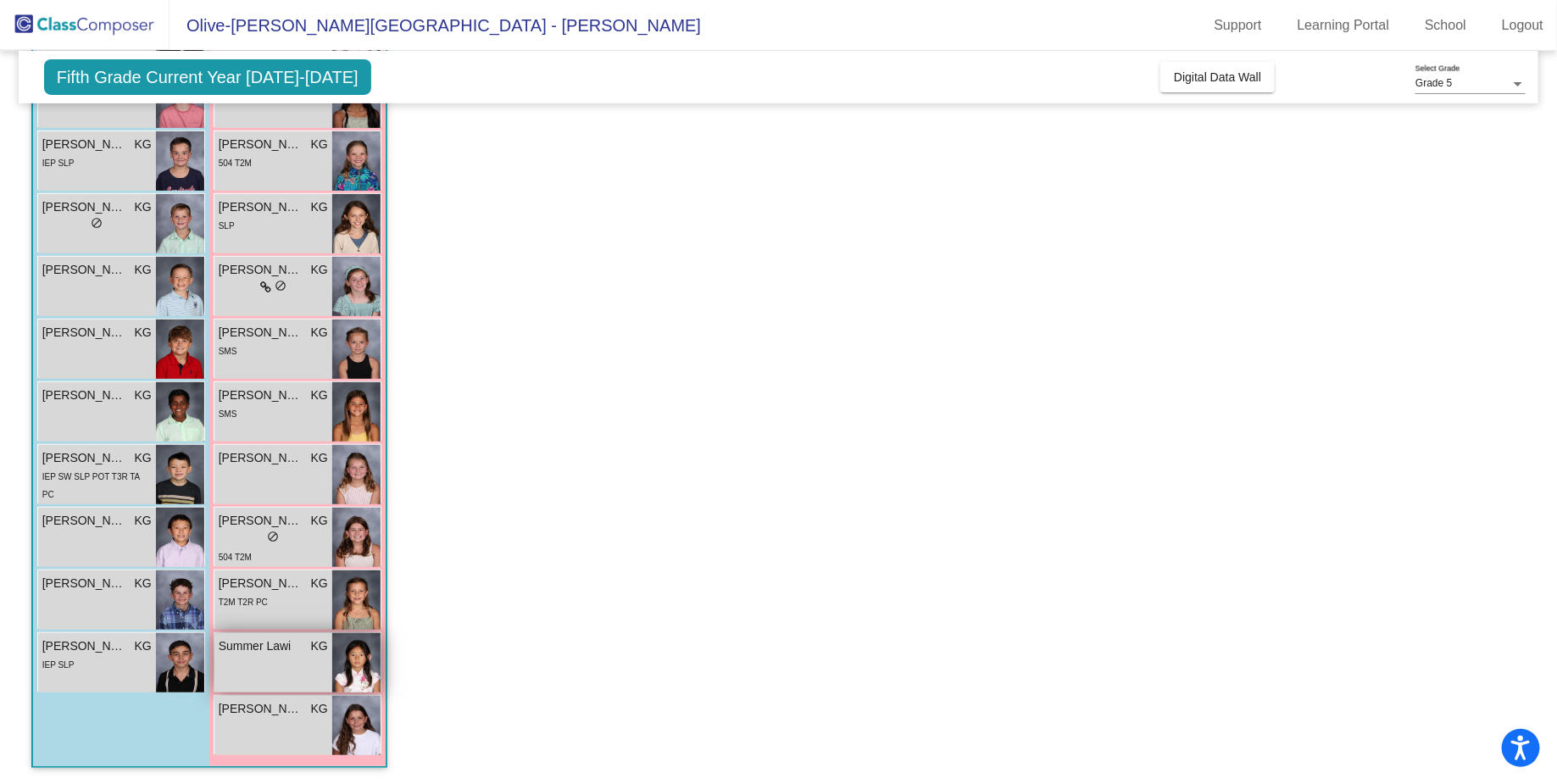
click at [284, 649] on span "Summer Lawi" at bounding box center [261, 646] width 85 height 18
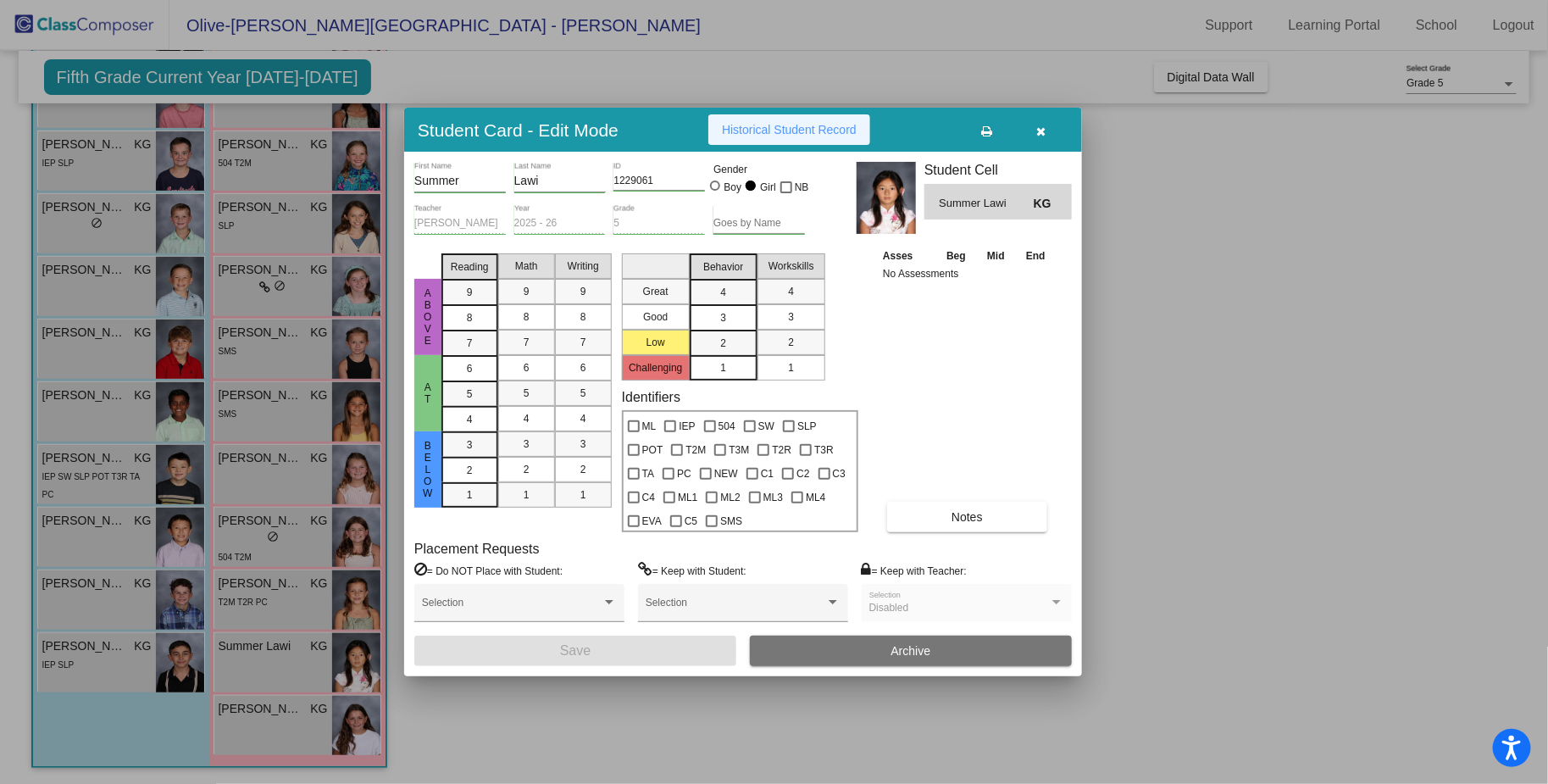
click at [795, 129] on span "Historical Student Record" at bounding box center [789, 130] width 135 height 13
click at [1040, 133] on icon "button" at bounding box center [1042, 131] width 10 height 11
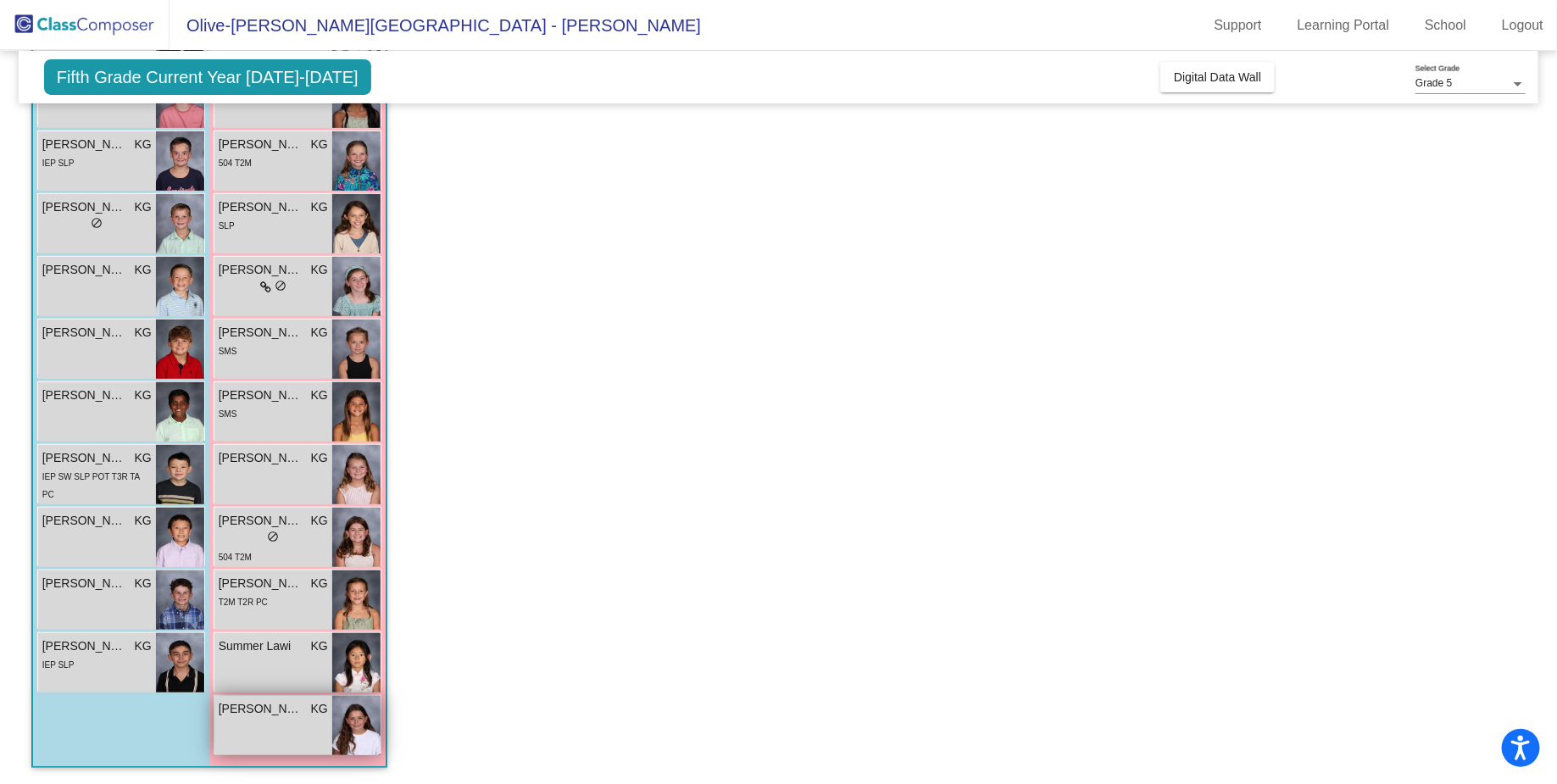
click at [271, 711] on span "[PERSON_NAME]" at bounding box center [261, 708] width 85 height 18
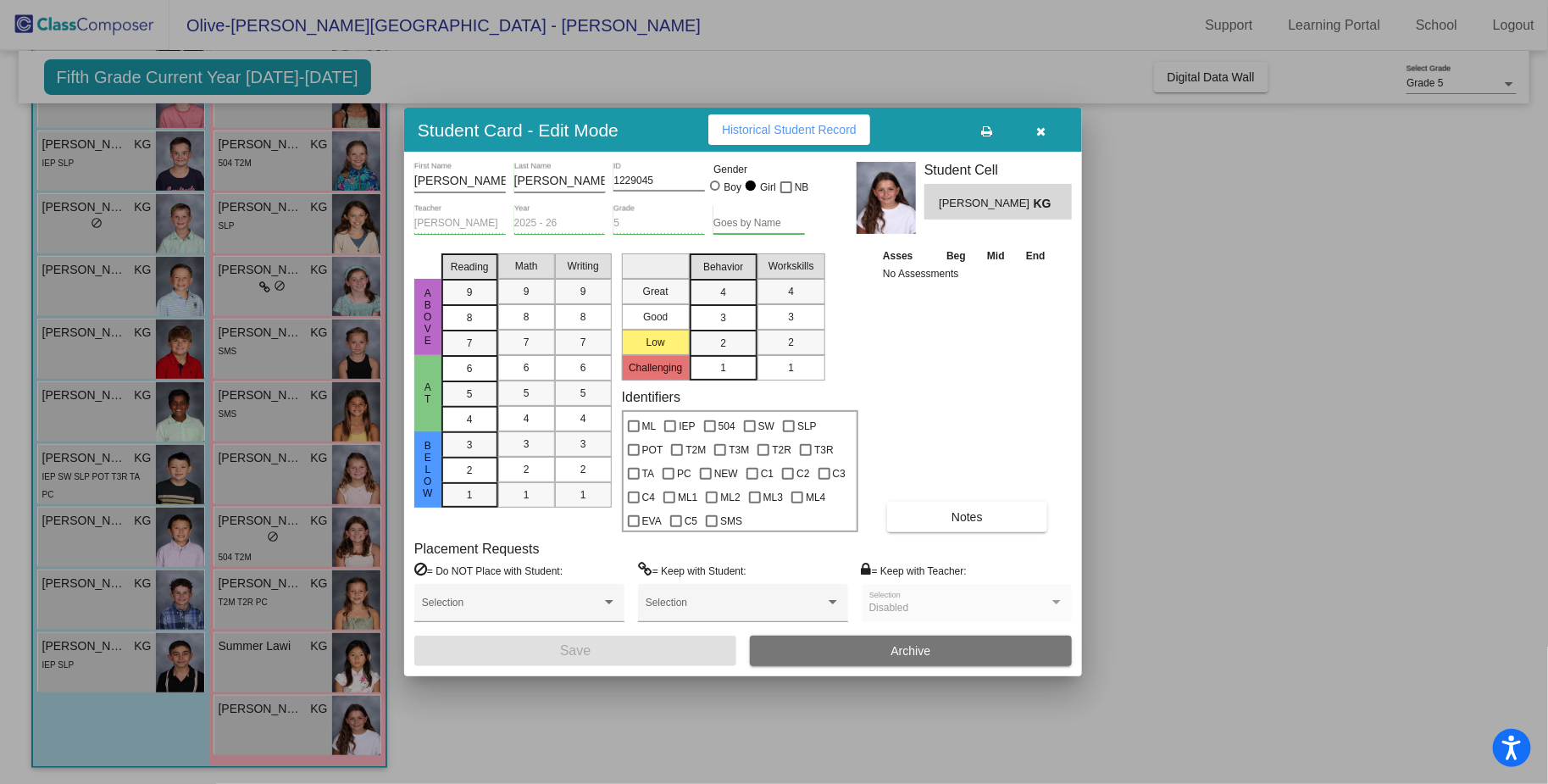
click at [780, 127] on span "Historical Student Record" at bounding box center [789, 130] width 135 height 13
click at [1054, 120] on button "button" at bounding box center [1041, 130] width 55 height 31
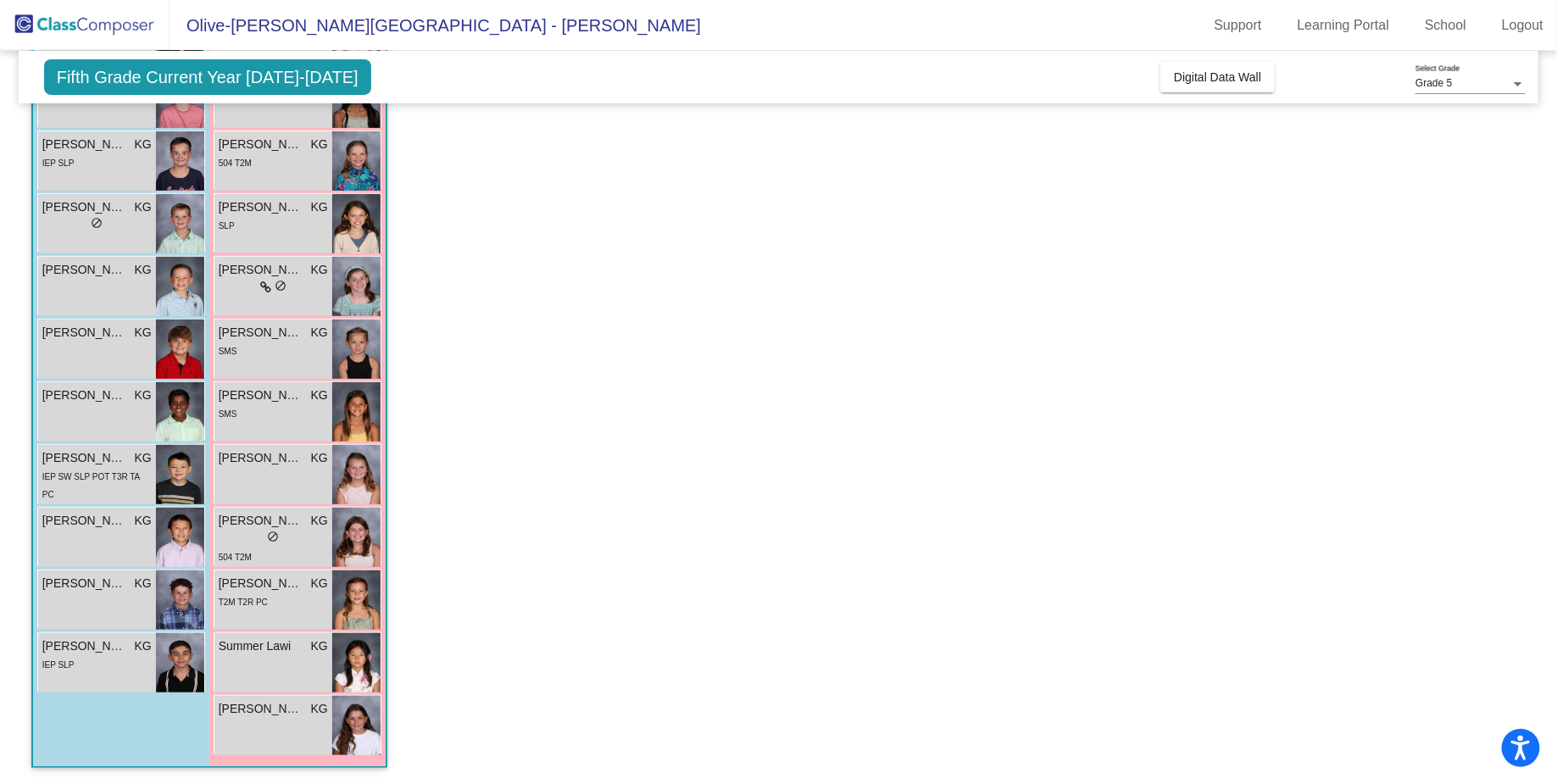
scroll to position [0, 0]
